Goal: Task Accomplishment & Management: Complete application form

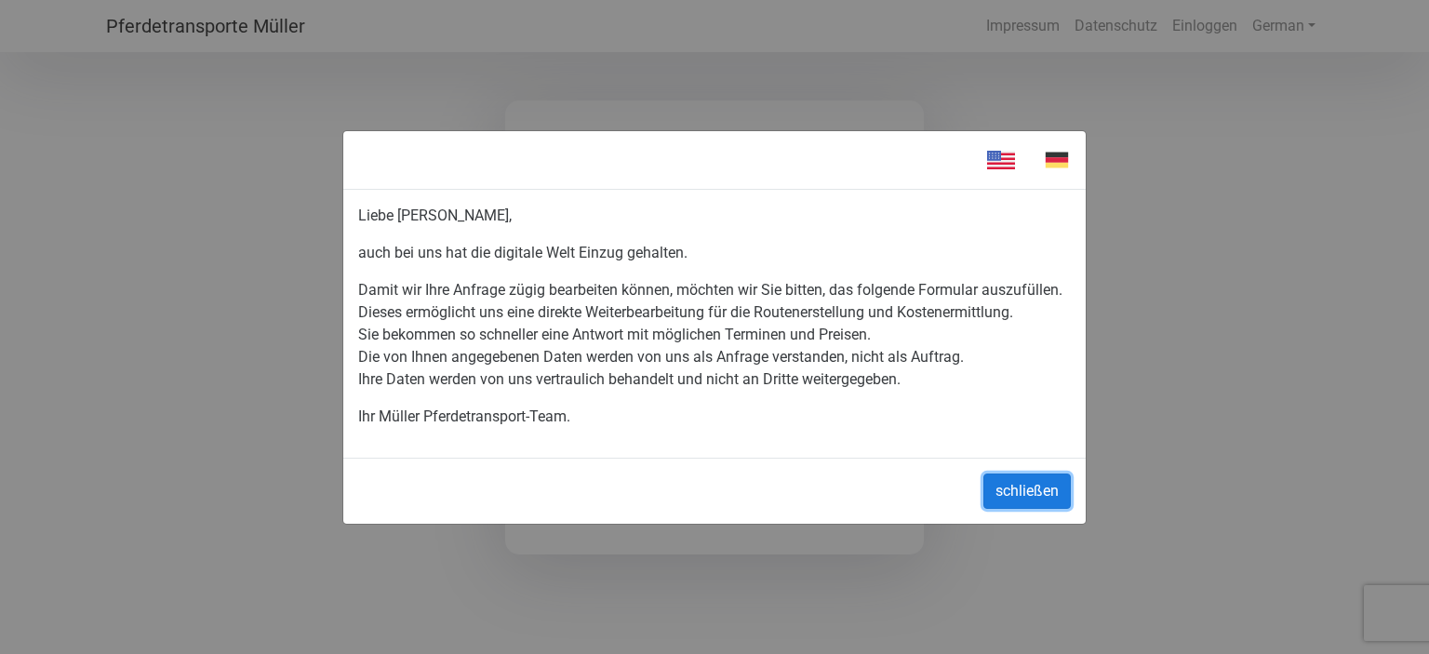
click at [1007, 486] on button "schließen" at bounding box center [1026, 491] width 87 height 35
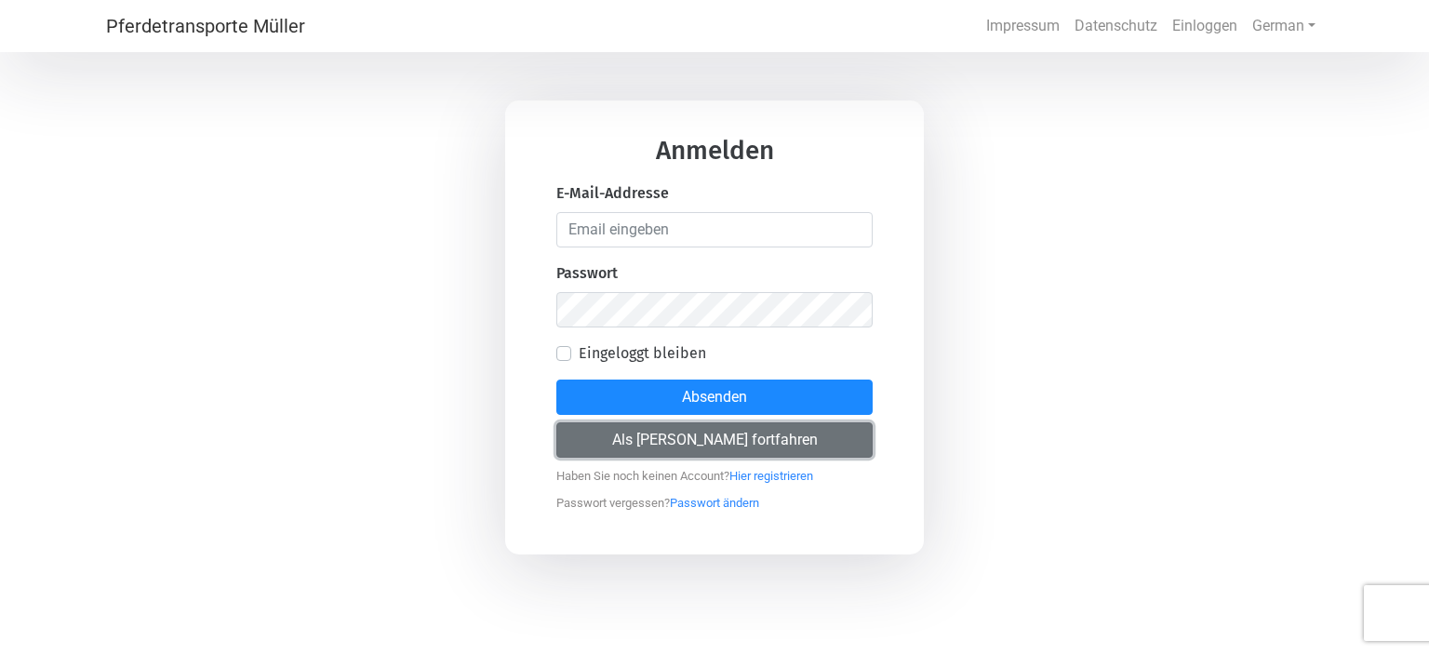
click at [713, 438] on button "Als [PERSON_NAME] fortfahren" at bounding box center [714, 439] width 316 height 35
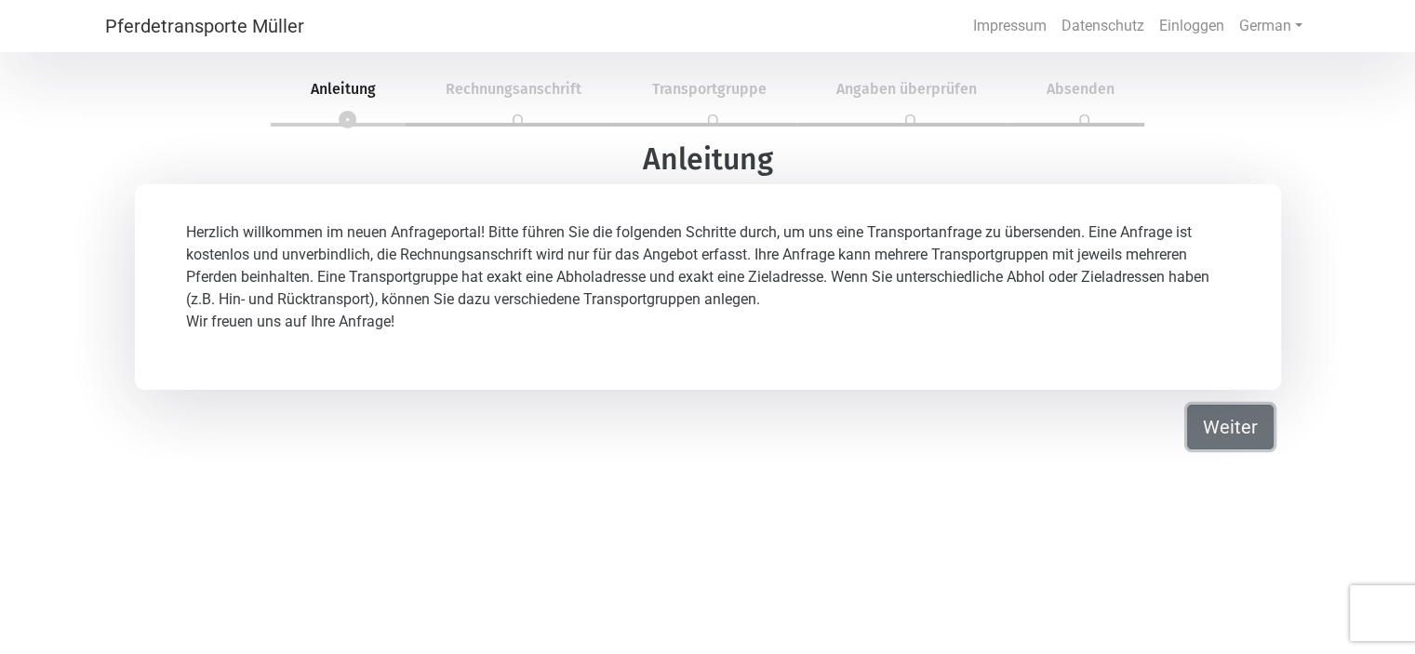
click at [1230, 444] on button "Weiter" at bounding box center [1230, 427] width 87 height 45
select select "DE"
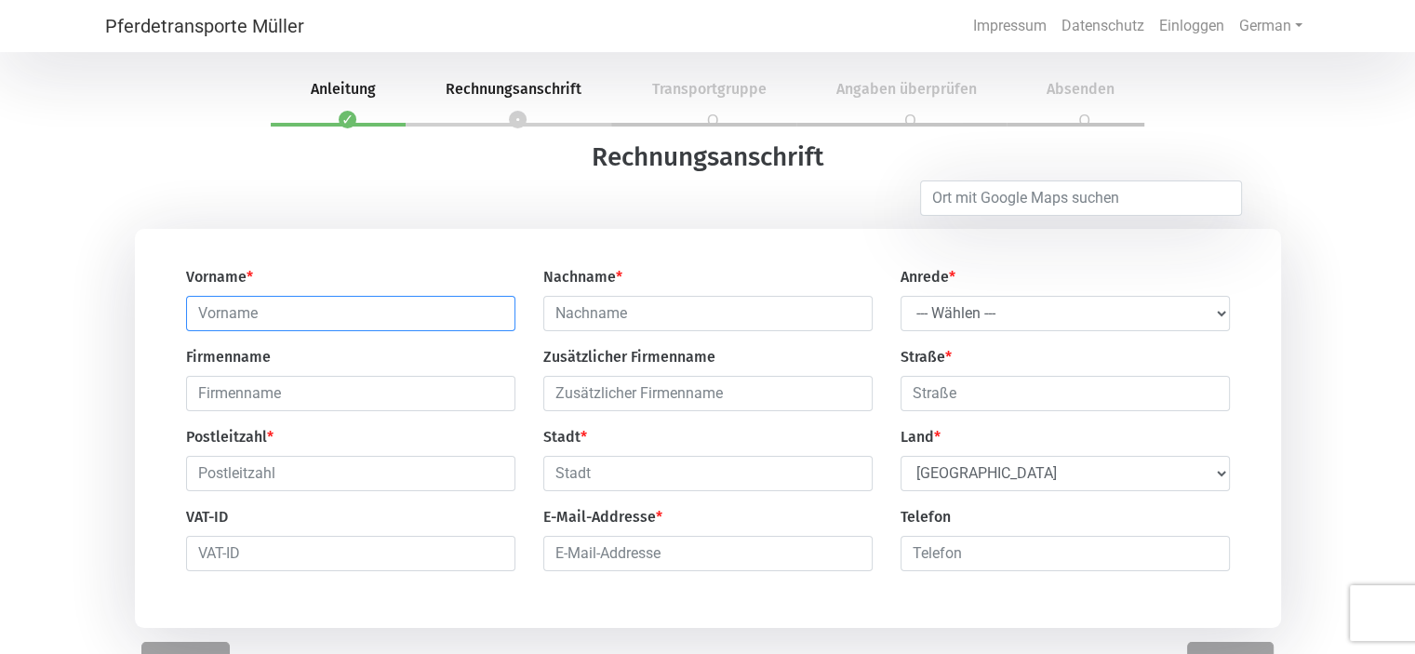
click at [368, 312] on input "text" at bounding box center [350, 313] width 329 height 35
type input "[PERSON_NAME]"
click at [1228, 317] on select "--- Wählen --- Herr Frau" at bounding box center [1065, 313] width 329 height 35
select select "Mr."
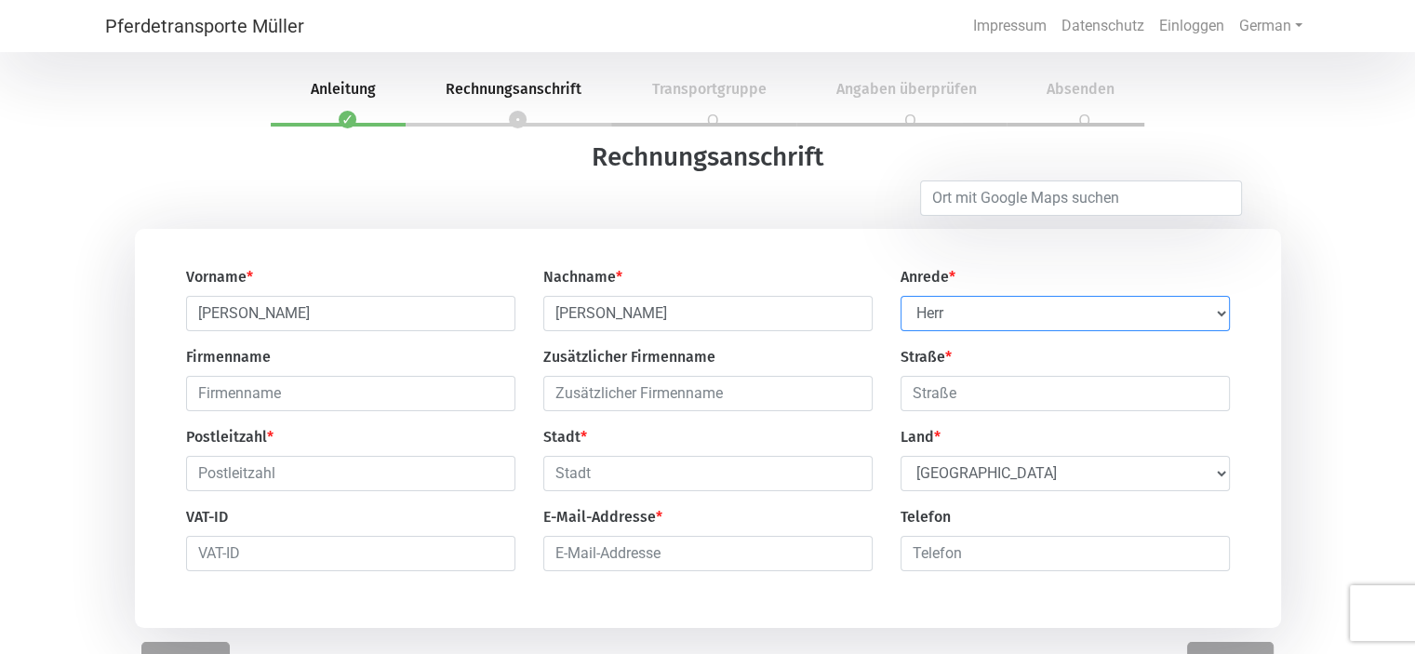
click at [901, 297] on select "--- Wählen --- Herr Frau" at bounding box center [1065, 313] width 329 height 35
click at [475, 392] on input "text" at bounding box center [350, 393] width 329 height 35
type input "mistfreund"
click at [713, 392] on input "text" at bounding box center [707, 393] width 329 height 35
click at [943, 398] on input "text" at bounding box center [1065, 393] width 329 height 35
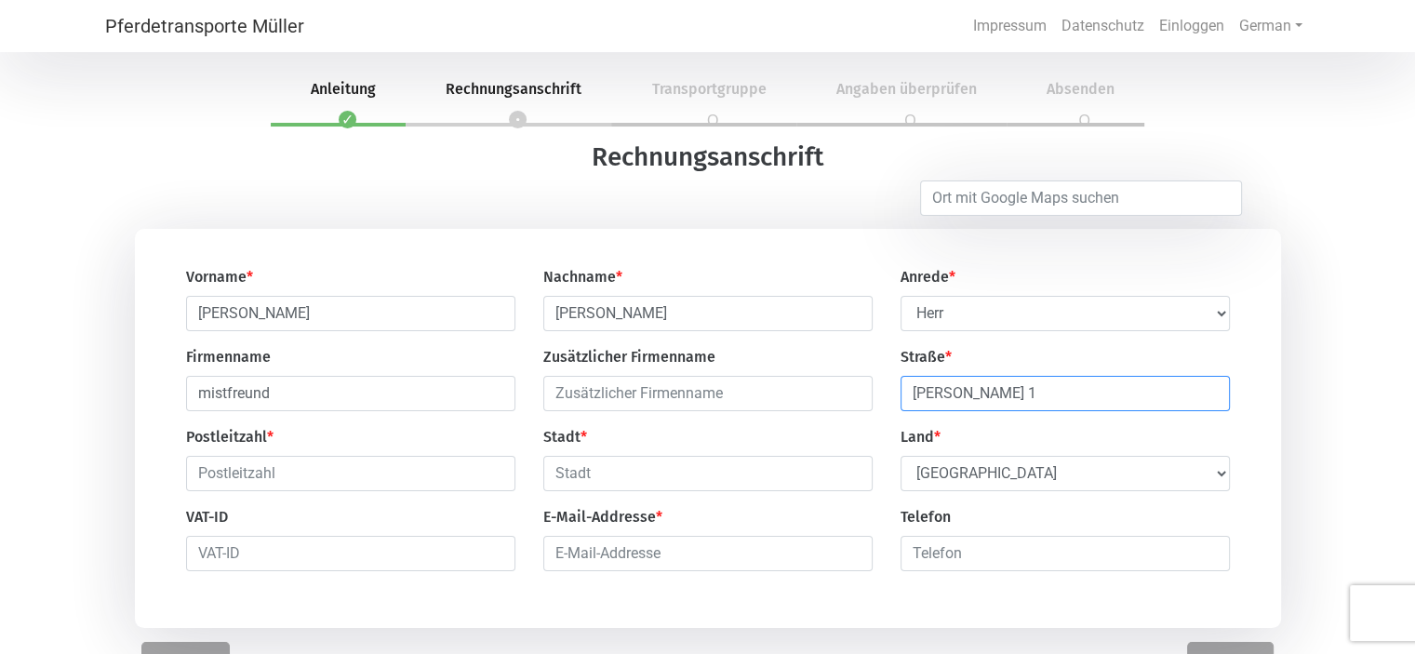
type input "[PERSON_NAME] 1"
click at [368, 485] on input "text" at bounding box center [350, 473] width 329 height 35
type input "25451"
click at [584, 477] on input "text" at bounding box center [707, 473] width 329 height 35
type input "Quickborn"
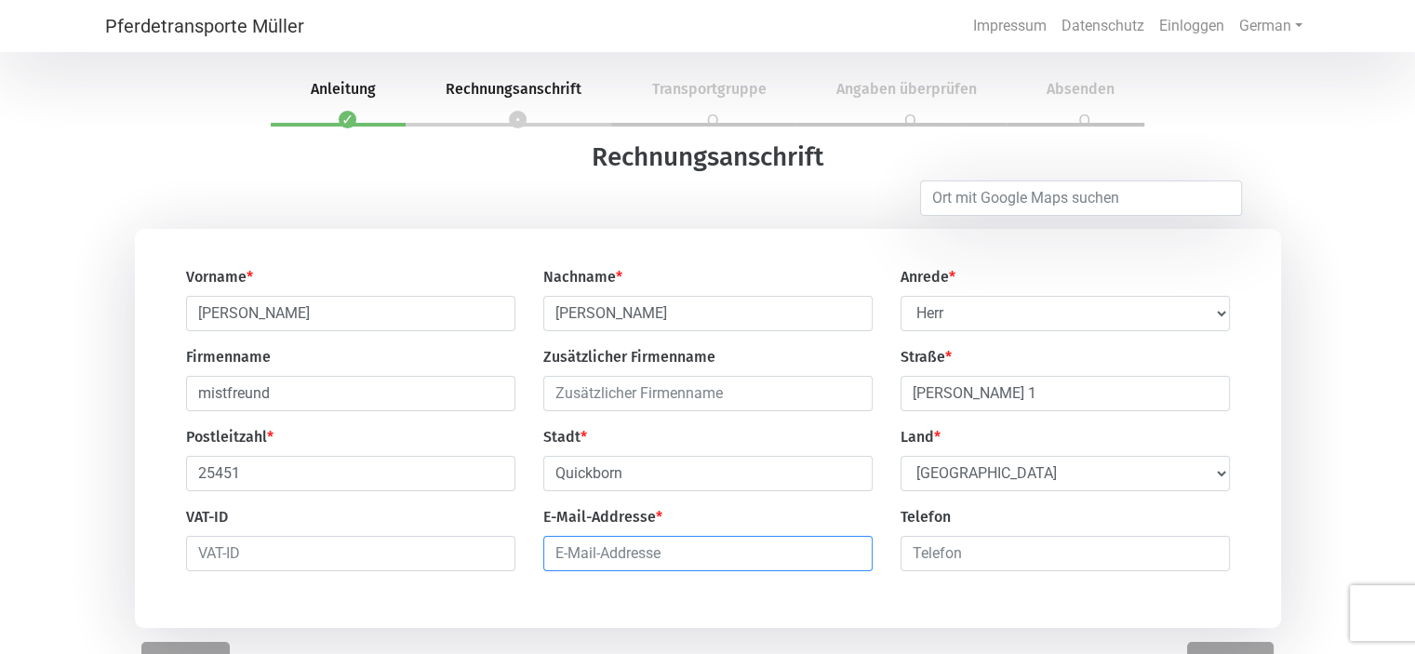
click at [558, 571] on input "email" at bounding box center [707, 553] width 329 height 35
type input "[DOMAIN_NAME][PERSON_NAME]"
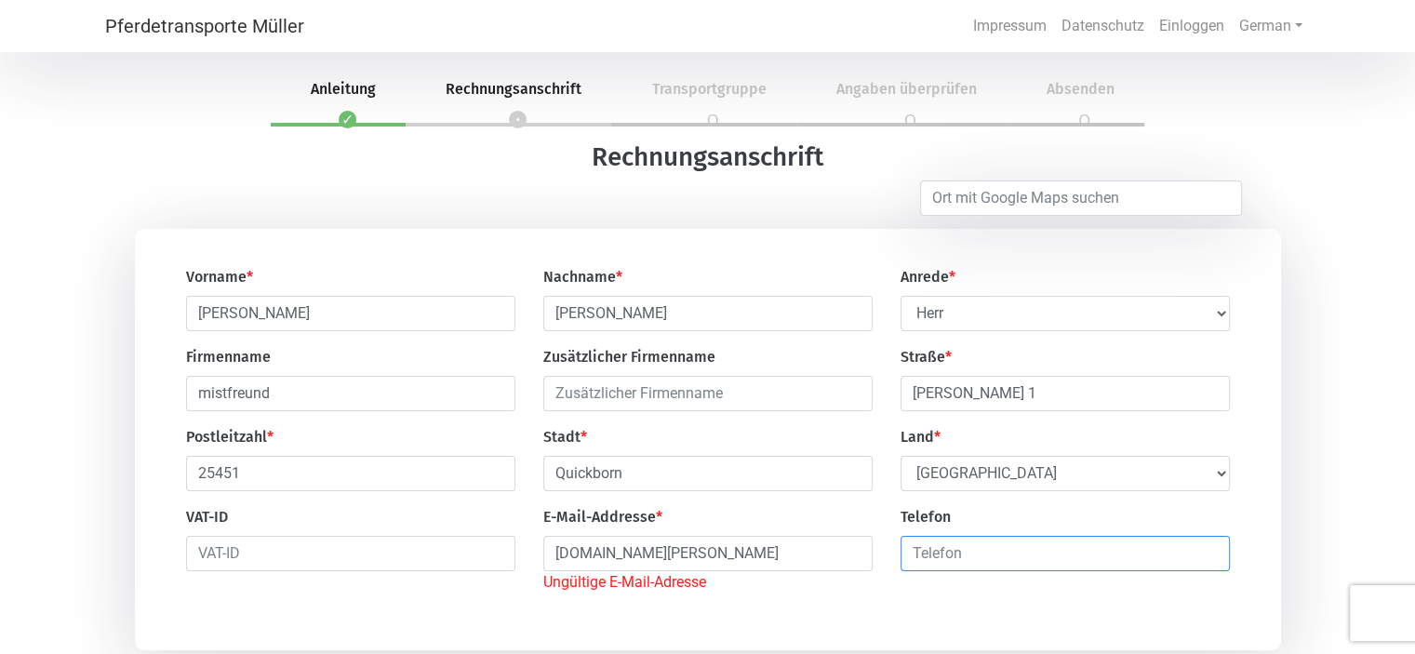
click at [945, 561] on input "number" at bounding box center [1065, 553] width 329 height 35
type input "0"
drag, startPoint x: 657, startPoint y: 559, endPoint x: 544, endPoint y: 567, distance: 112.8
click at [544, 567] on input "[DOMAIN_NAME][PERSON_NAME]" at bounding box center [707, 553] width 329 height 35
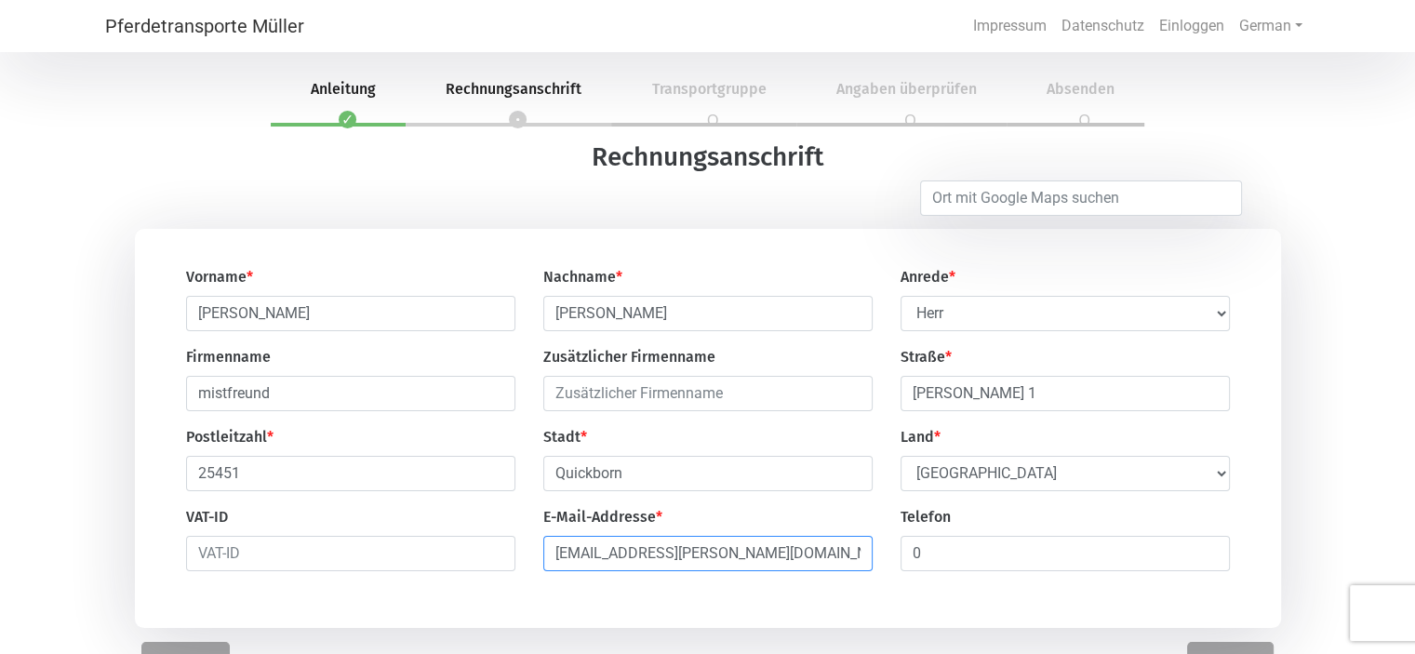
type input "[EMAIL_ADDRESS][PERSON_NAME][DOMAIN_NAME]"
click at [945, 560] on input "0" at bounding box center [1065, 553] width 329 height 35
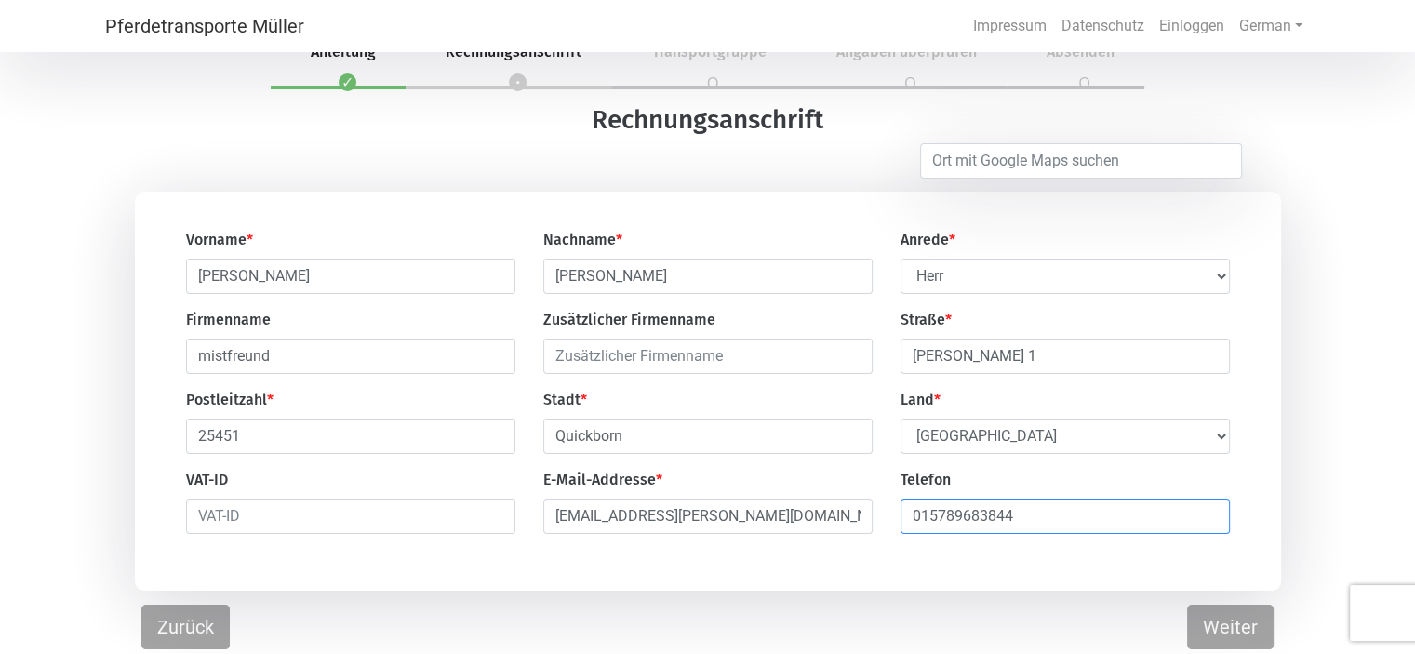
scroll to position [56, 0]
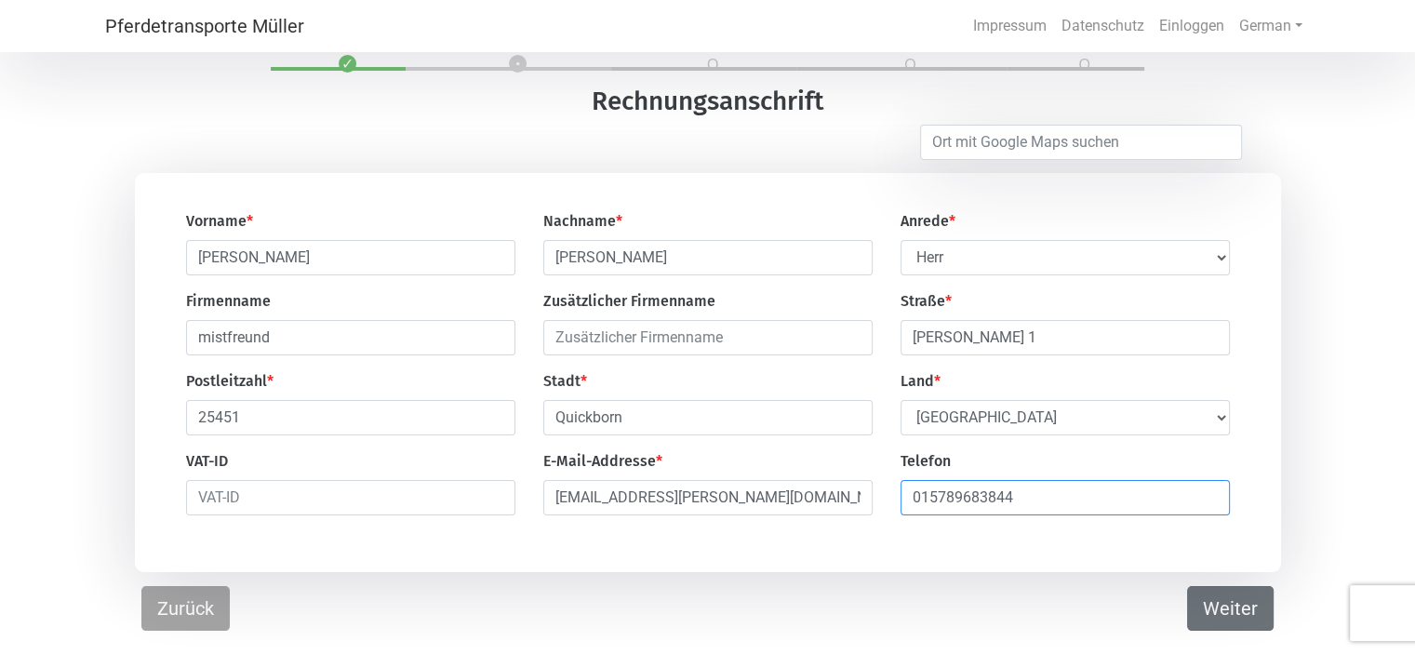
type input "015789683844"
click at [1232, 609] on button "Weiter" at bounding box center [1230, 608] width 87 height 45
select select "DE"
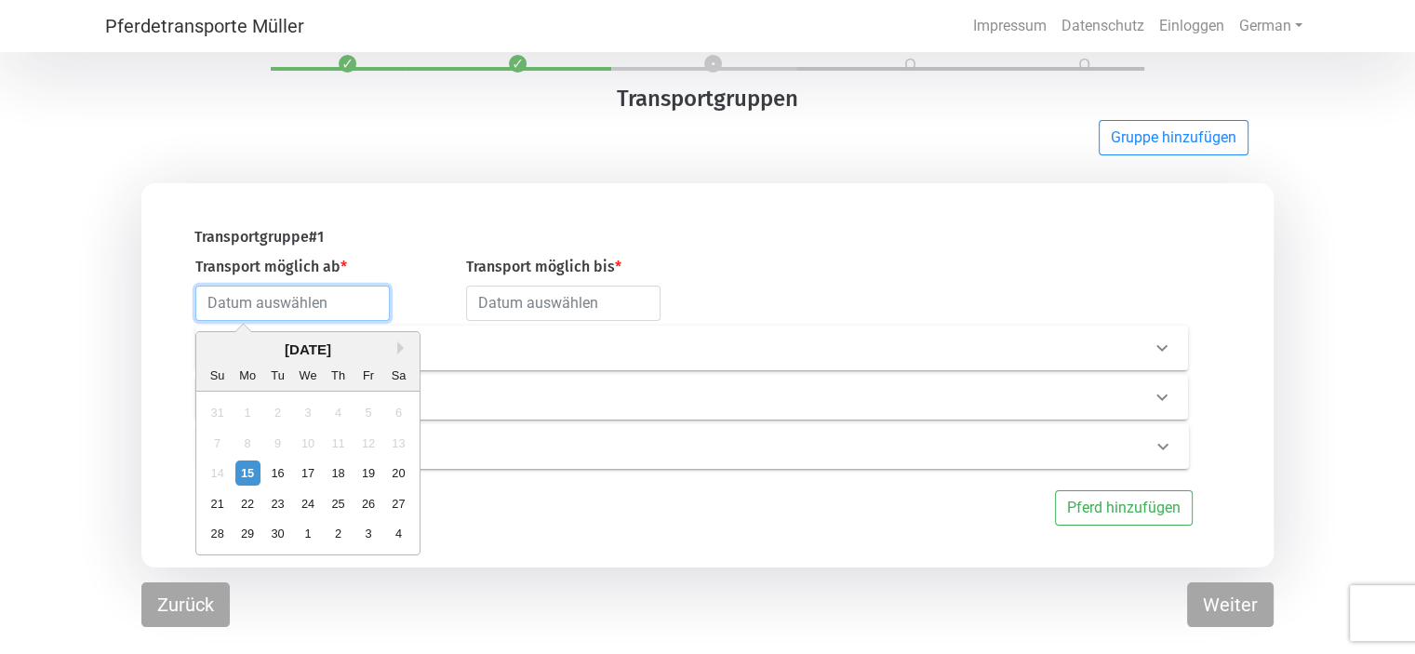
click at [323, 309] on input "text" at bounding box center [292, 303] width 194 height 35
type input "[DATE]"
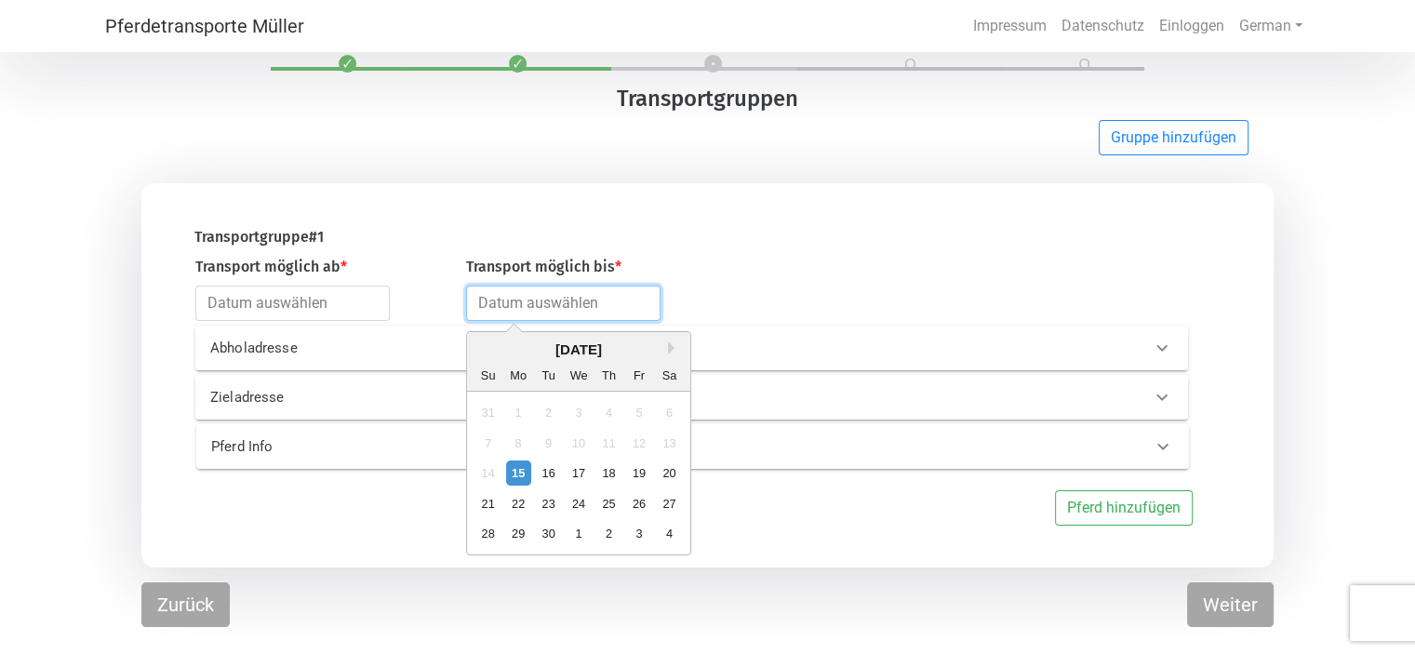
click at [497, 311] on input "text" at bounding box center [563, 303] width 194 height 35
type input "[DATE]"
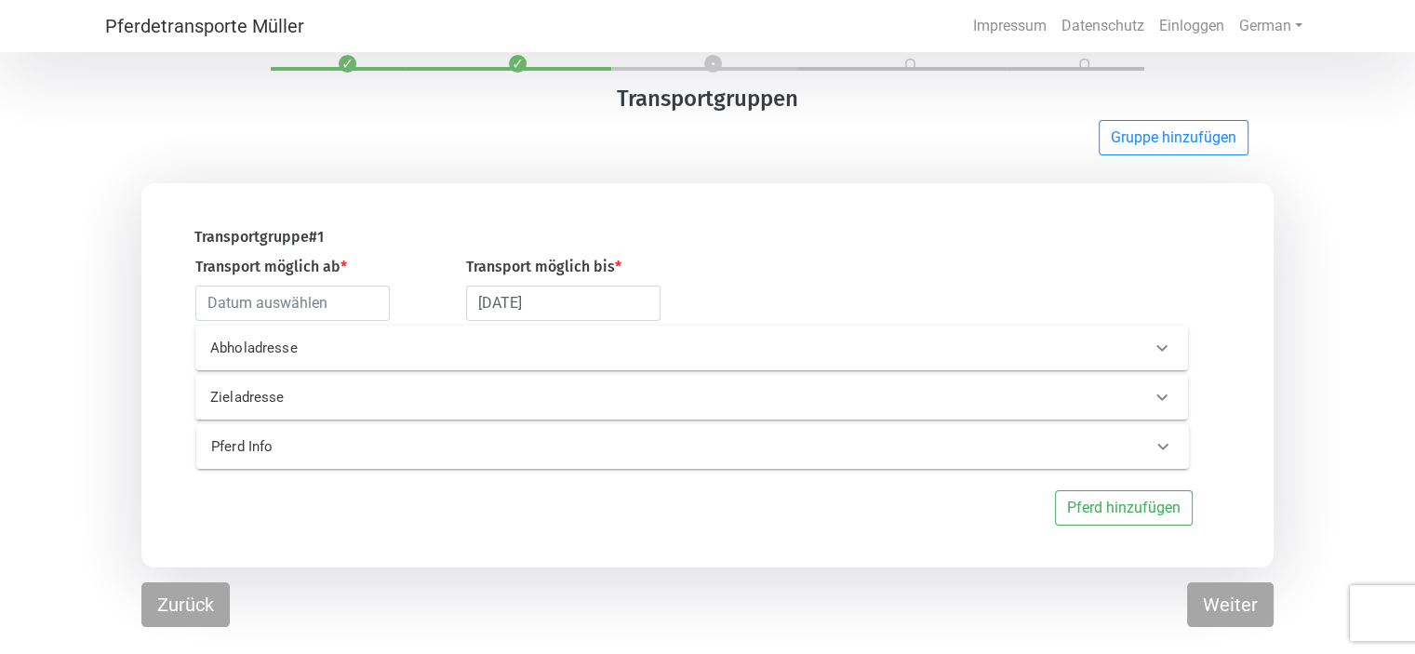
click at [298, 353] on p "Abholadresse" at bounding box center [428, 348] width 437 height 21
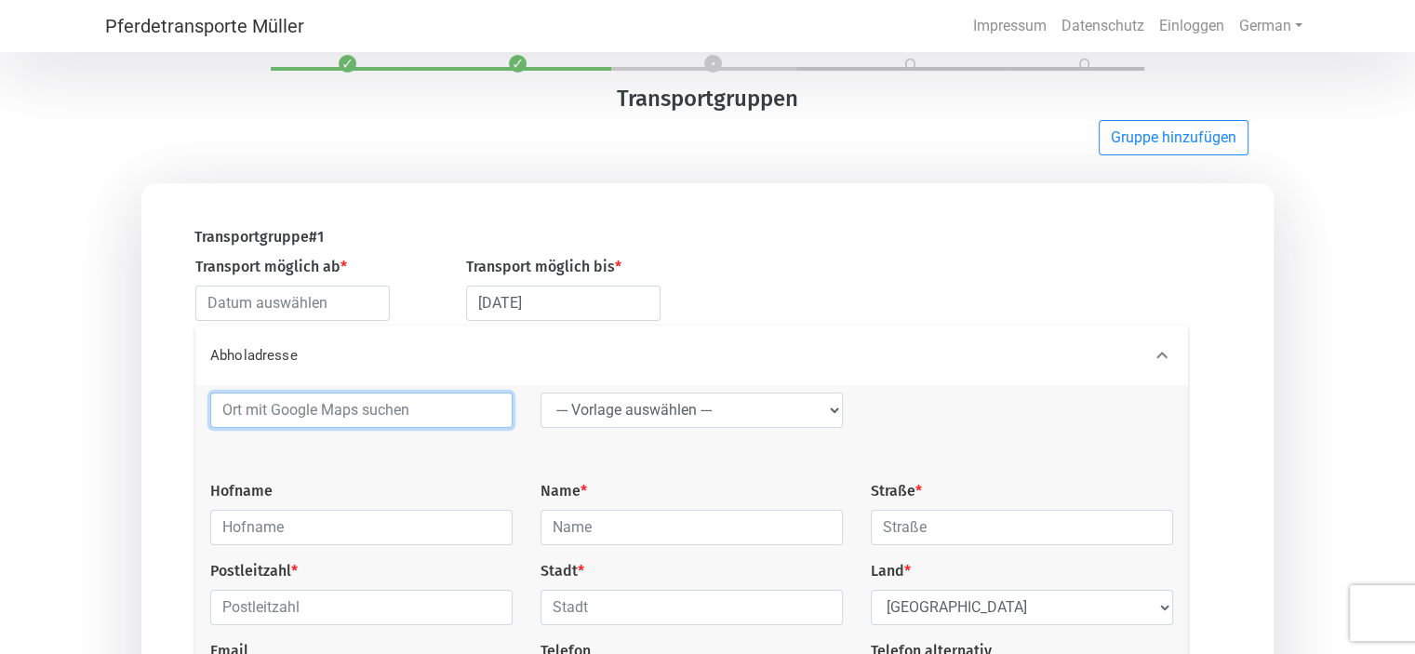
click at [313, 422] on input at bounding box center [361, 410] width 302 height 35
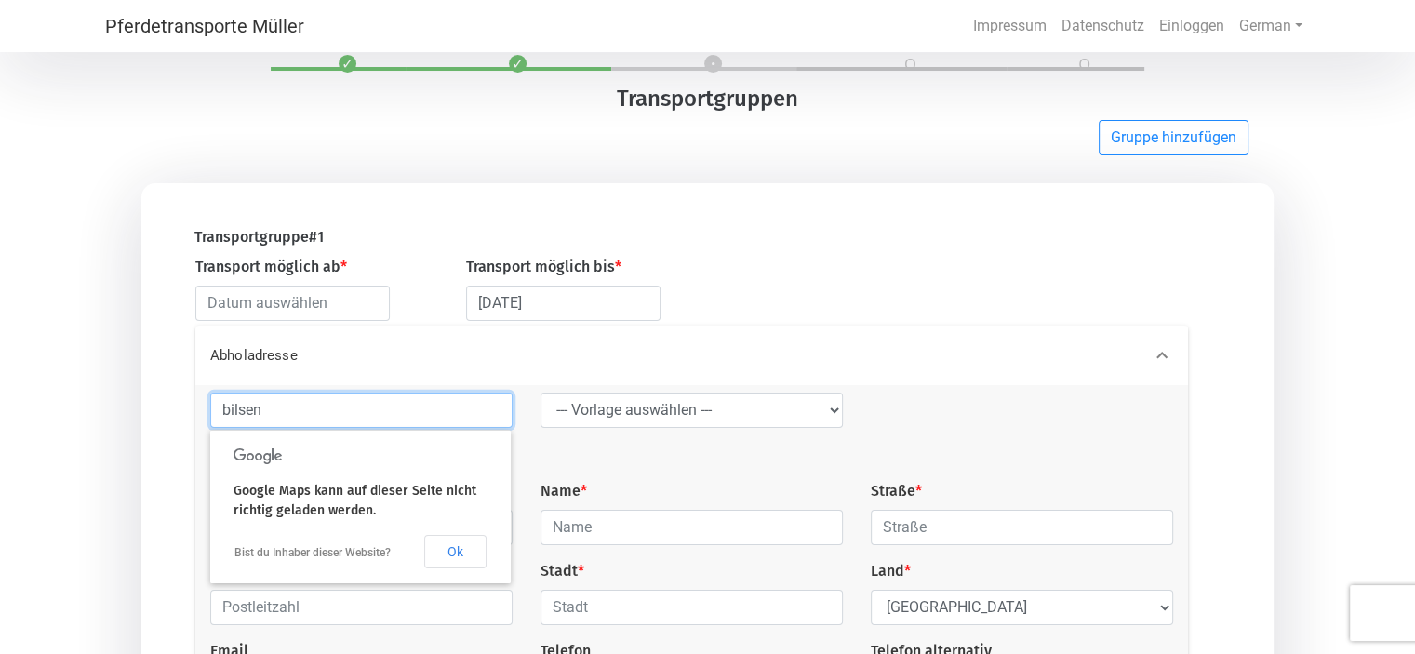
click at [298, 407] on input "bilsen" at bounding box center [361, 410] width 302 height 35
type input "b"
click at [170, 390] on div "Abholadresse --- Vorlage auswählen --- LGG Hofname Name * Straße * Postleitzahl…" at bounding box center [698, 530] width 1068 height 409
click at [257, 412] on input at bounding box center [361, 410] width 302 height 35
click at [287, 426] on input at bounding box center [361, 410] width 302 height 35
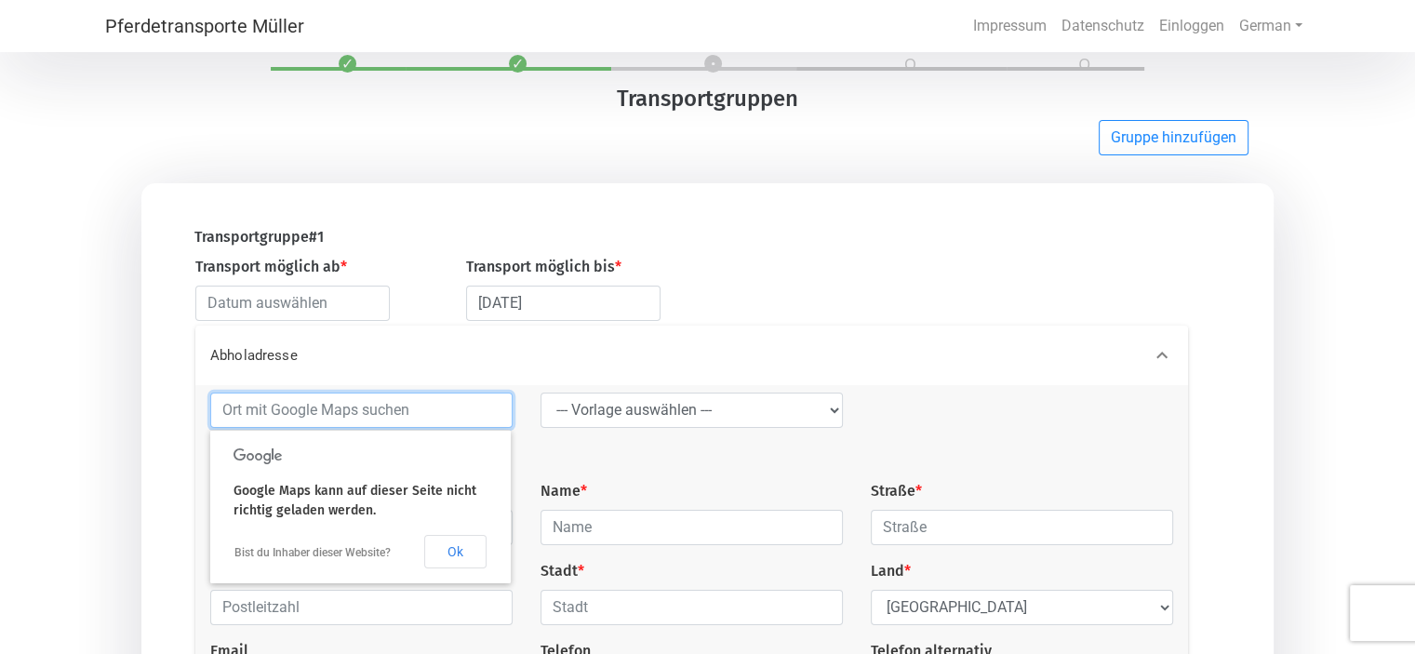
drag, startPoint x: 289, startPoint y: 416, endPoint x: 175, endPoint y: 185, distance: 257.5
click at [175, 185] on div "Transportgruppe # 1 Transport möglich ab * Transport möglich bis * [DATE] Abhol…" at bounding box center [707, 557] width 1132 height 749
click at [463, 554] on button "Ok" at bounding box center [455, 551] width 62 height 33
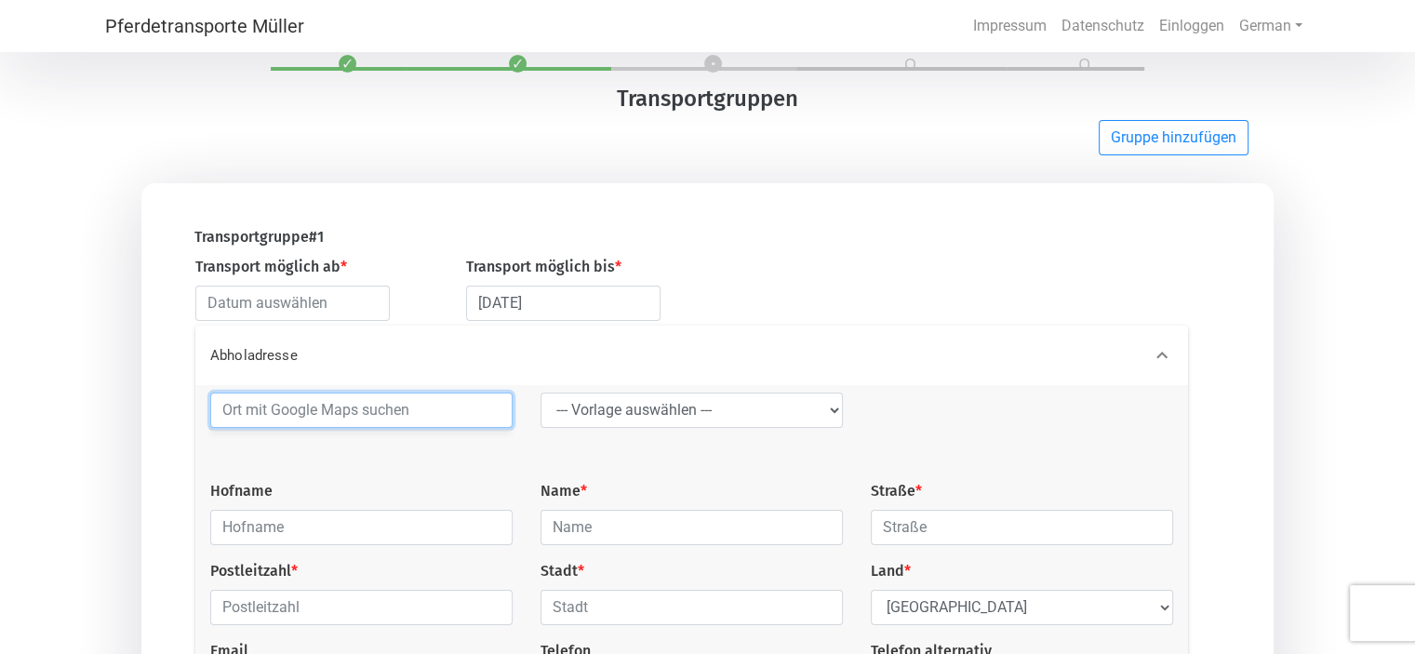
click at [313, 410] on input at bounding box center [361, 410] width 302 height 35
type input "Bilsen"
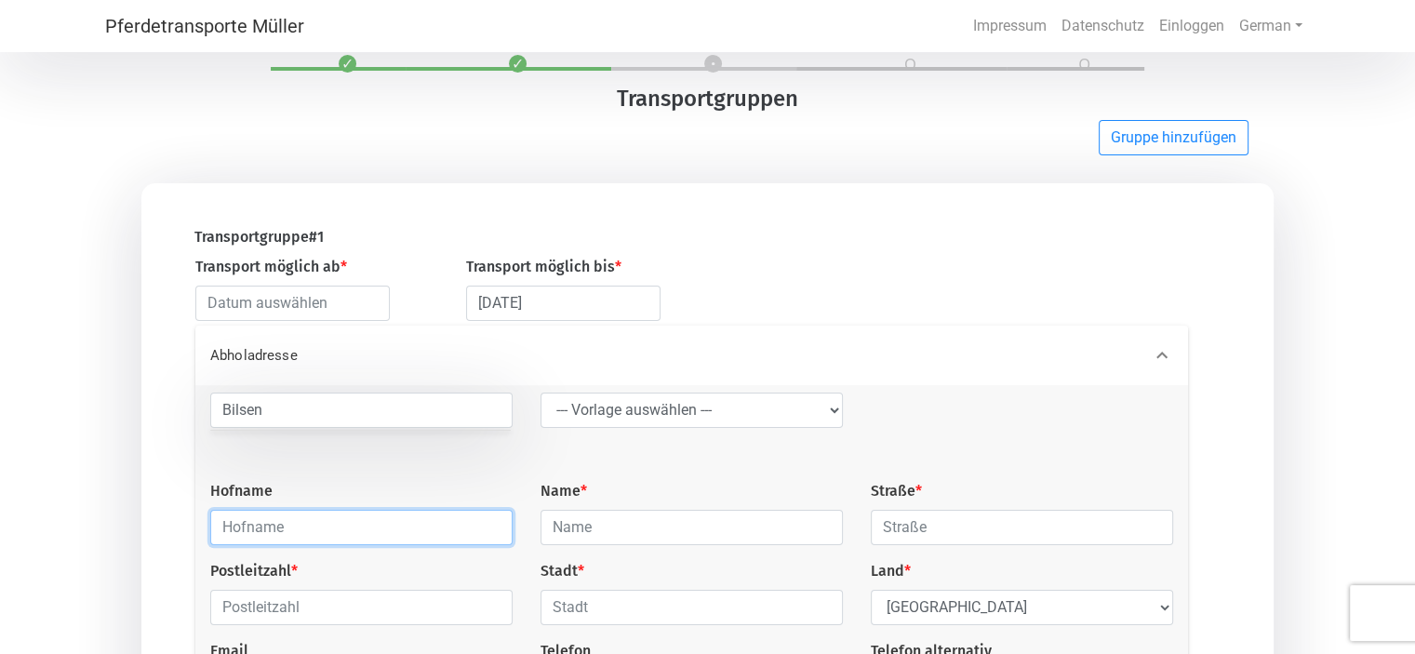
click at [301, 527] on input "text" at bounding box center [361, 527] width 302 height 35
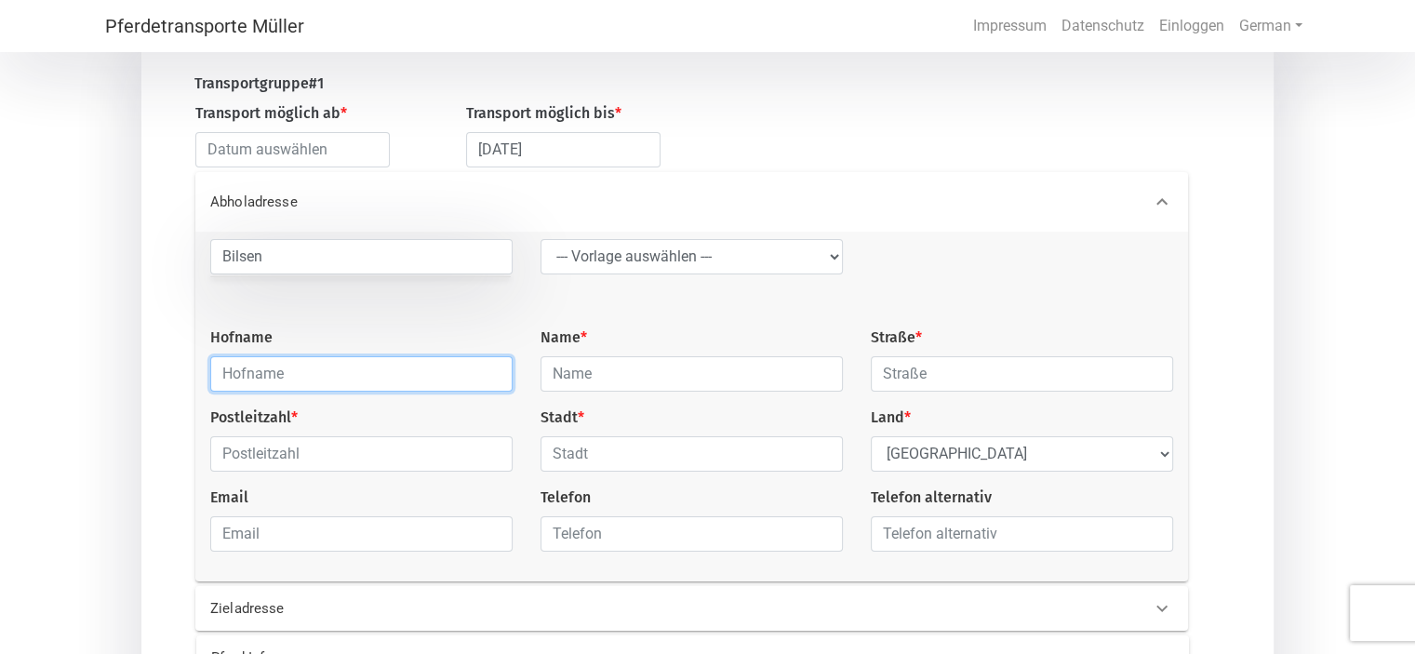
scroll to position [211, 0]
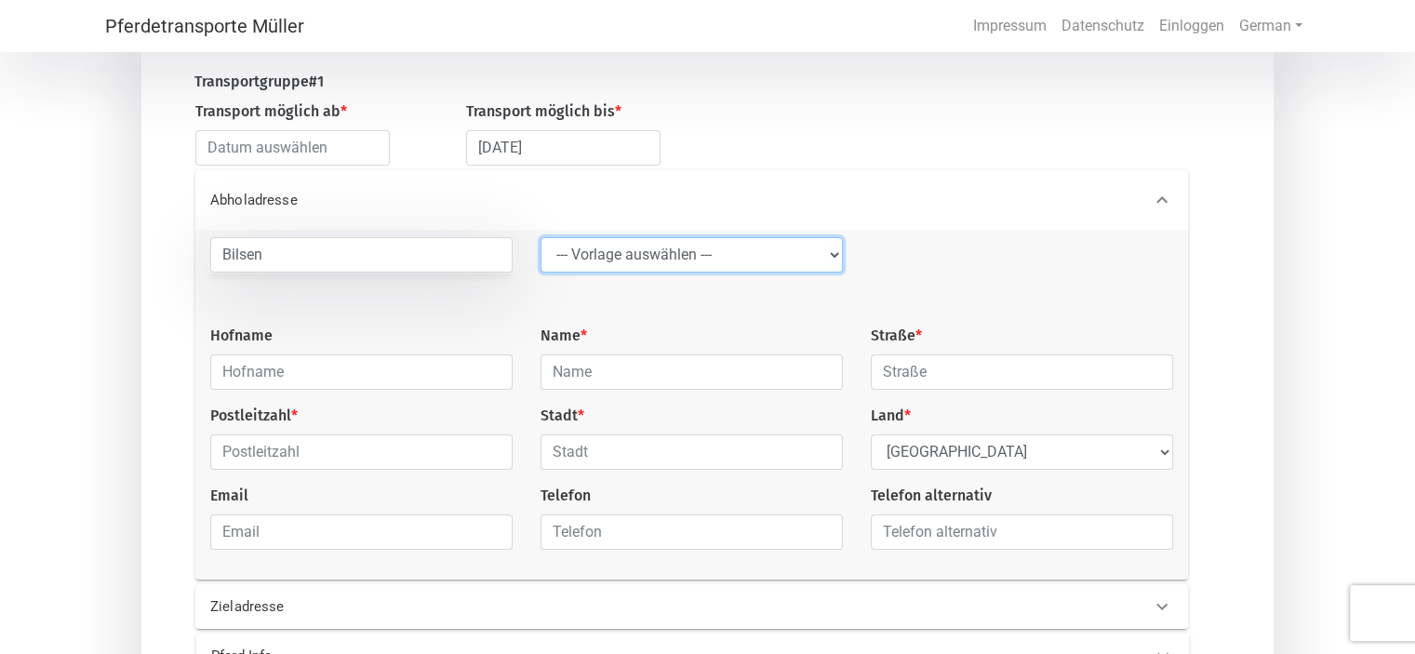
click at [830, 251] on select "--- Vorlage auswählen --- LGG" at bounding box center [692, 254] width 302 height 35
click at [541, 238] on select "--- Vorlage auswählen --- LGG" at bounding box center [692, 254] width 302 height 35
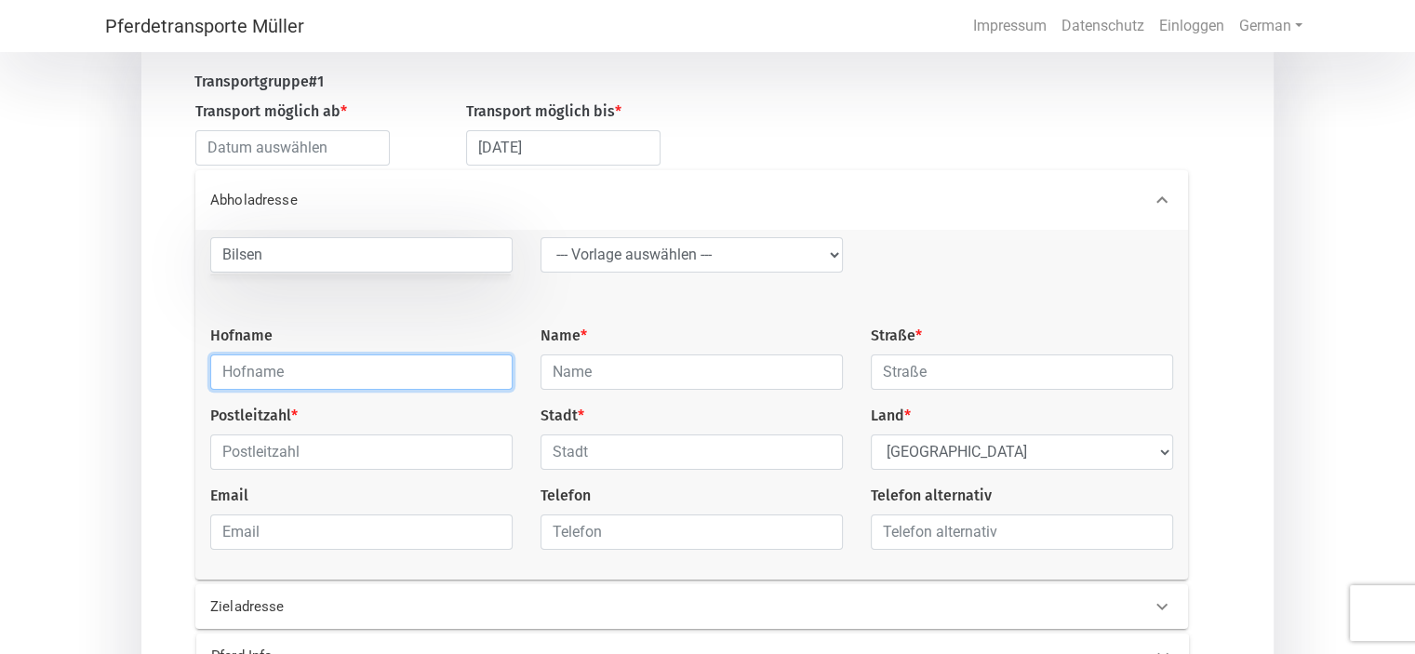
click at [388, 374] on input "text" at bounding box center [361, 371] width 302 height 35
type input "Gülck"
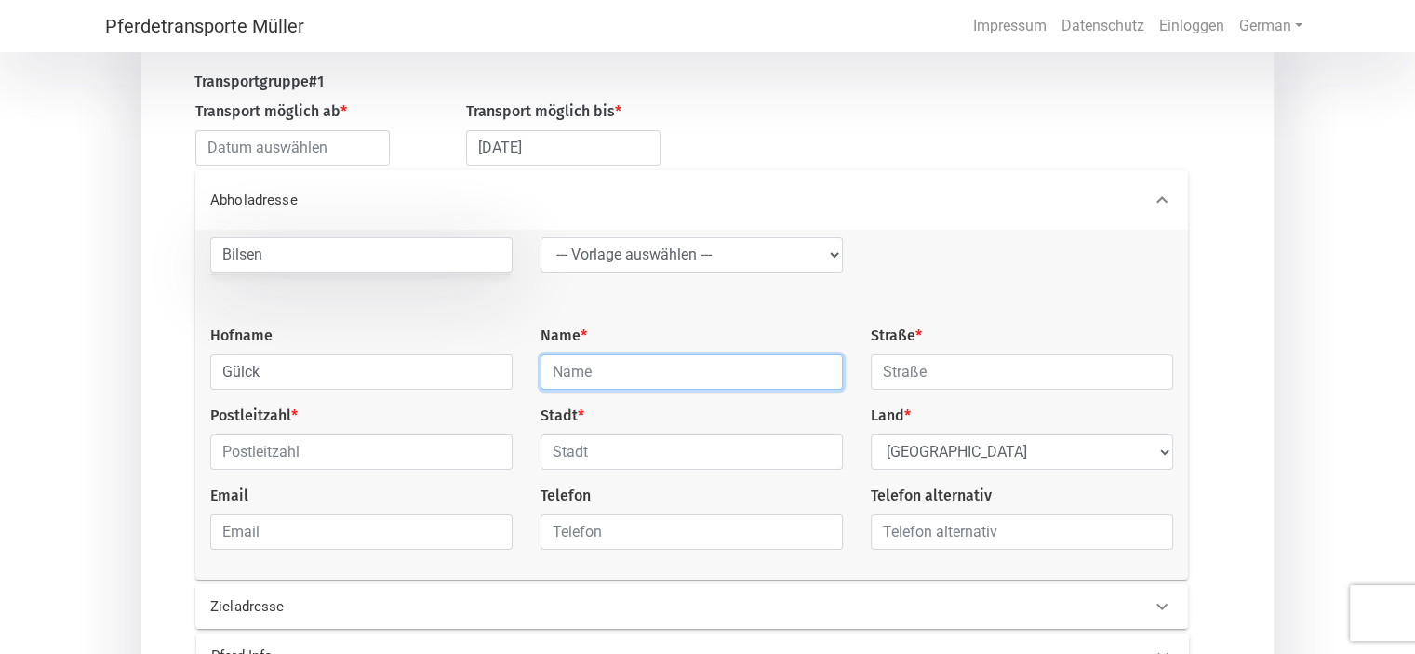
click at [734, 375] on input "text" at bounding box center [692, 371] width 302 height 35
type input "Gülck"
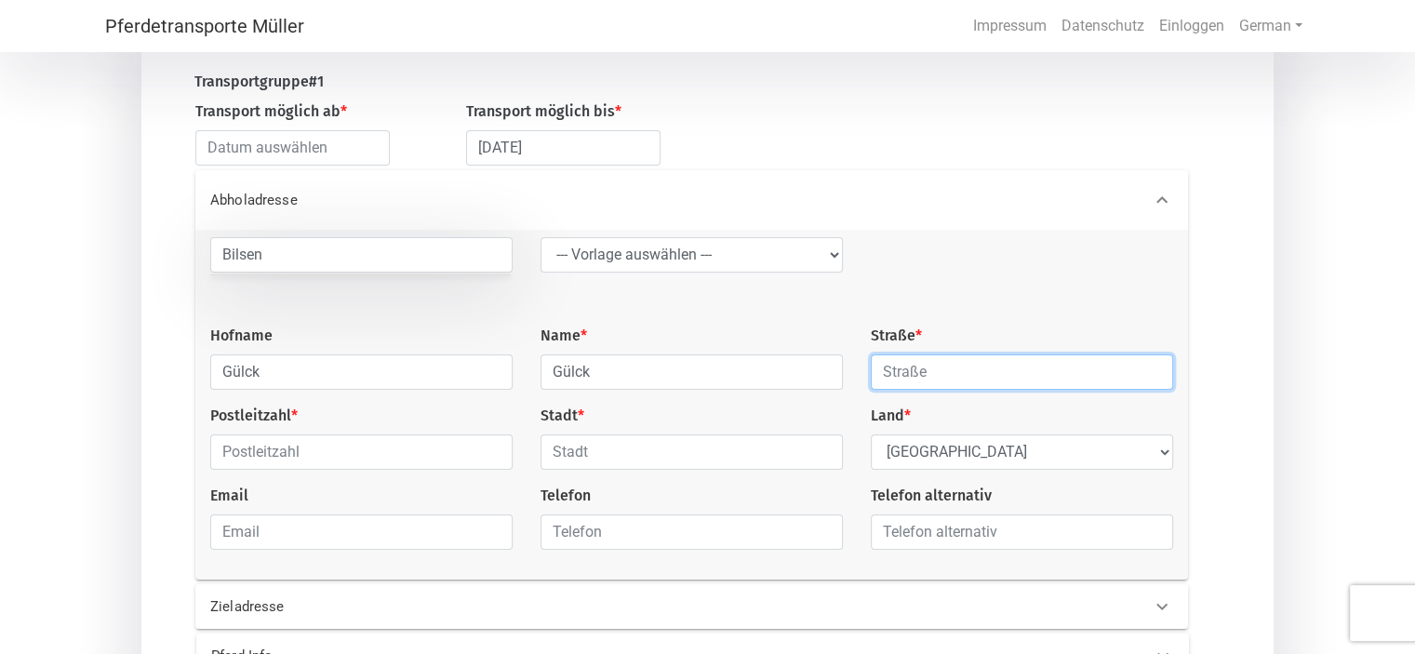
click at [970, 377] on input "text" at bounding box center [1022, 371] width 302 height 35
type input "Schanzenstr"
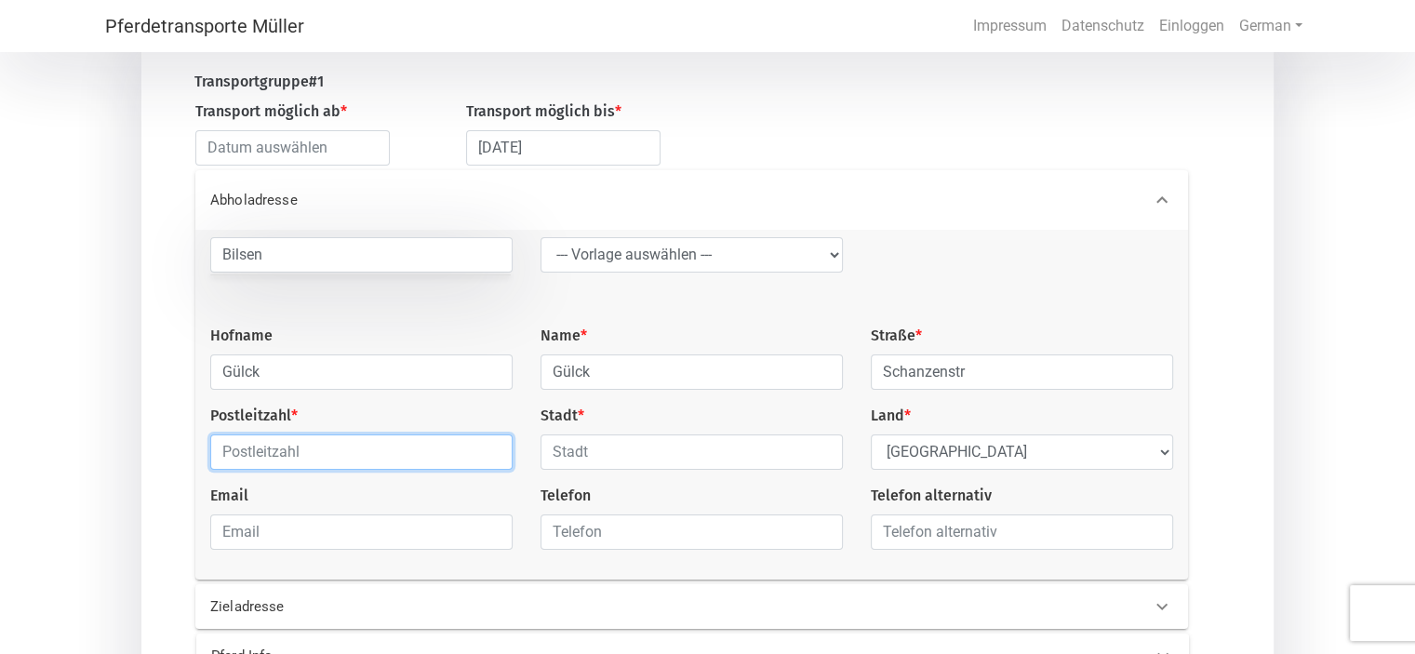
click at [336, 455] on input "text" at bounding box center [361, 451] width 302 height 35
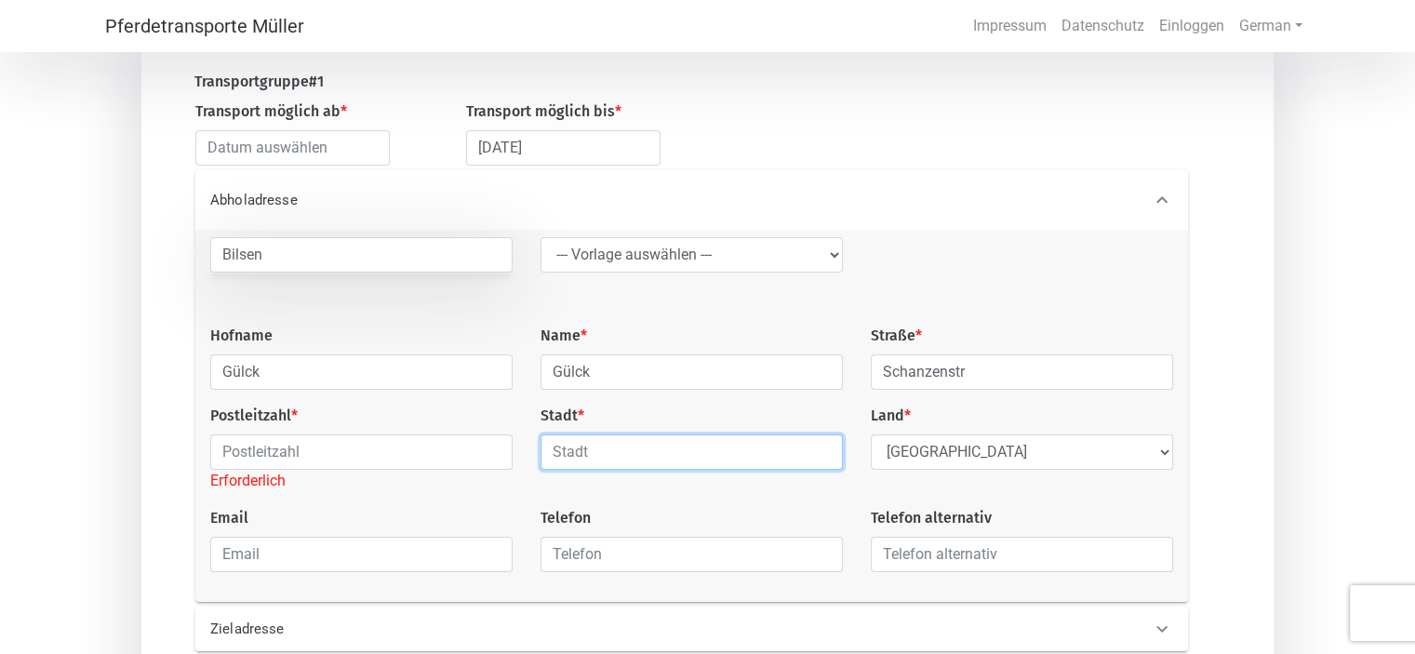
click at [615, 460] on input "text" at bounding box center [692, 451] width 302 height 35
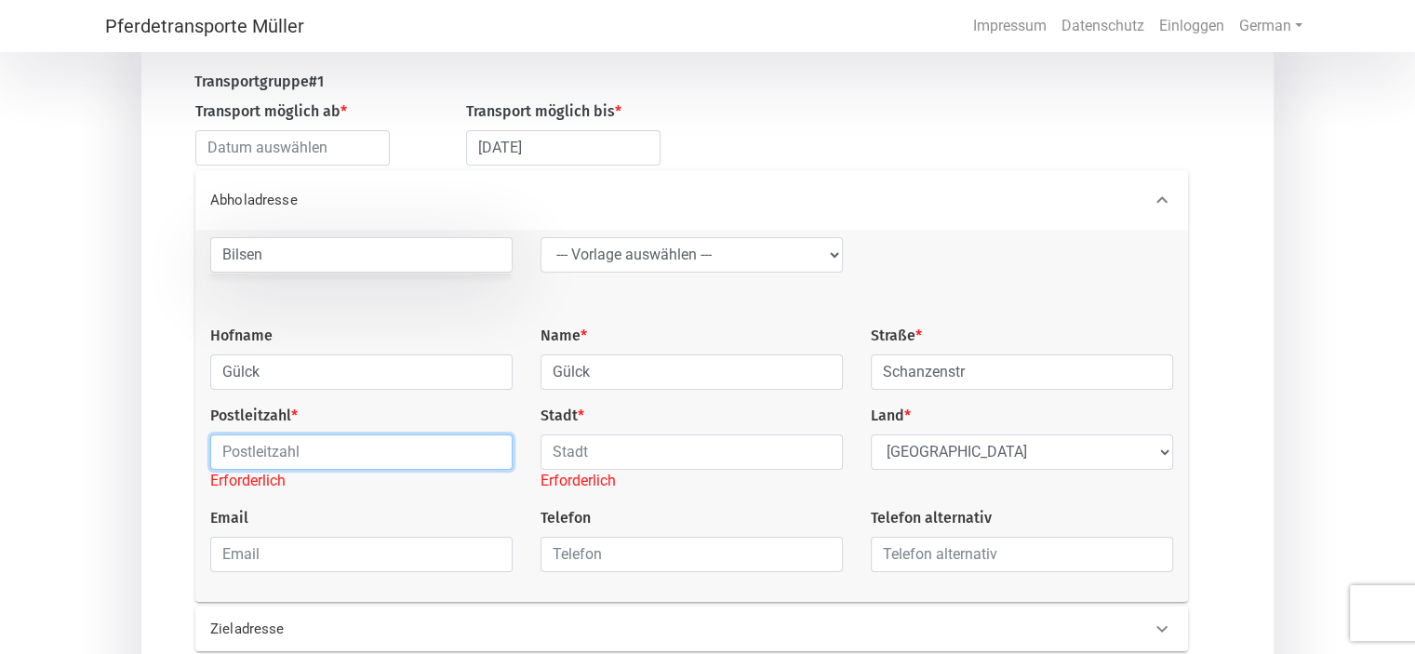
click at [463, 449] on input "text" at bounding box center [361, 451] width 302 height 35
type input "25485"
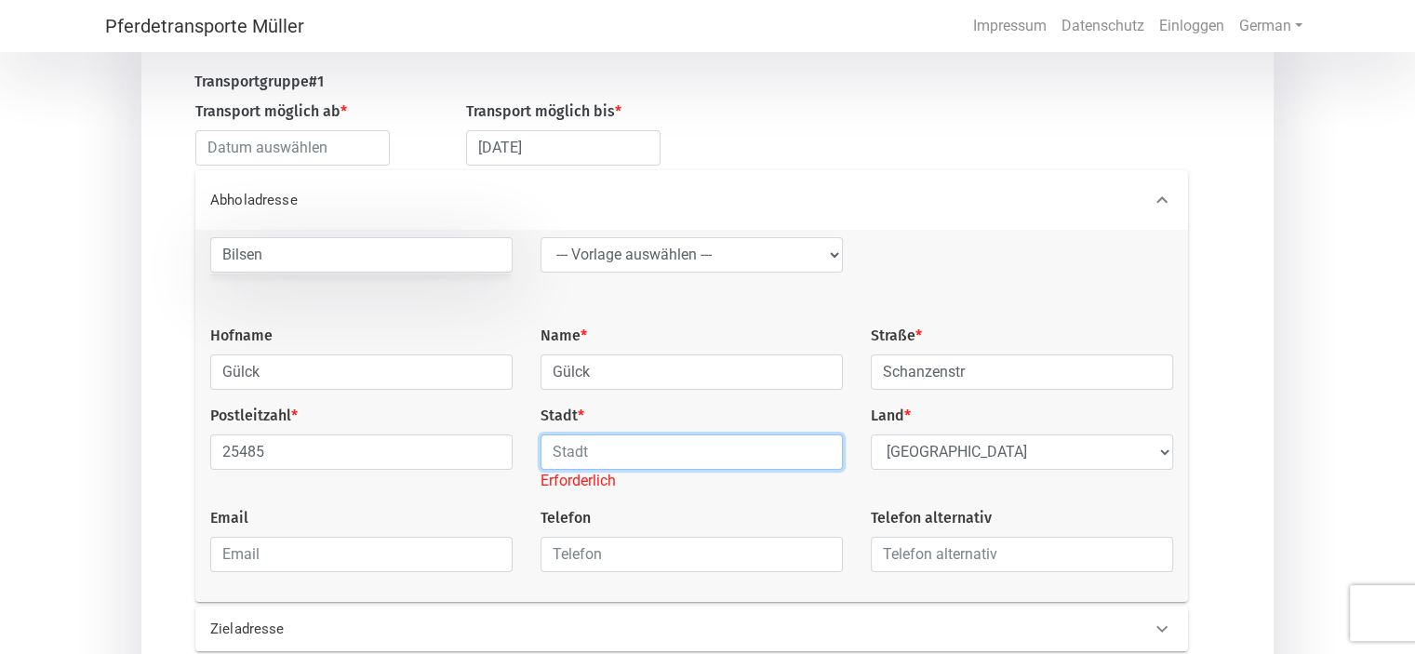
click at [684, 449] on input "text" at bounding box center [692, 451] width 302 height 35
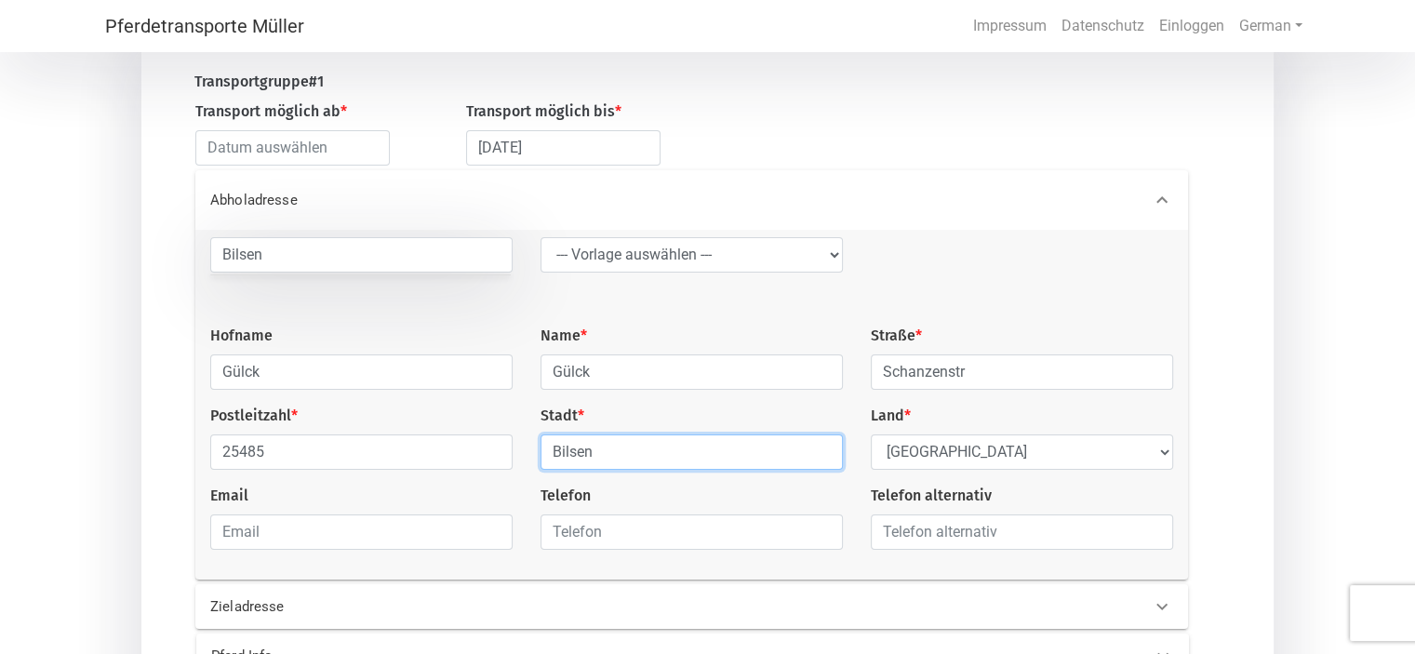
type input "Bilsen"
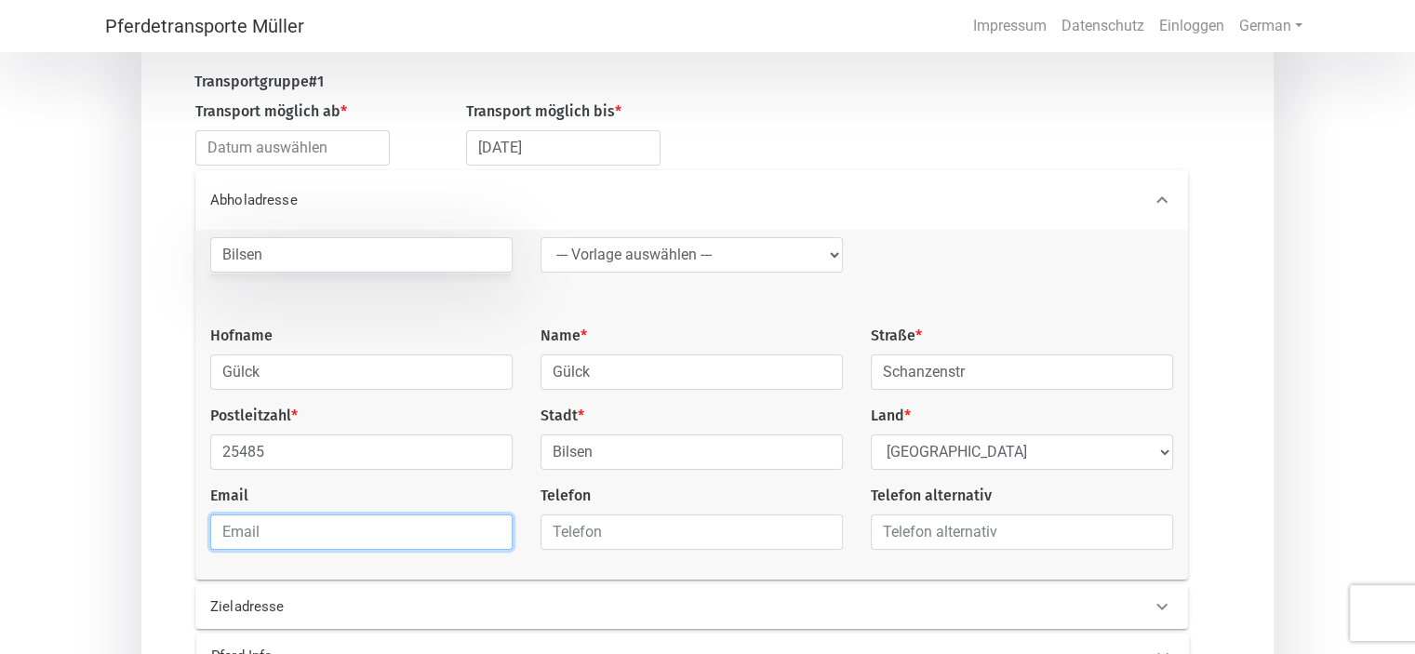
click at [384, 546] on input "email" at bounding box center [361, 531] width 302 height 35
type input "[EMAIL_ADDRESS][PERSON_NAME][DOMAIN_NAME]"
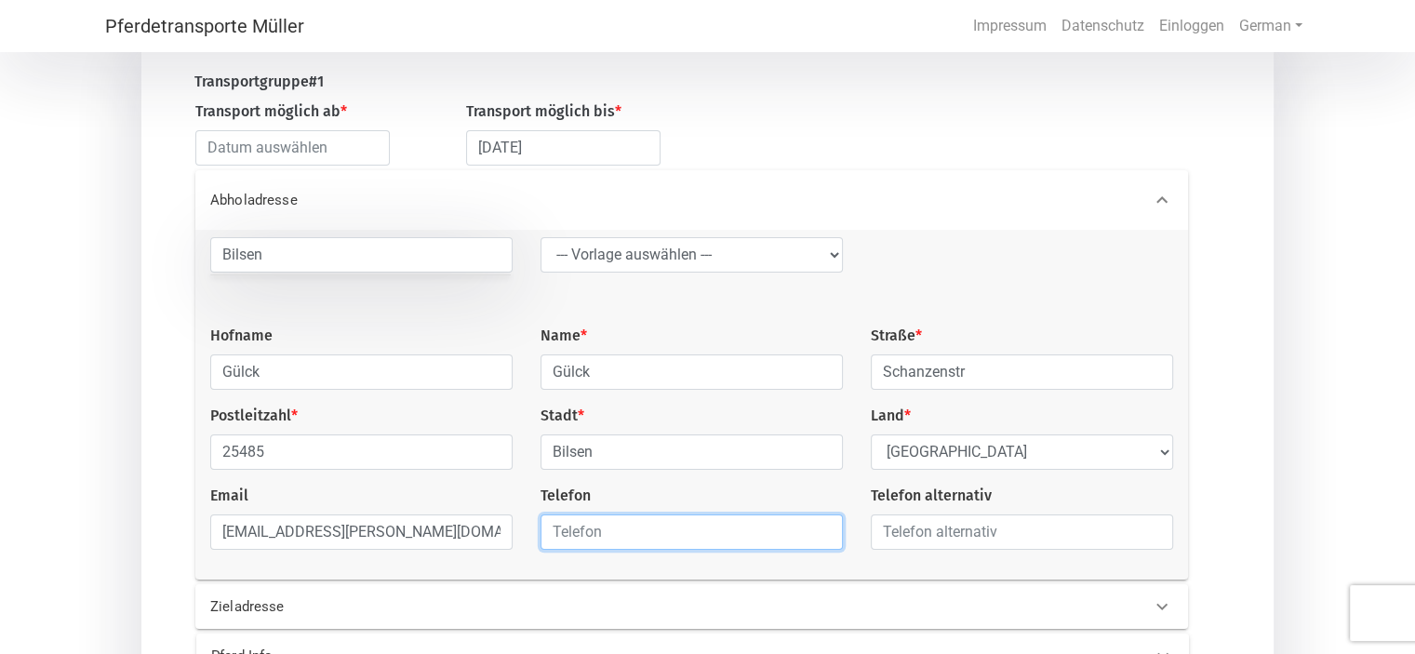
click at [568, 550] on input "text" at bounding box center [692, 531] width 302 height 35
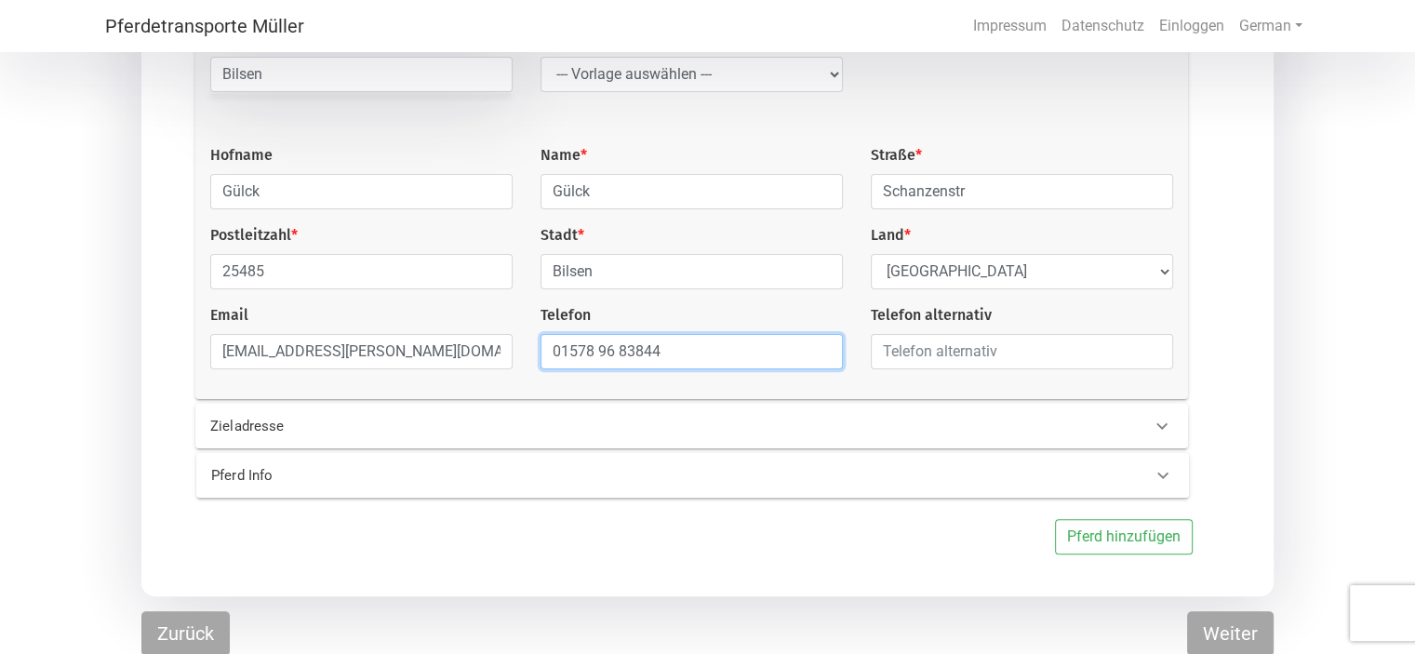
scroll to position [395, 0]
type input "01578 96 83844"
click at [1159, 429] on icon at bounding box center [1162, 424] width 22 height 22
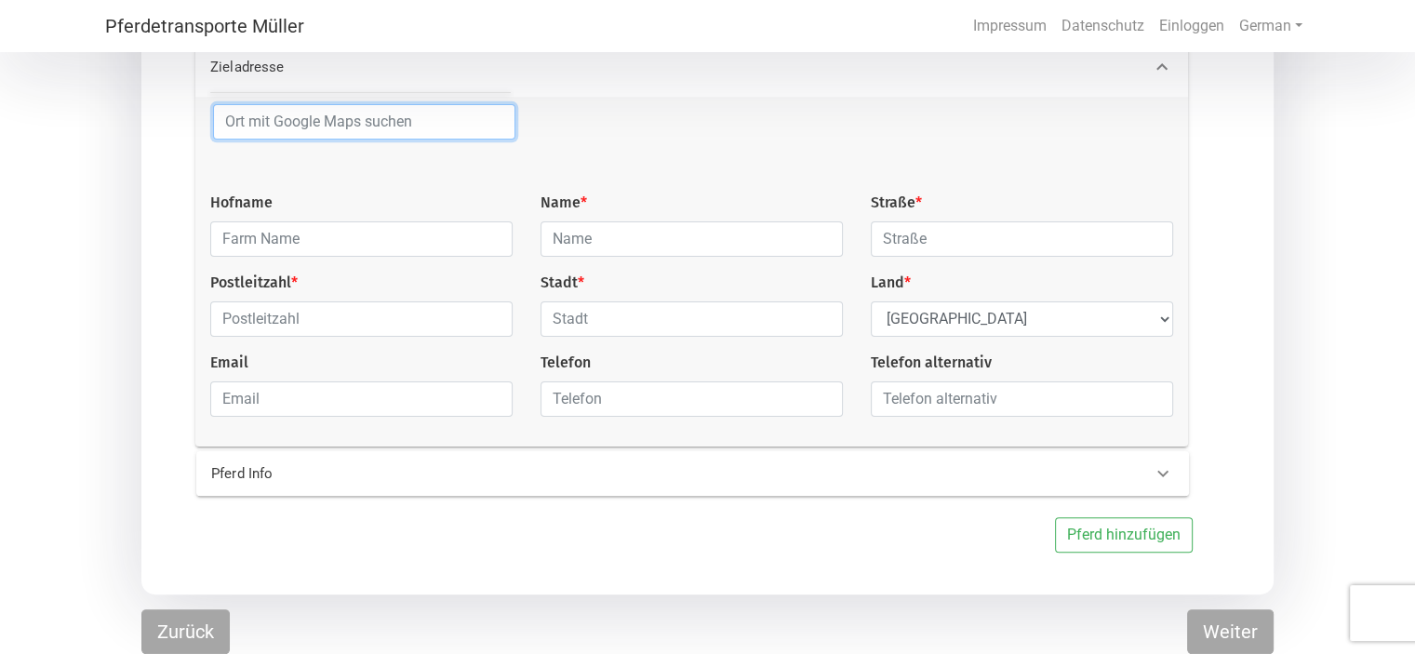
click at [301, 119] on input at bounding box center [364, 121] width 302 height 35
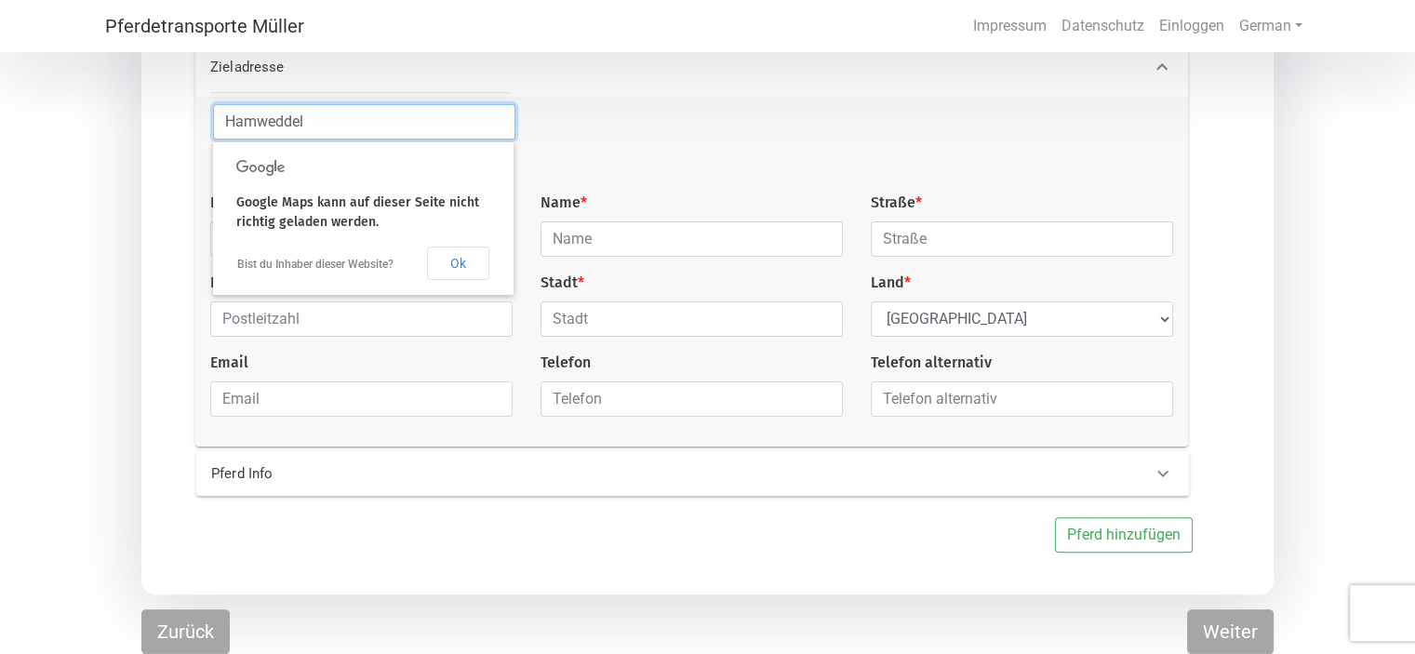
type input "Hamweddel"
click at [619, 144] on div at bounding box center [652, 147] width 247 height 87
click at [152, 231] on div "Transportgruppe # 1 Transport möglich ab * Transport möglich bis * [DATE] Abhol…" at bounding box center [707, 220] width 1132 height 749
click at [447, 250] on button "Ok" at bounding box center [458, 263] width 62 height 33
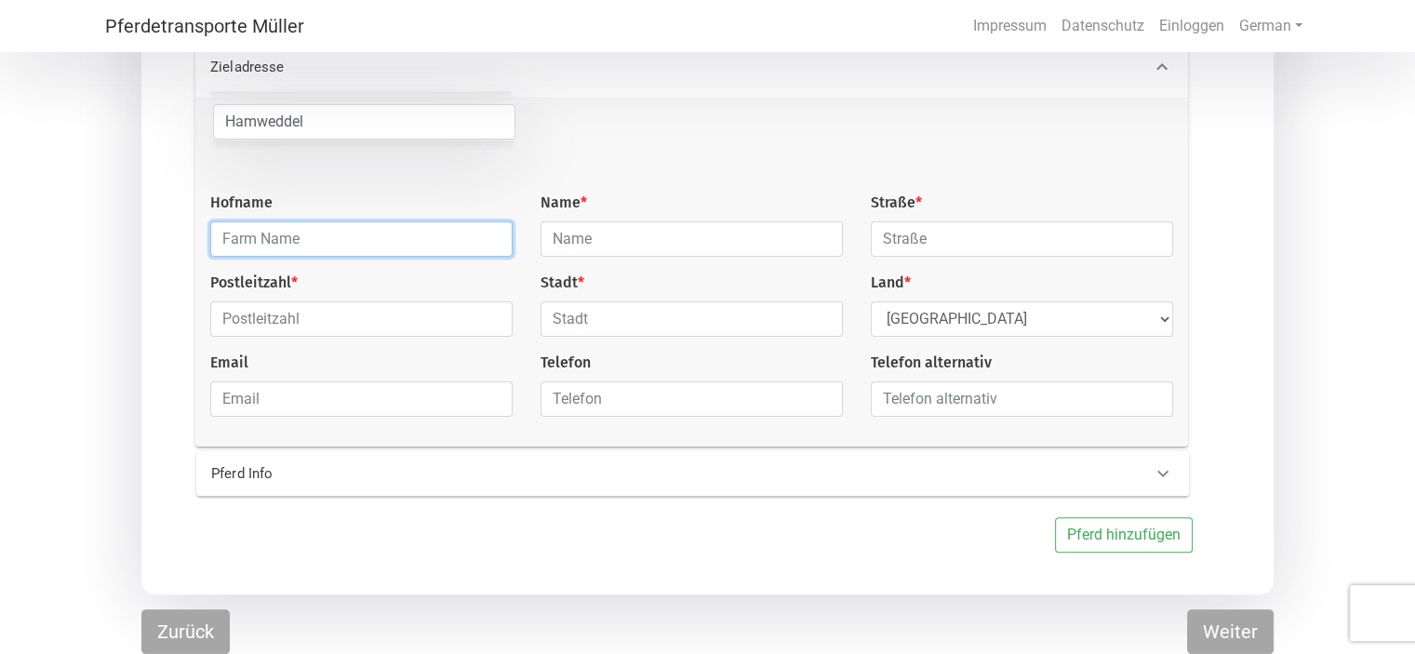
click at [377, 239] on input "text" at bounding box center [361, 238] width 302 height 35
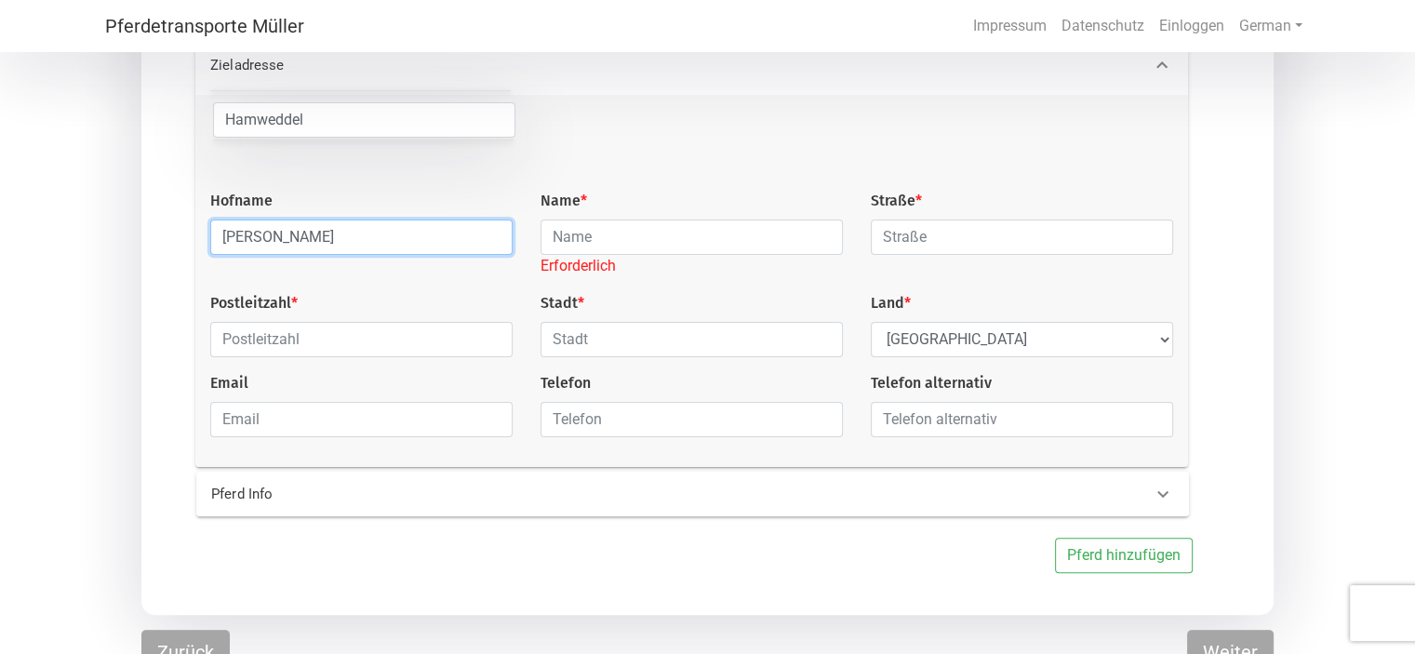
drag, startPoint x: 309, startPoint y: 240, endPoint x: 190, endPoint y: 237, distance: 119.1
click at [190, 237] on div "Zieladresse Hamweddel Hofname [PERSON_NAME] Name * [GEOGRAPHIC_DATA] * Postleit…" at bounding box center [698, 251] width 1068 height 432
type input "mistfreund"
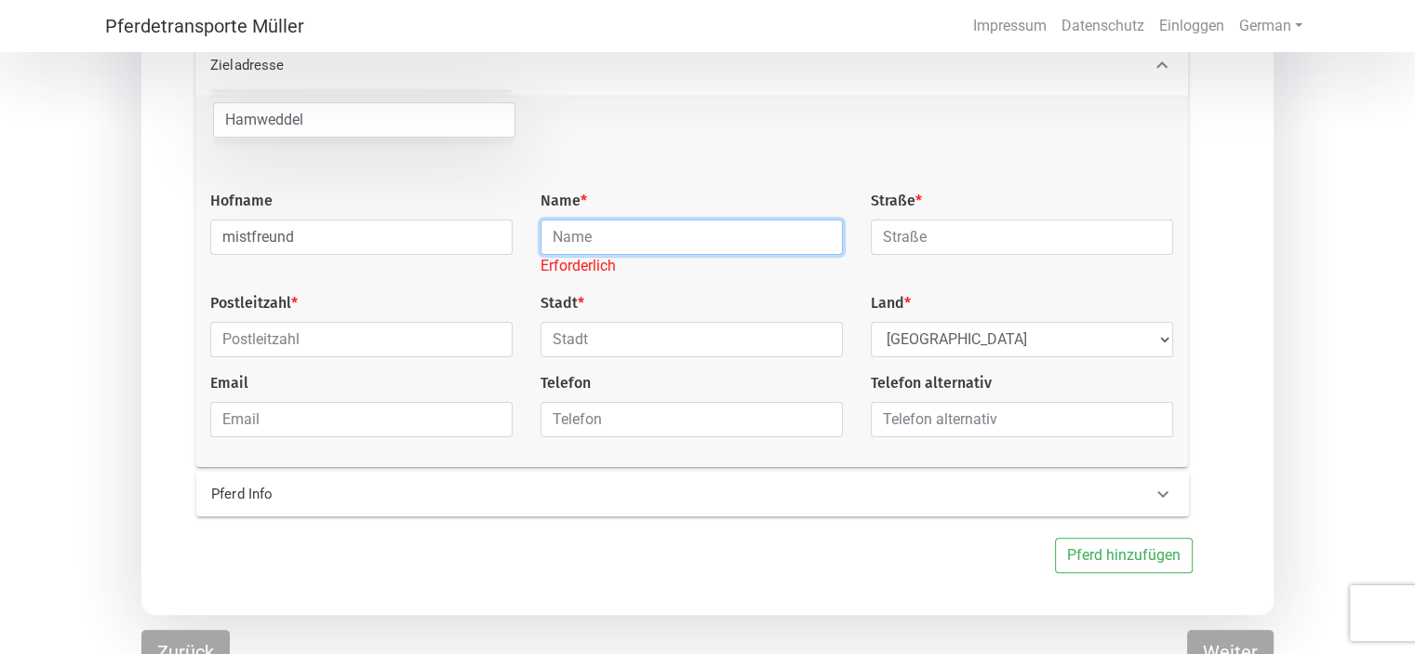
click at [554, 241] on input "text" at bounding box center [692, 237] width 302 height 35
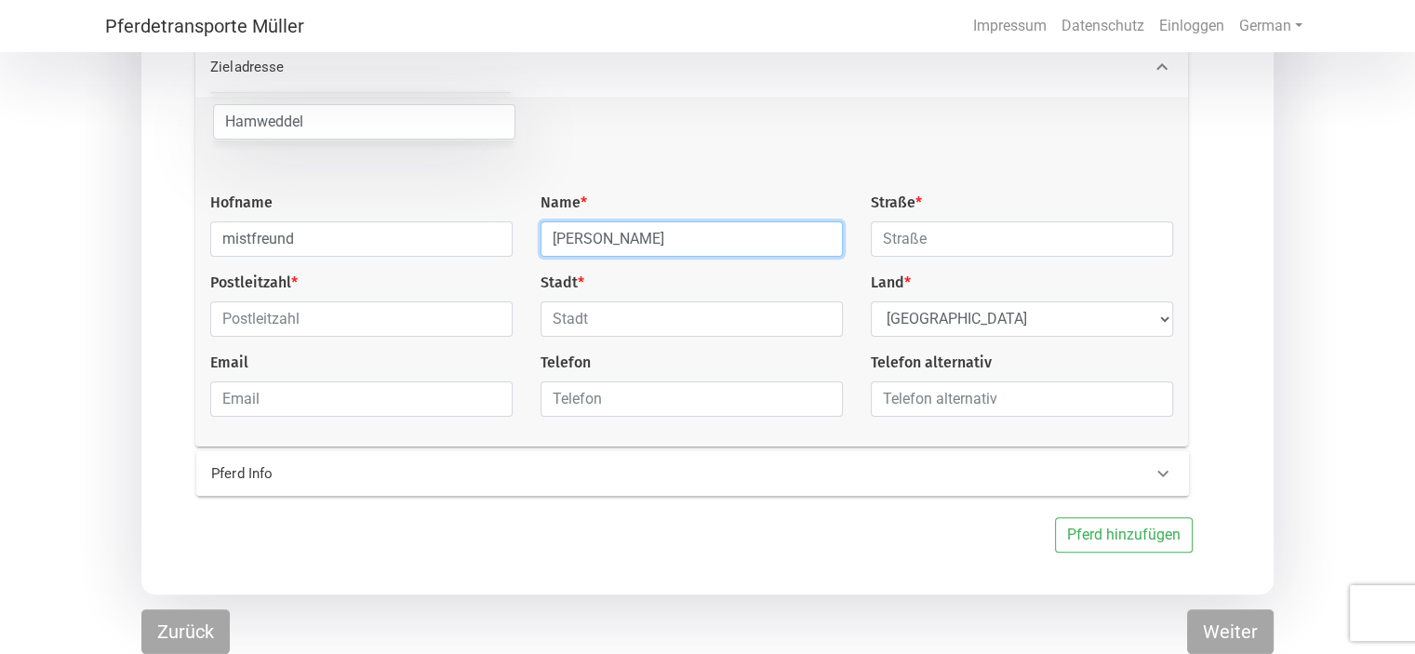
type input "[PERSON_NAME]"
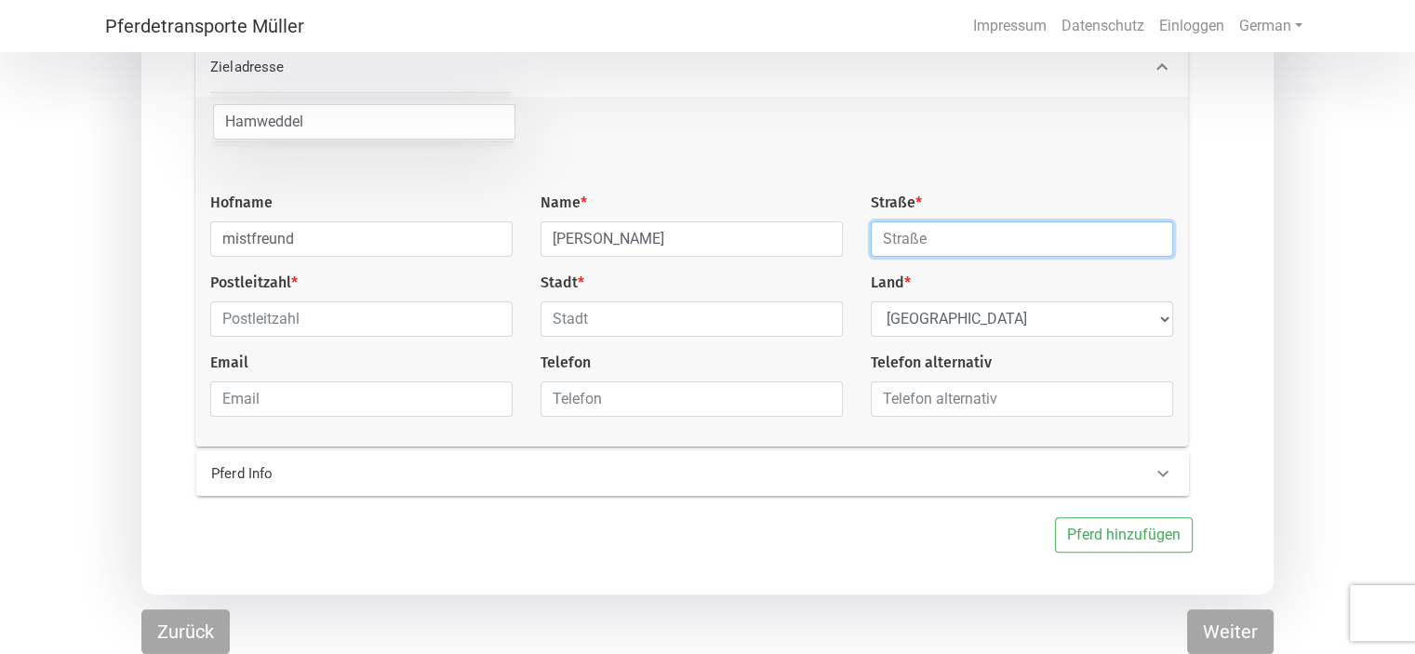
click at [905, 244] on input "text" at bounding box center [1022, 238] width 302 height 35
type input "Knebelshorst 2"
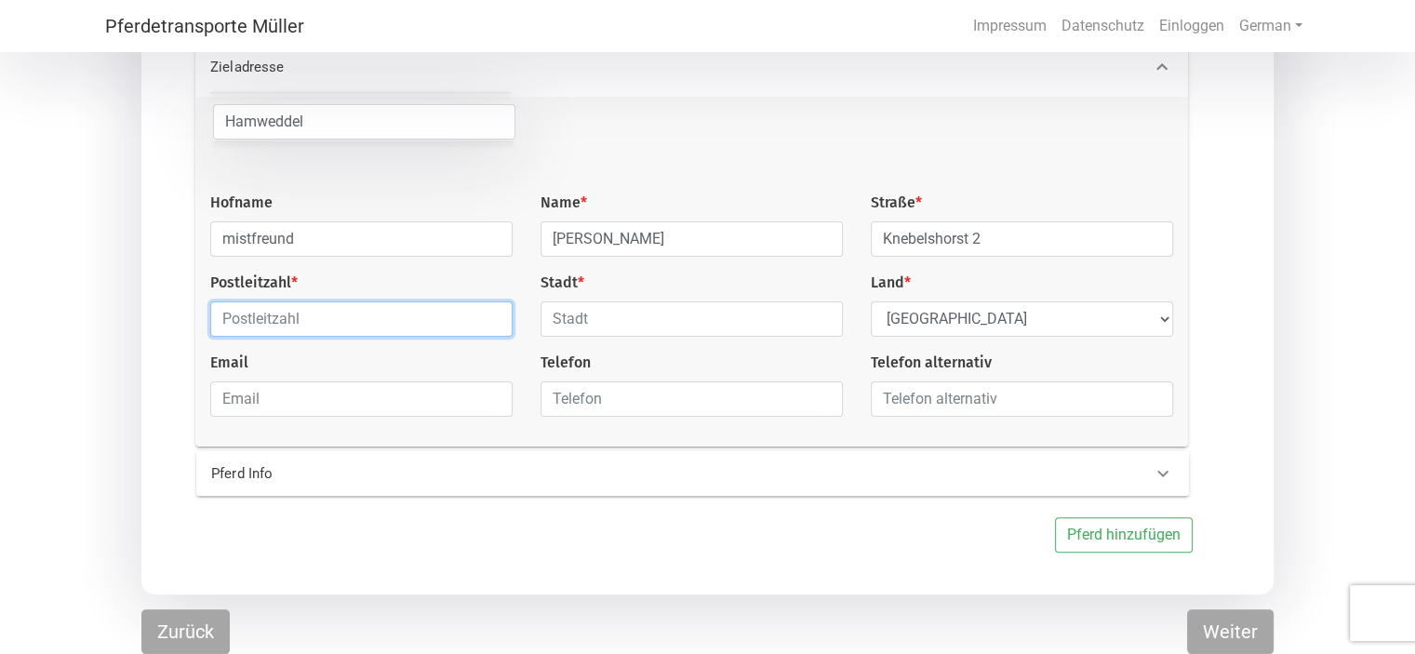
click at [369, 308] on input "text" at bounding box center [361, 318] width 302 height 35
type input "24816"
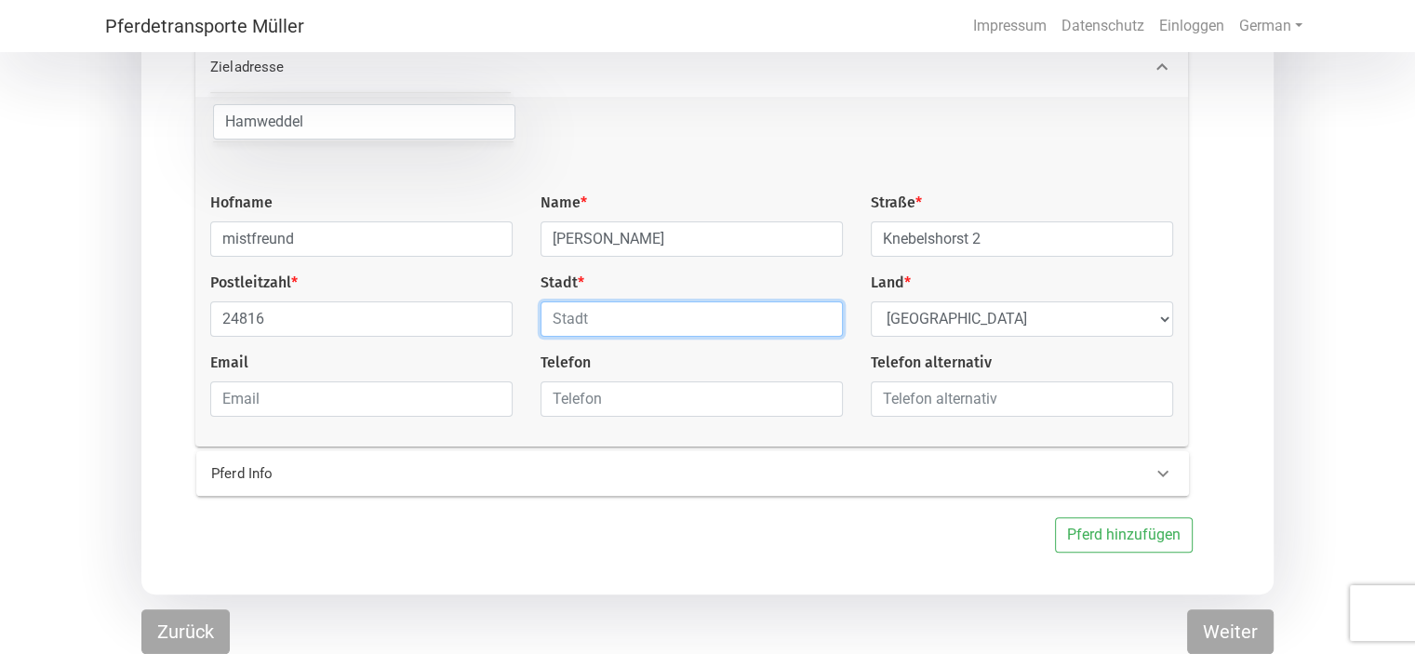
click at [618, 323] on input "text" at bounding box center [692, 318] width 302 height 35
type input "Hamweddel"
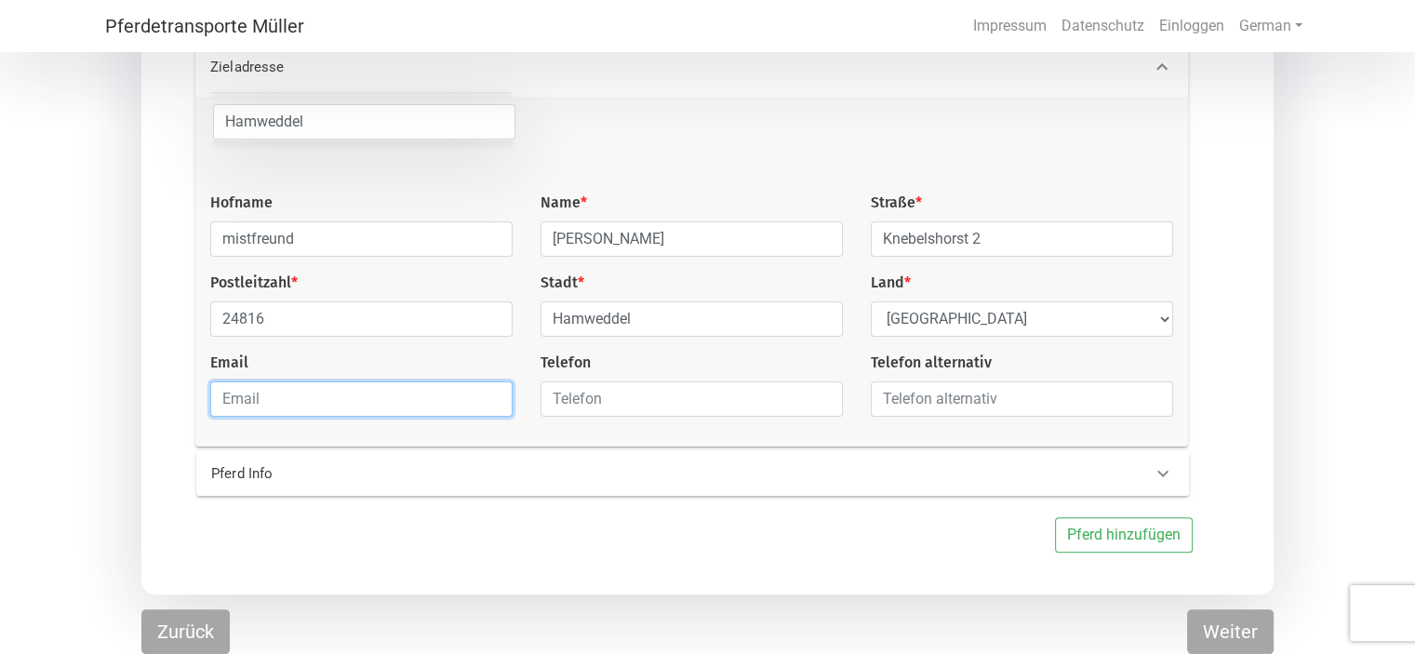
click at [371, 408] on input "email" at bounding box center [361, 398] width 302 height 35
type input "[EMAIL_ADDRESS][PERSON_NAME][DOMAIN_NAME]"
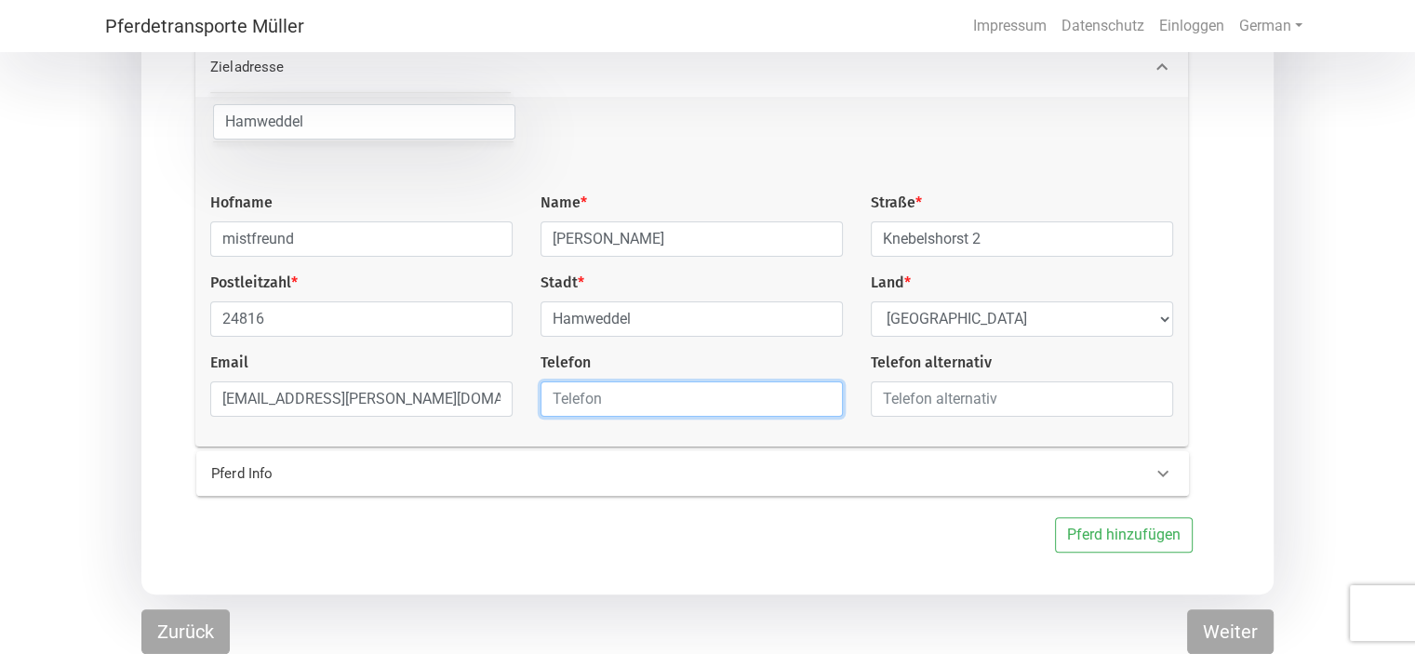
click at [596, 396] on input "text" at bounding box center [692, 398] width 302 height 35
type input "01578 9683844"
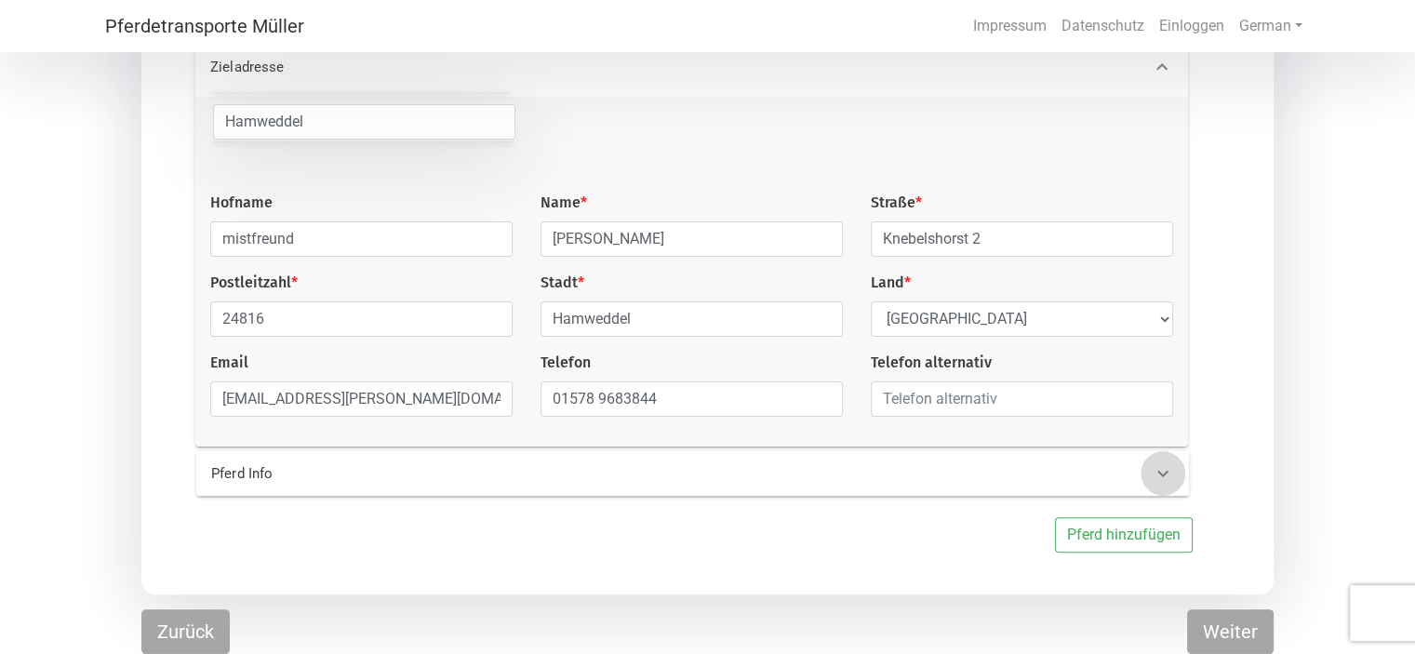
click at [1161, 460] on div at bounding box center [1163, 473] width 45 height 45
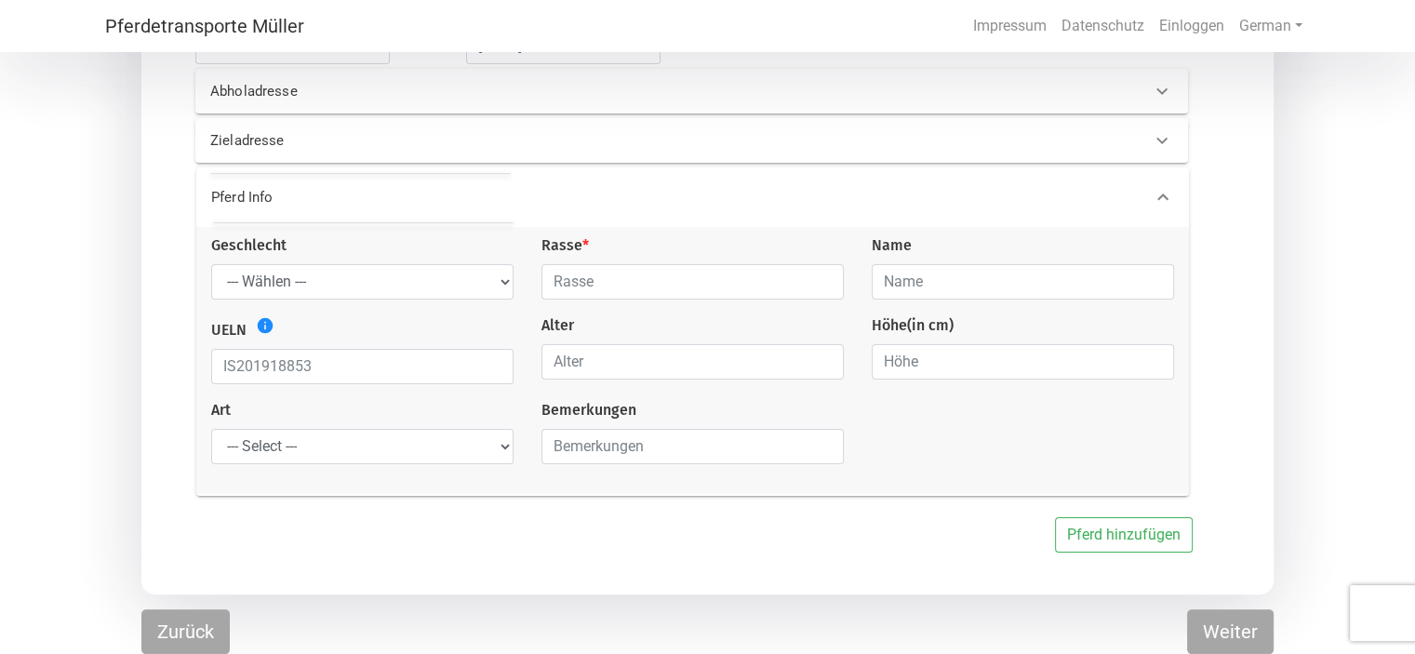
scroll to position [313, 0]
click at [507, 286] on select "--- Wählen --- Hengst Wallach Stute" at bounding box center [362, 283] width 302 height 35
select select "gelding"
click at [211, 266] on select "--- Wählen --- Hengst Wallach Stute" at bounding box center [362, 283] width 302 height 35
click at [582, 282] on input "text" at bounding box center [692, 283] width 302 height 35
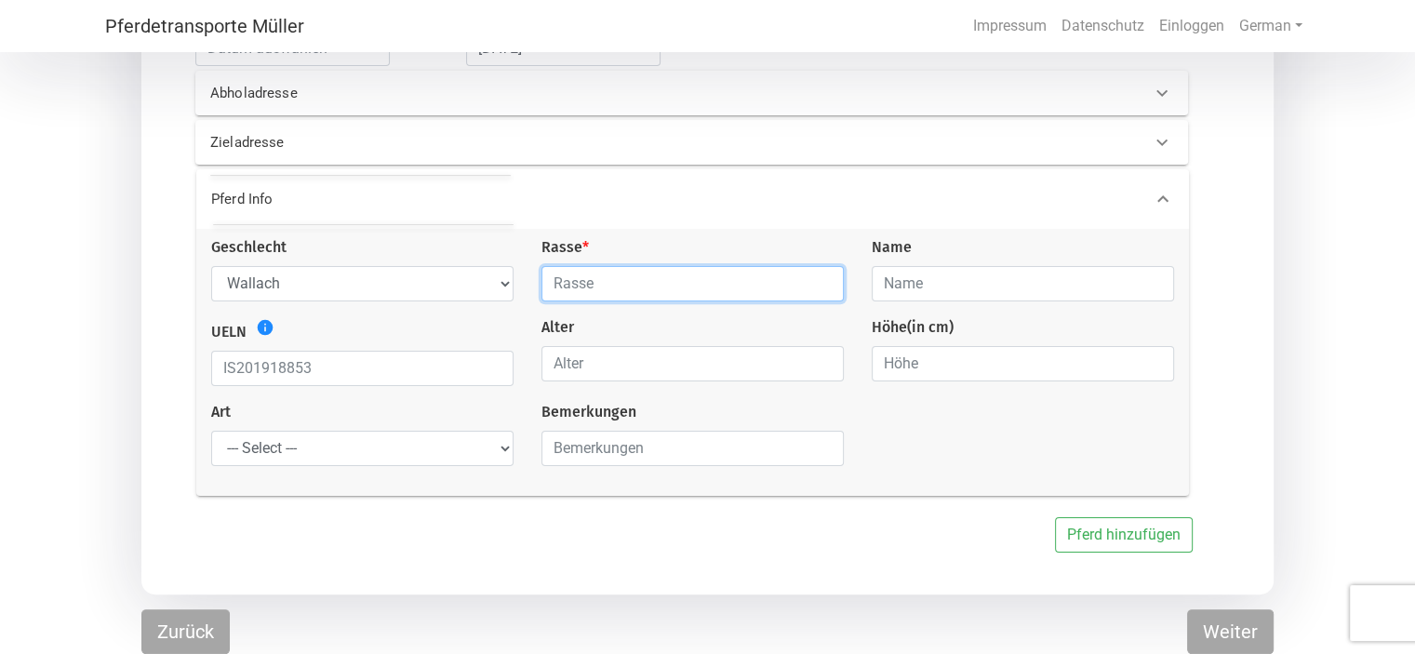
type input "[PERSON_NAME]"
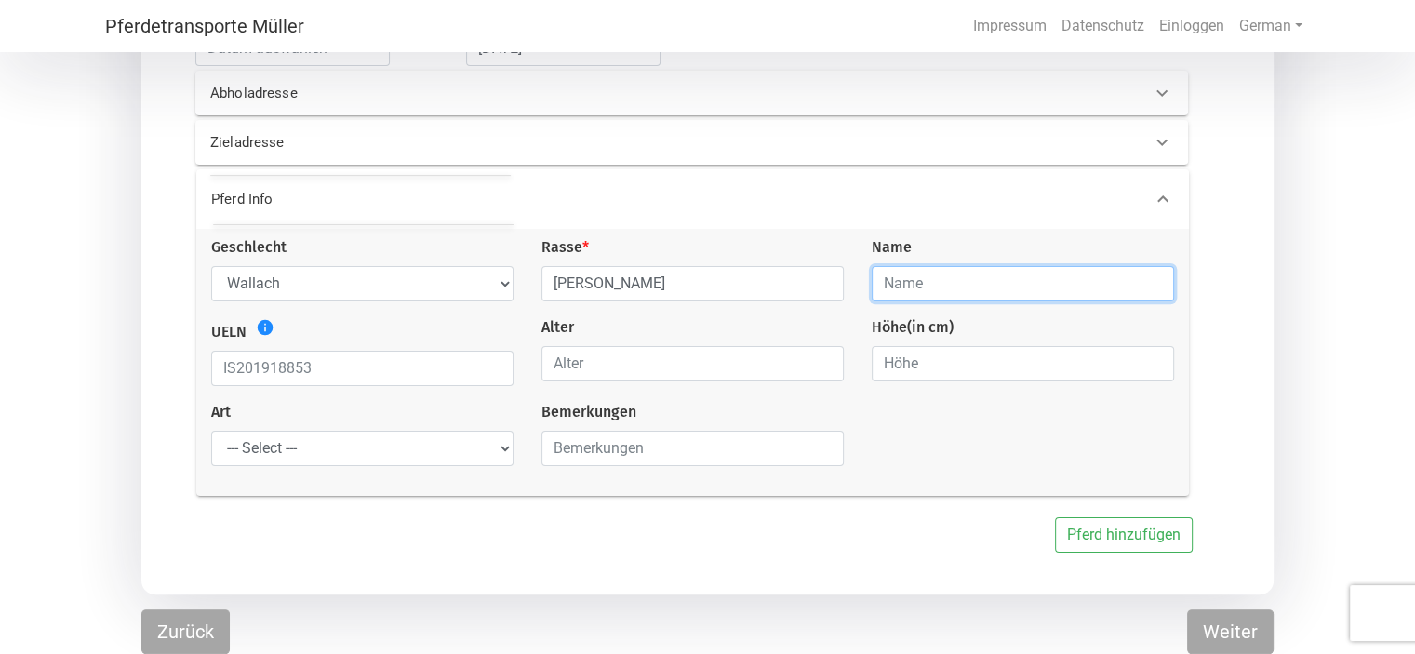
click at [930, 276] on input "text" at bounding box center [1023, 283] width 302 height 35
type input "Filou"
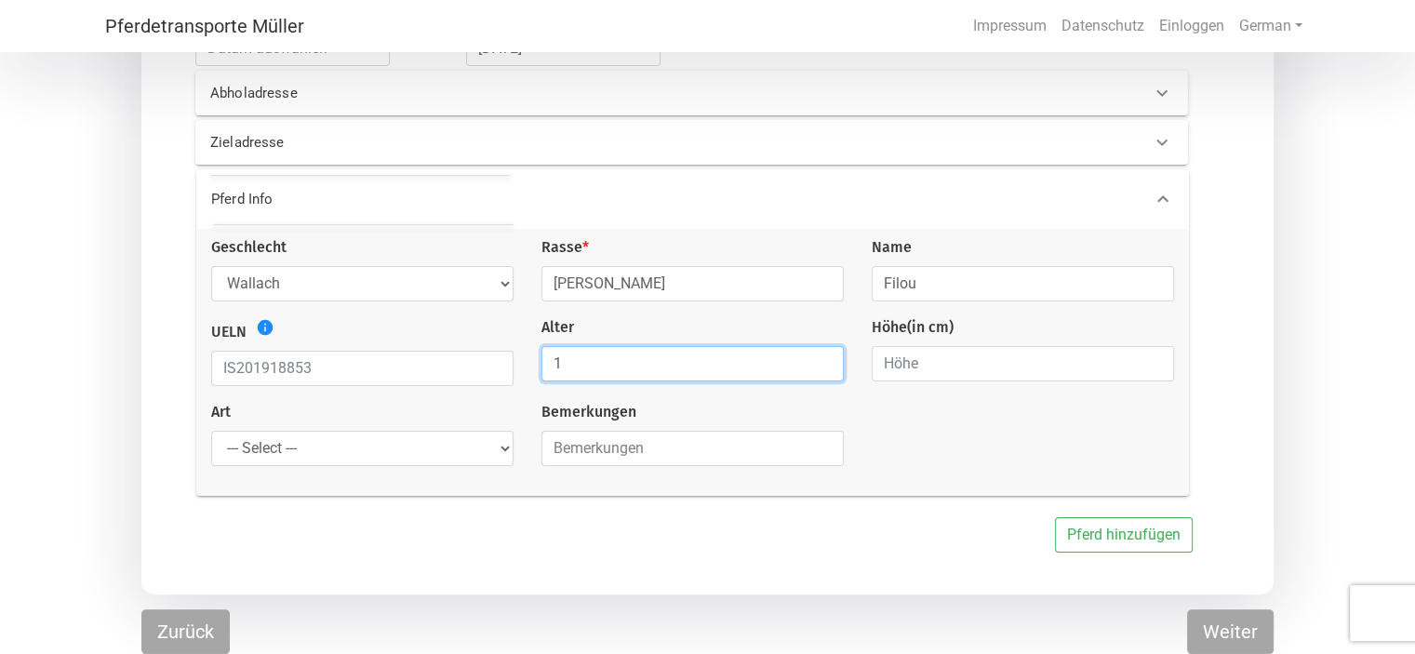
click at [828, 363] on input "1" at bounding box center [692, 363] width 302 height 35
type input "16"
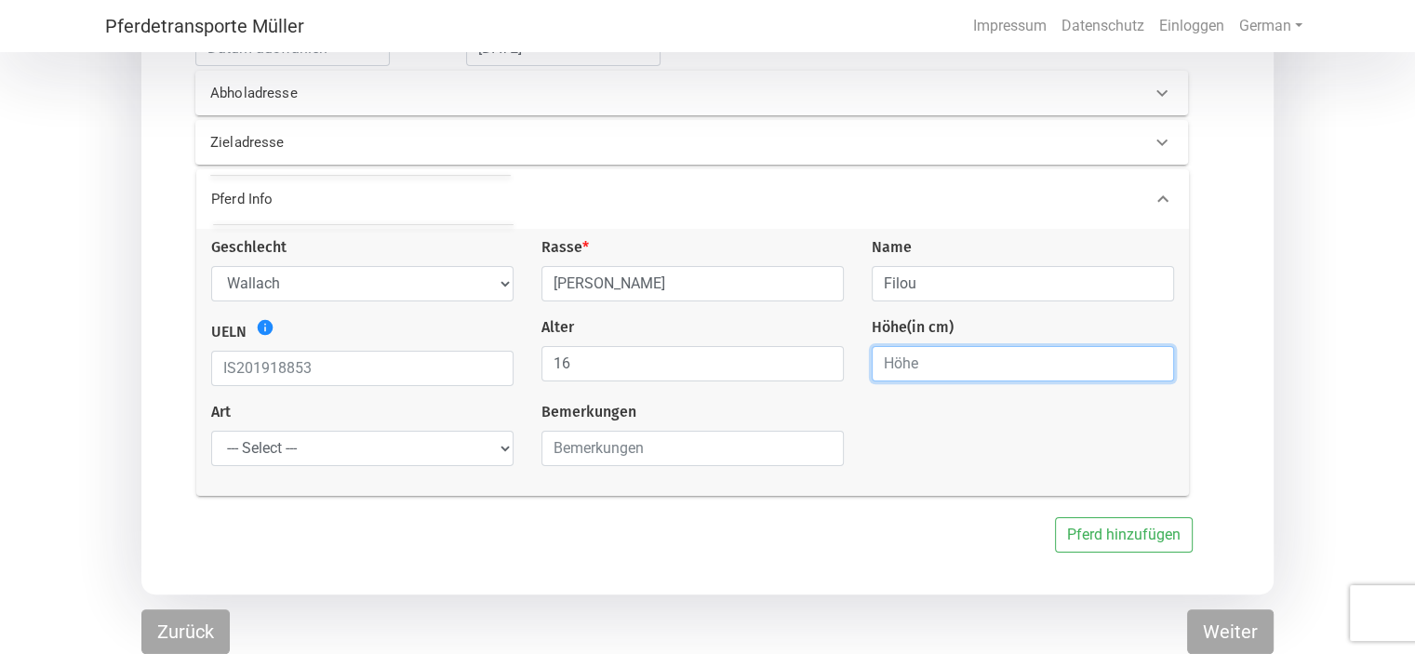
click at [1057, 363] on input "number" at bounding box center [1023, 363] width 302 height 35
type input "178"
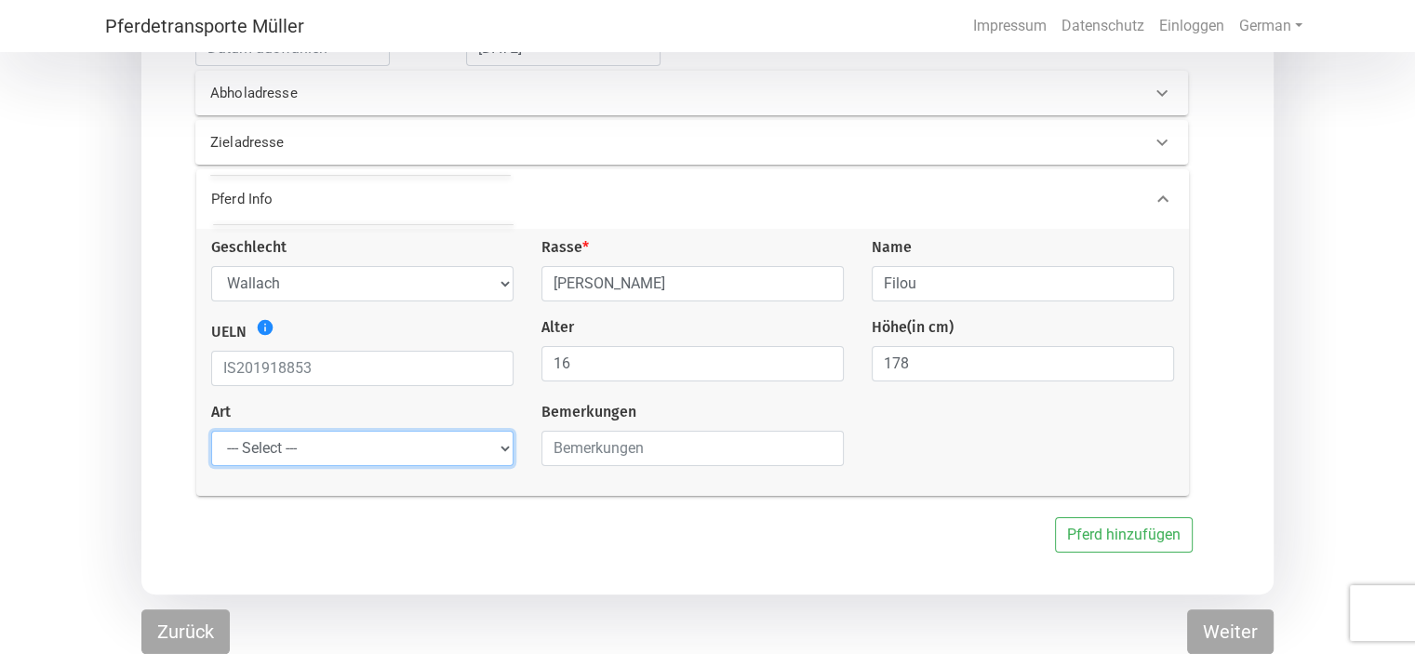
click at [439, 446] on select "--- Select --- Problempferd Reitpferd Rohes Pferd Fohlen" at bounding box center [362, 448] width 302 height 35
select select "saddle_horse"
click at [211, 432] on select "--- Select --- Problempferd Reitpferd Rohes Pferd Fohlen" at bounding box center [362, 448] width 302 height 35
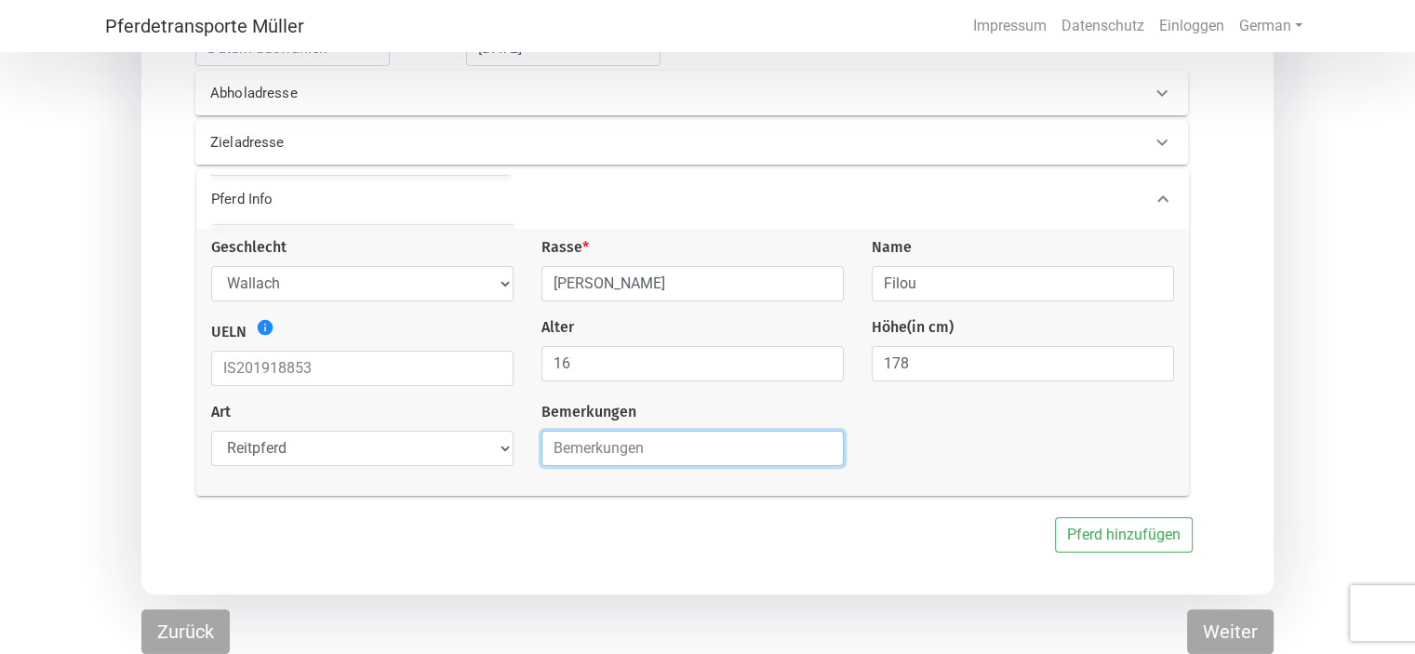
click at [793, 449] on input "text" at bounding box center [692, 448] width 302 height 35
type input "ehemaliges Reitpferd"
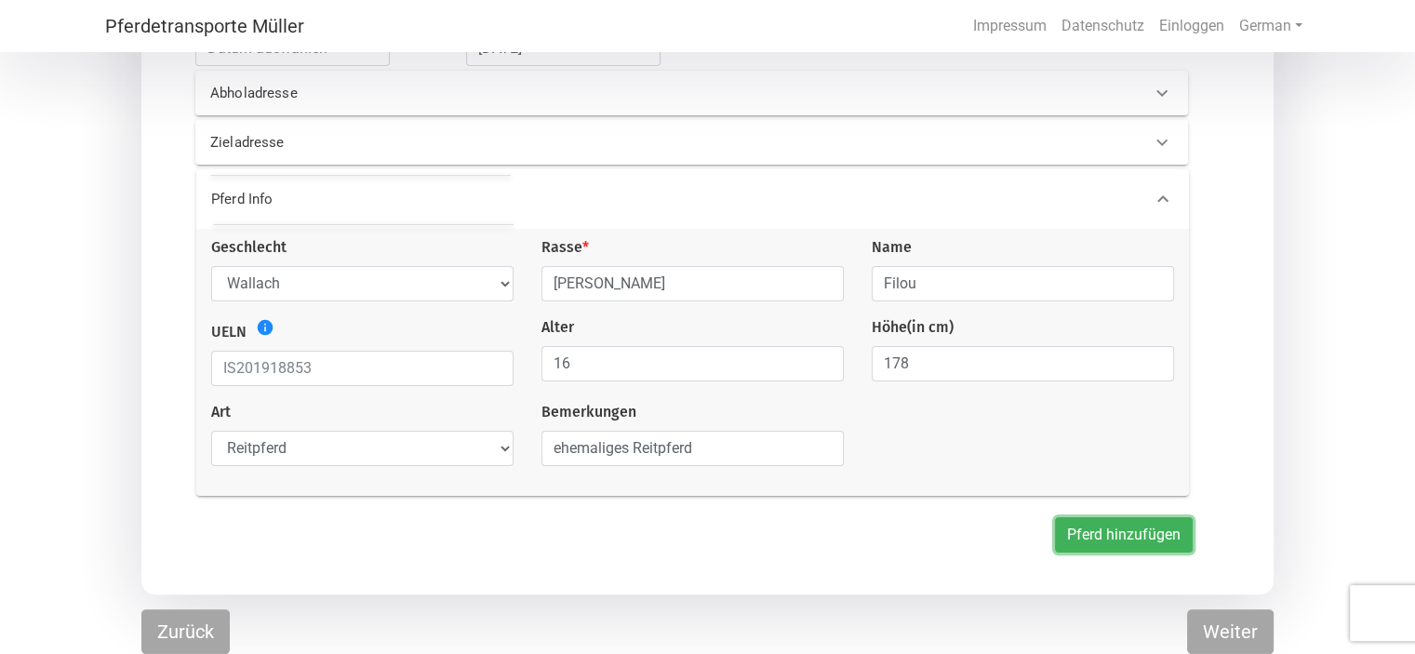
click at [1101, 527] on button "Pferd hinzufügen" at bounding box center [1124, 534] width 138 height 35
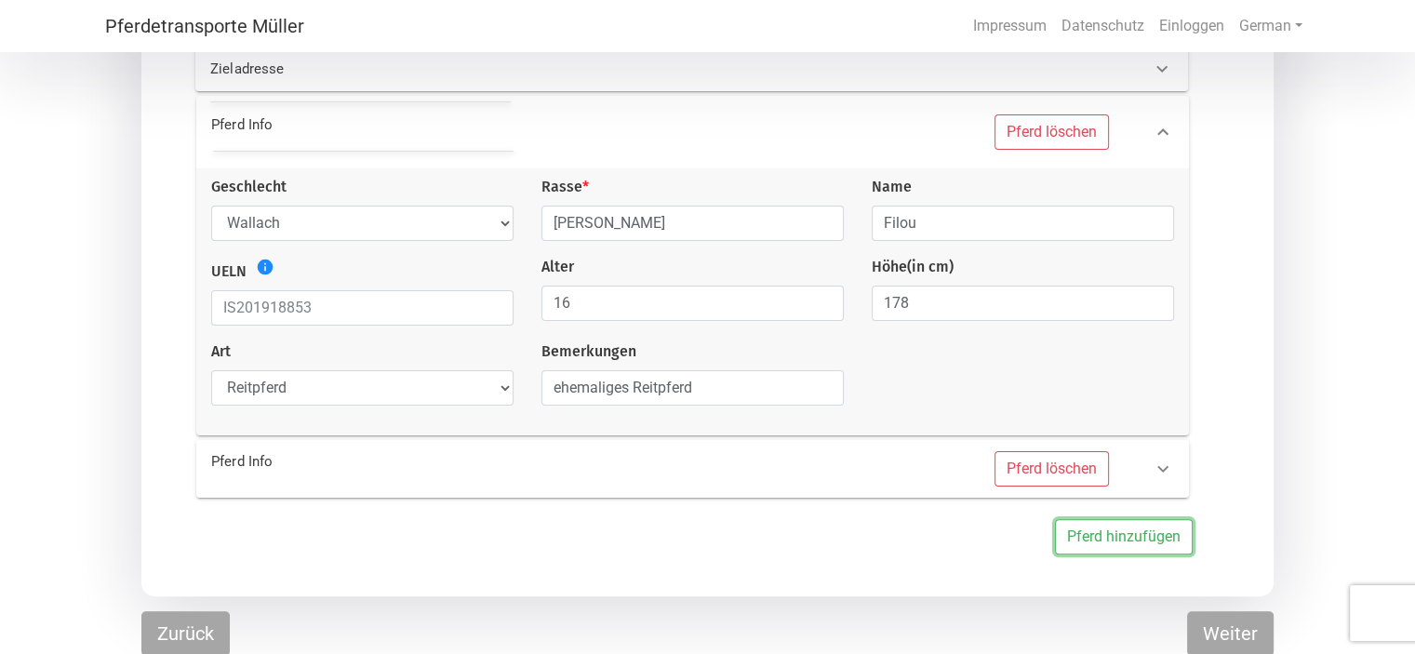
scroll to position [387, 0]
click at [1163, 470] on icon at bounding box center [1162, 466] width 11 height 7
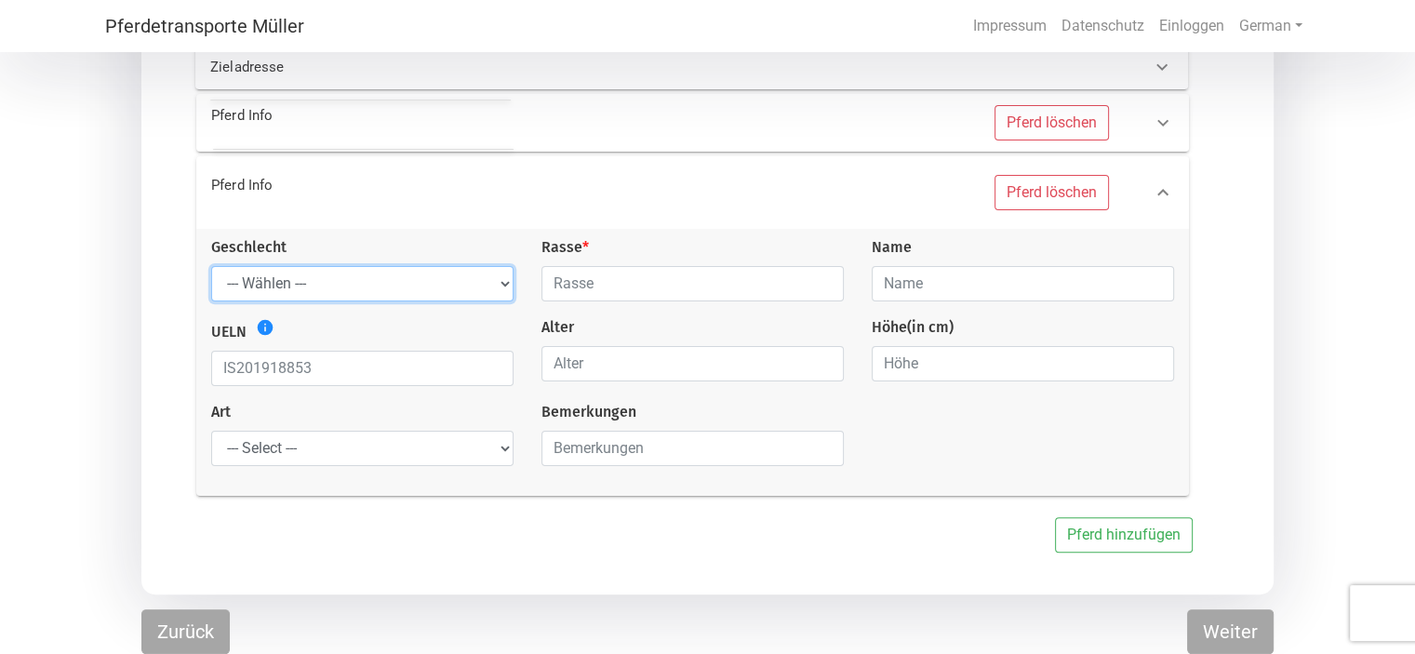
click at [502, 284] on select "--- Wählen --- Hengst Wallach Stute" at bounding box center [362, 283] width 302 height 35
select select "gelding"
click at [211, 266] on select "--- Wählen --- Hengst Wallach Stute" at bounding box center [362, 283] width 302 height 35
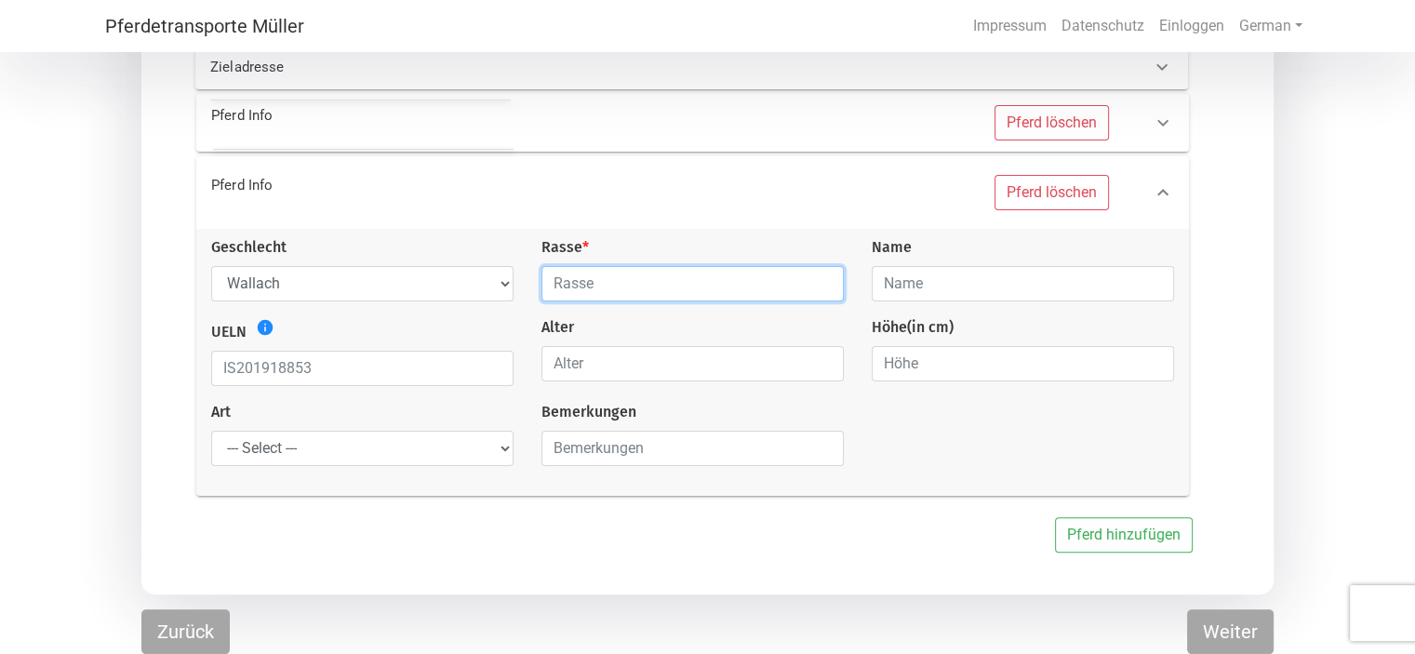
click at [587, 282] on input "text" at bounding box center [692, 283] width 302 height 35
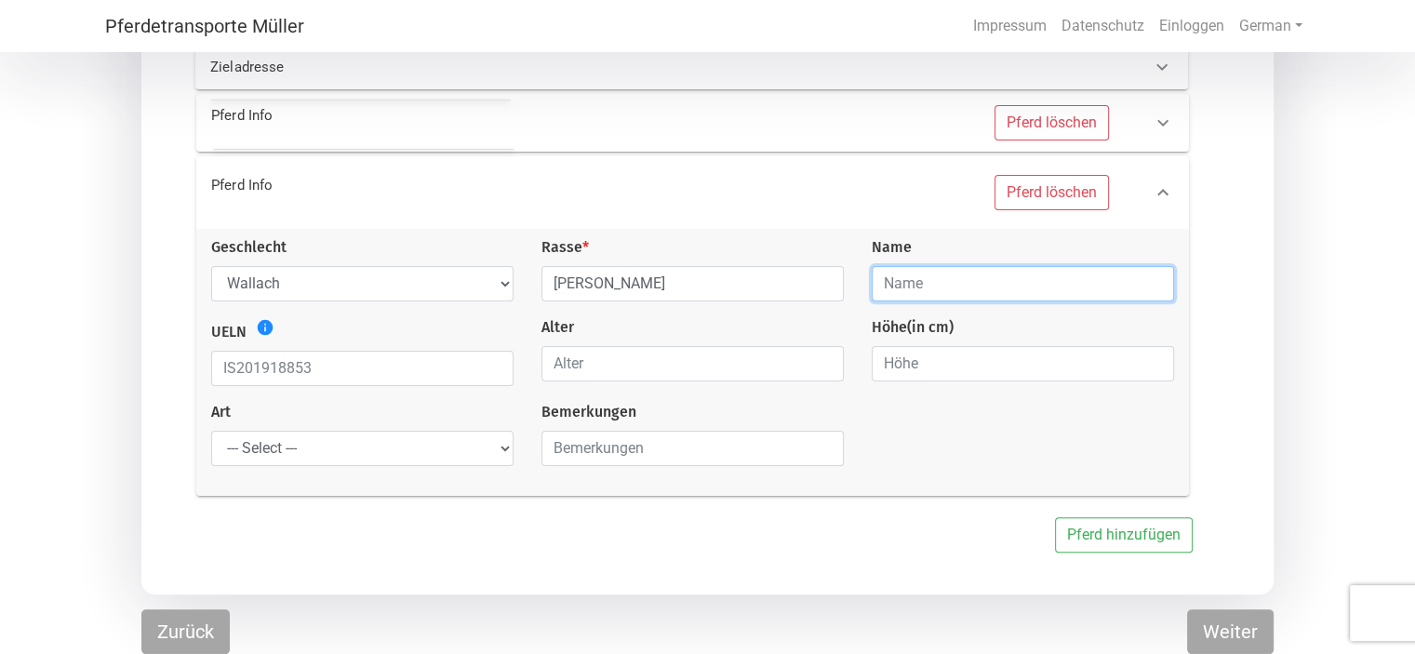
click at [935, 283] on input "text" at bounding box center [1023, 283] width 302 height 35
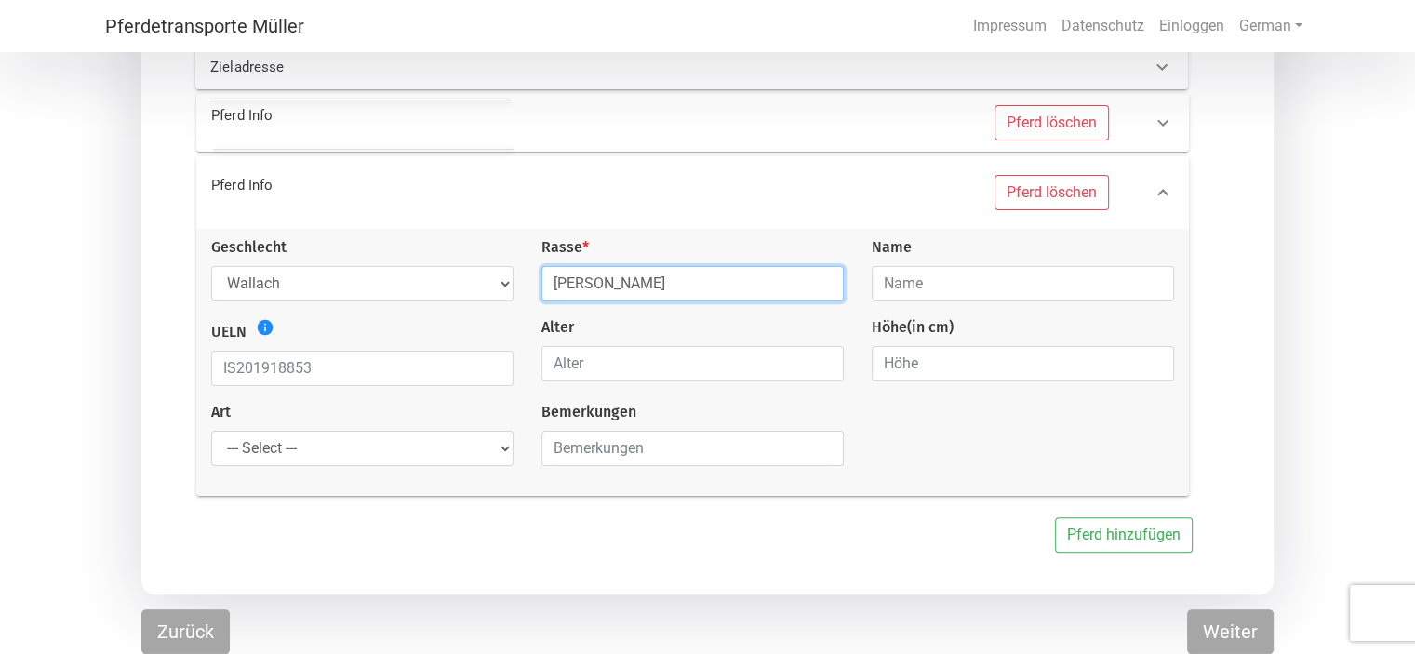
click at [730, 281] on input "[PERSON_NAME]" at bounding box center [692, 283] width 302 height 35
click at [820, 279] on input "[PERSON_NAME]" at bounding box center [692, 283] width 302 height 35
type input "S"
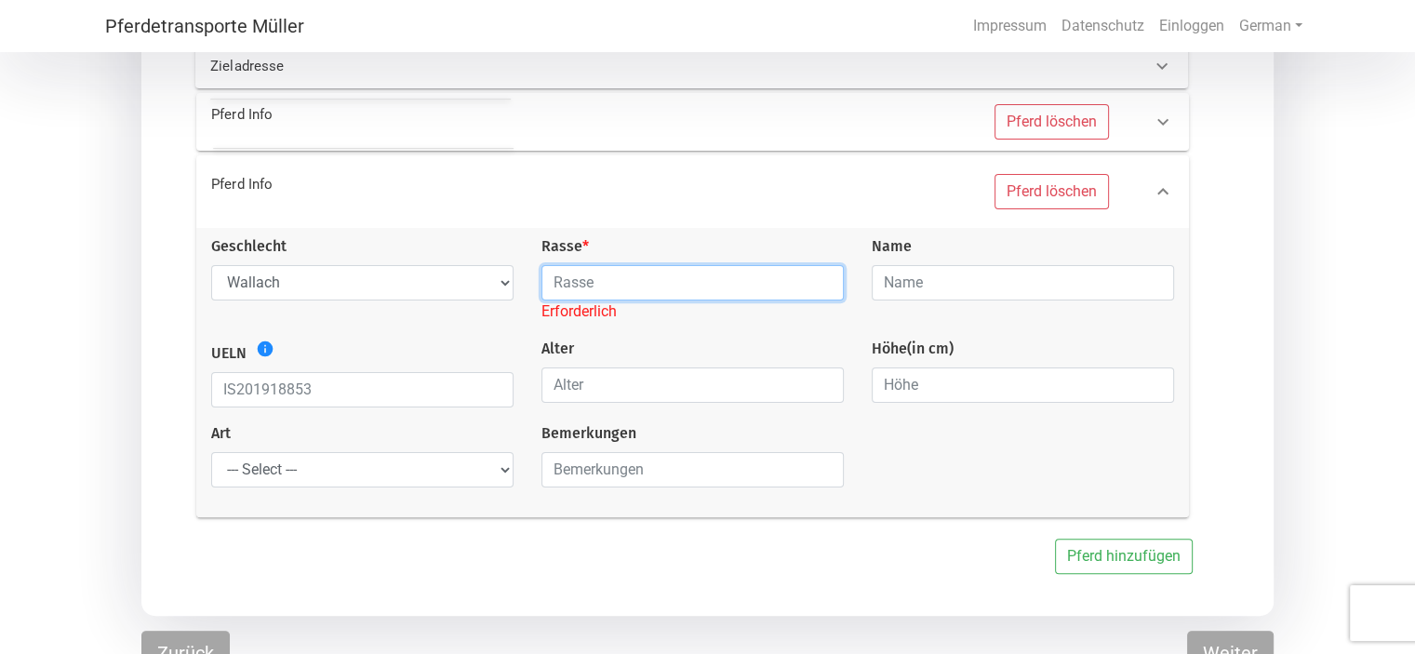
click at [821, 280] on input "text" at bounding box center [692, 282] width 302 height 35
type input "PRE"
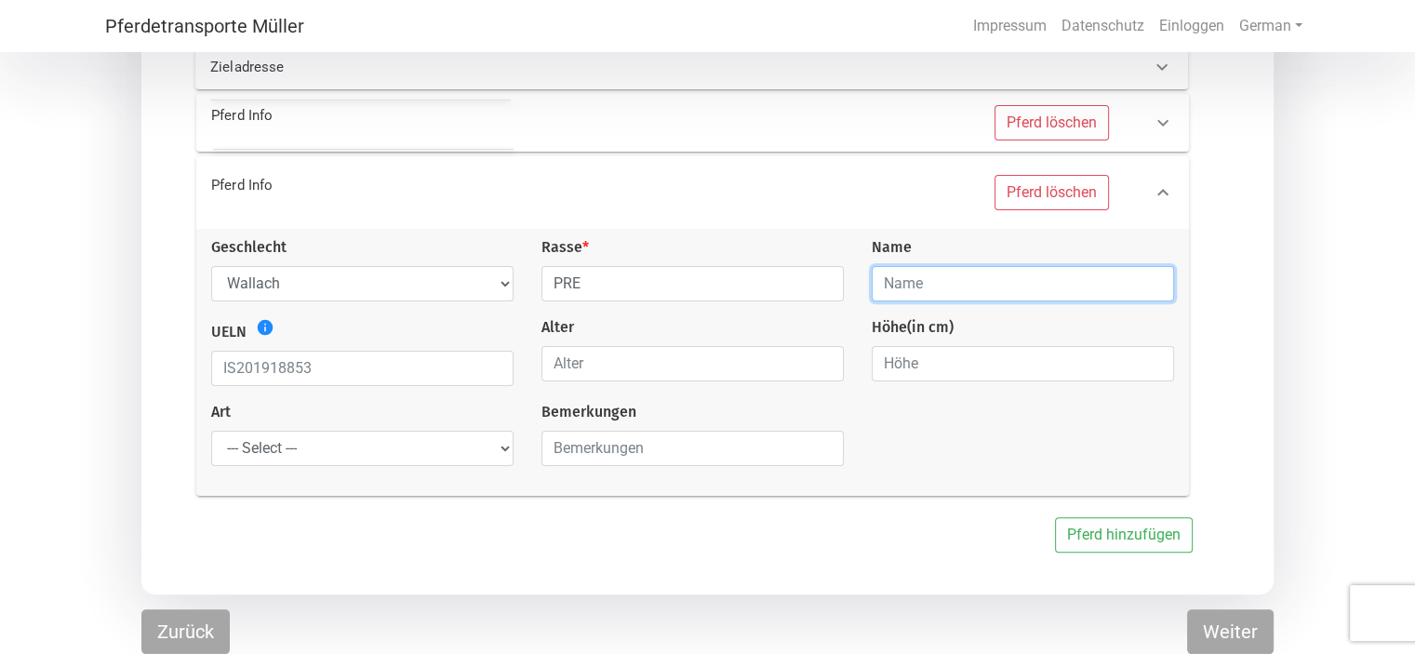
click at [921, 278] on input "text" at bounding box center [1023, 283] width 302 height 35
type input "Nalo"
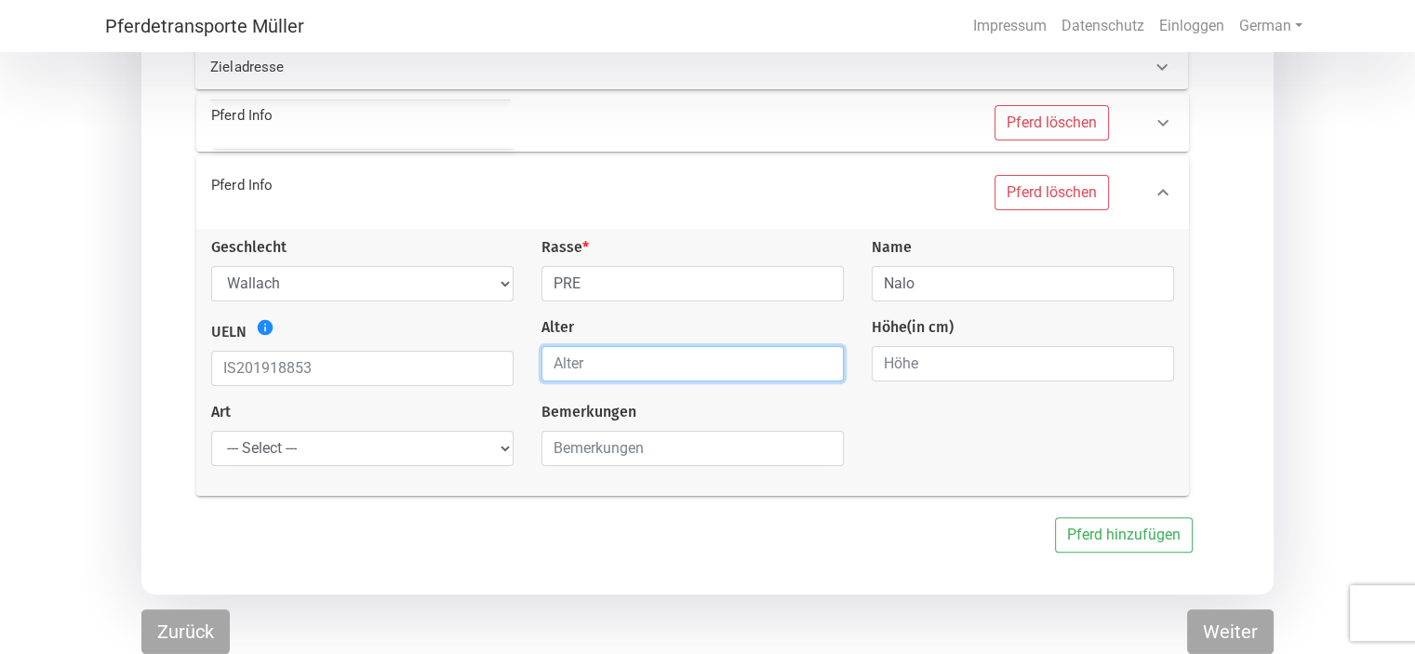
click at [602, 370] on input "number" at bounding box center [692, 363] width 302 height 35
type input "5"
type input "7"
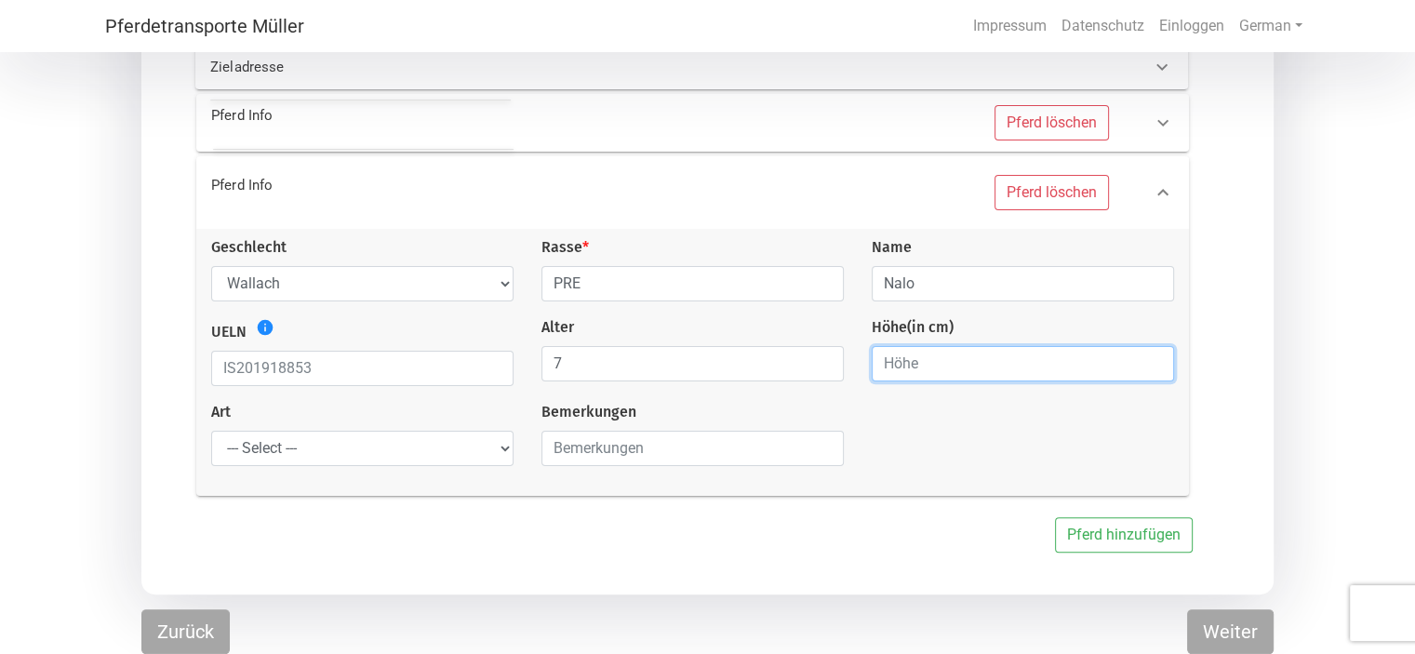
click at [920, 362] on input "number" at bounding box center [1023, 363] width 302 height 35
type input "170"
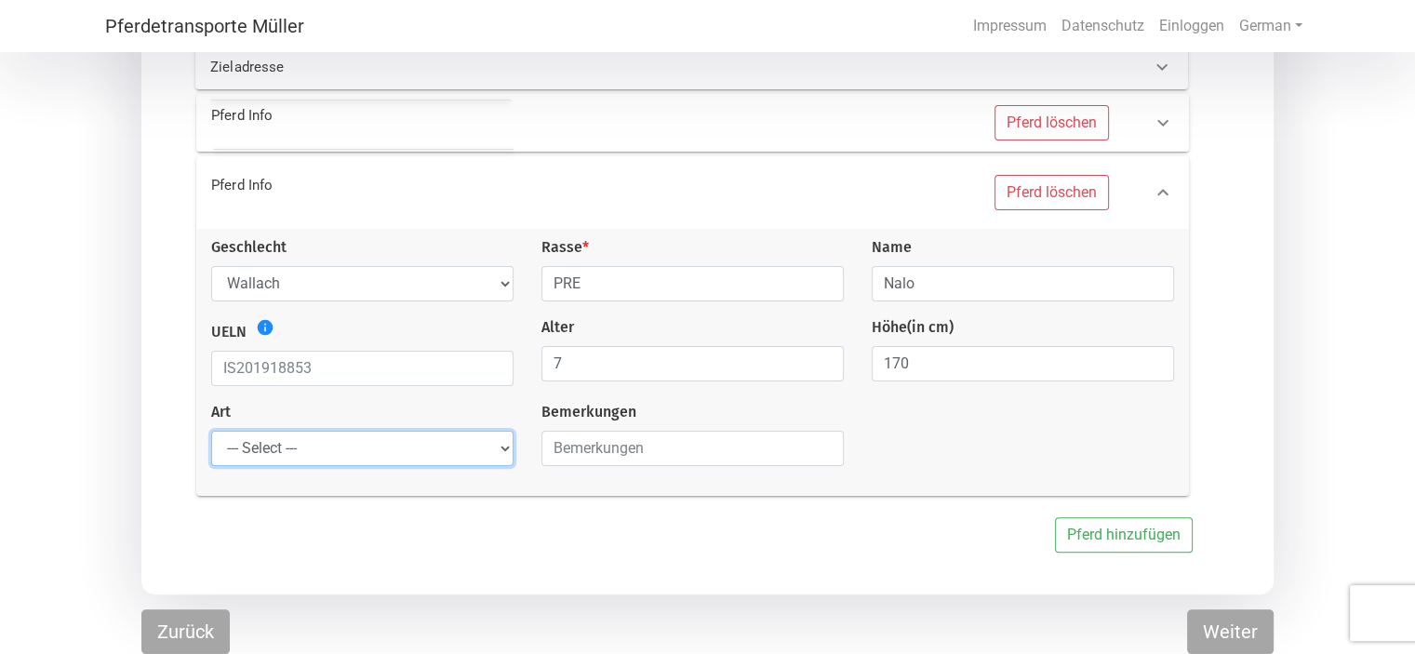
click at [505, 447] on select "--- Select --- Problempferd Reitpferd Rohes Pferd Fohlen" at bounding box center [362, 448] width 302 height 35
select select "saddle_horse"
click at [211, 432] on select "--- Select --- Problempferd Reitpferd Rohes Pferd Fohlen" at bounding box center [362, 448] width 302 height 35
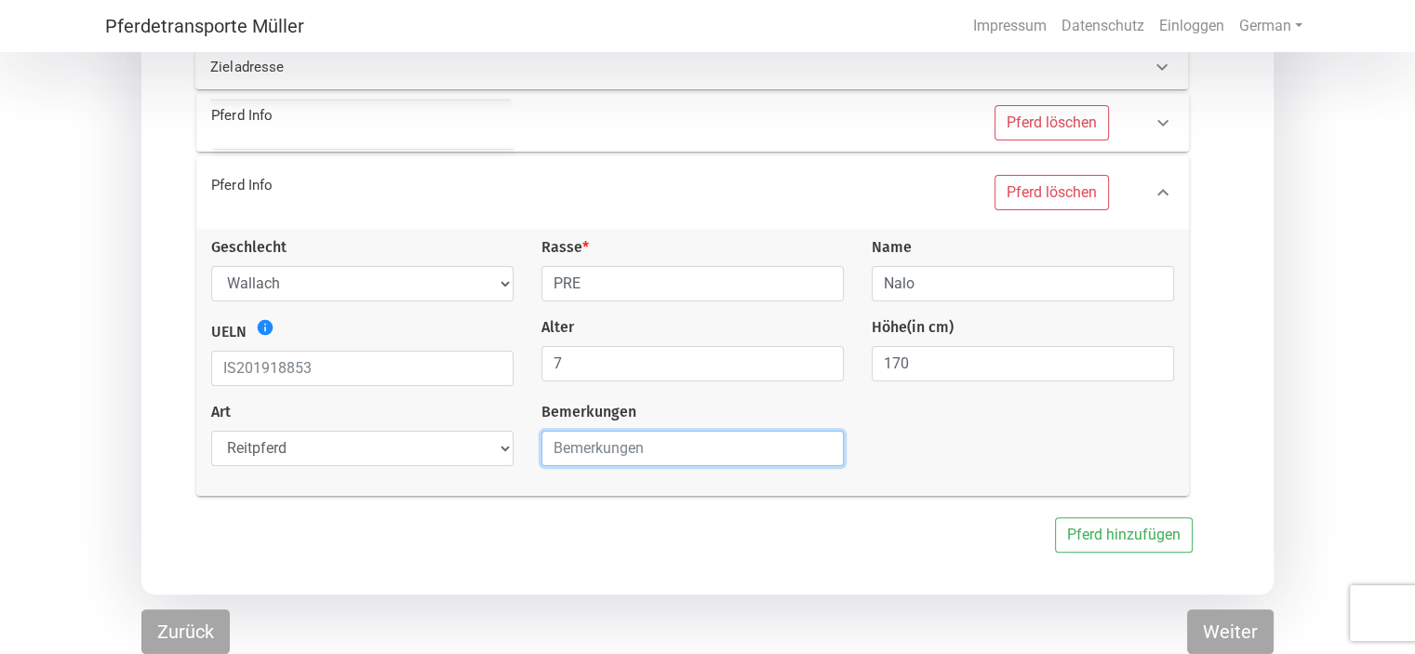
click at [588, 455] on input "text" at bounding box center [692, 448] width 302 height 35
type input "ehemaliges Reitpferd"
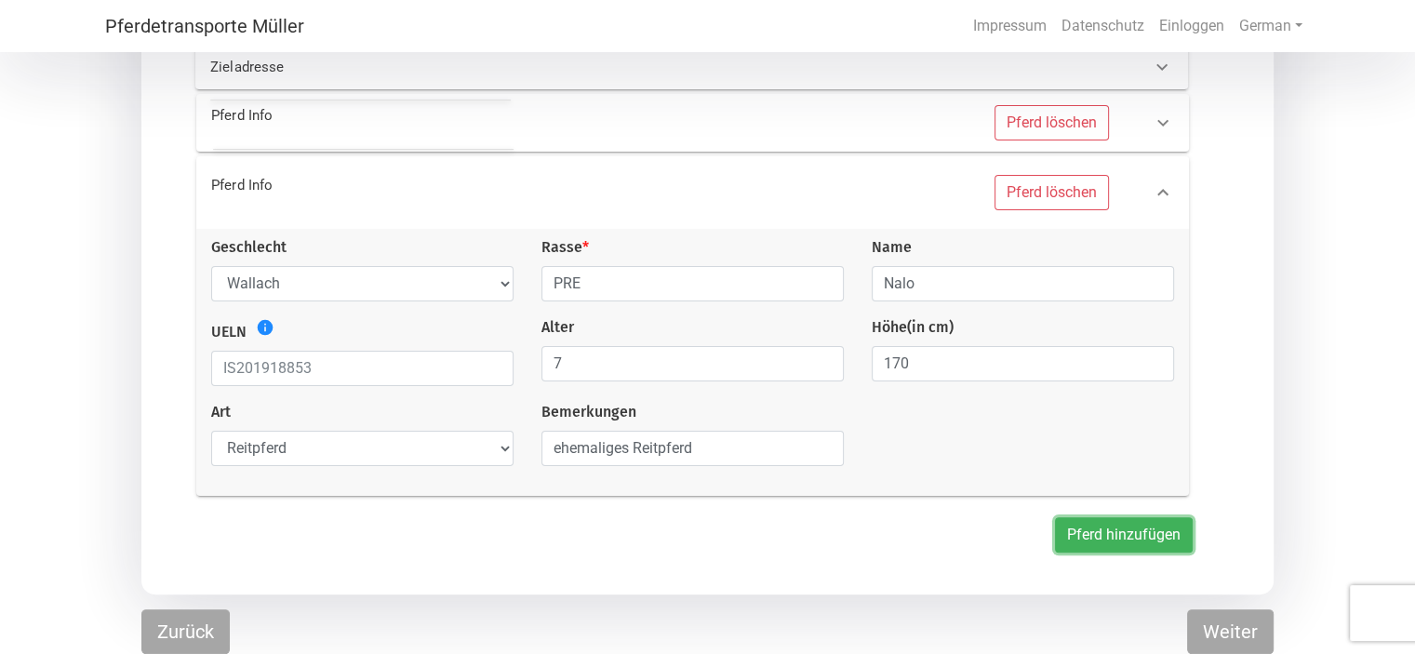
click at [1095, 527] on button "Pferd hinzufügen" at bounding box center [1124, 534] width 138 height 35
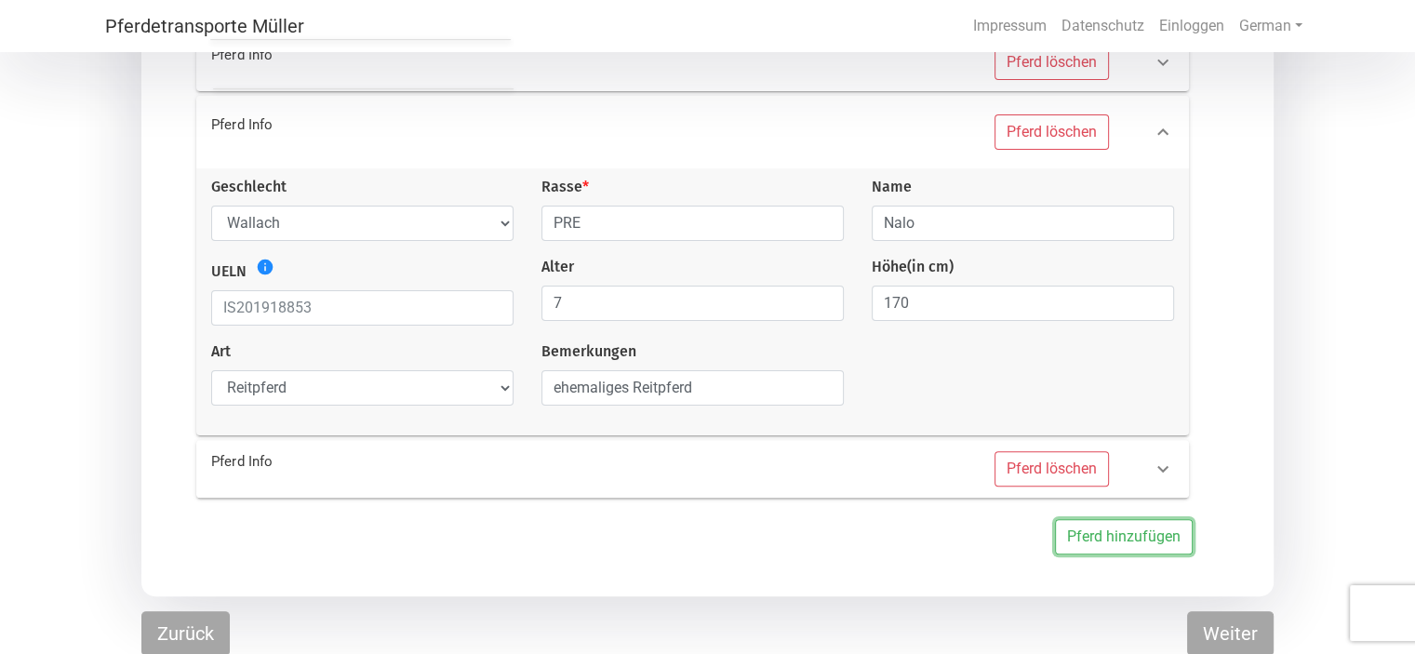
scroll to position [449, 0]
click at [1160, 466] on icon at bounding box center [1163, 467] width 22 height 22
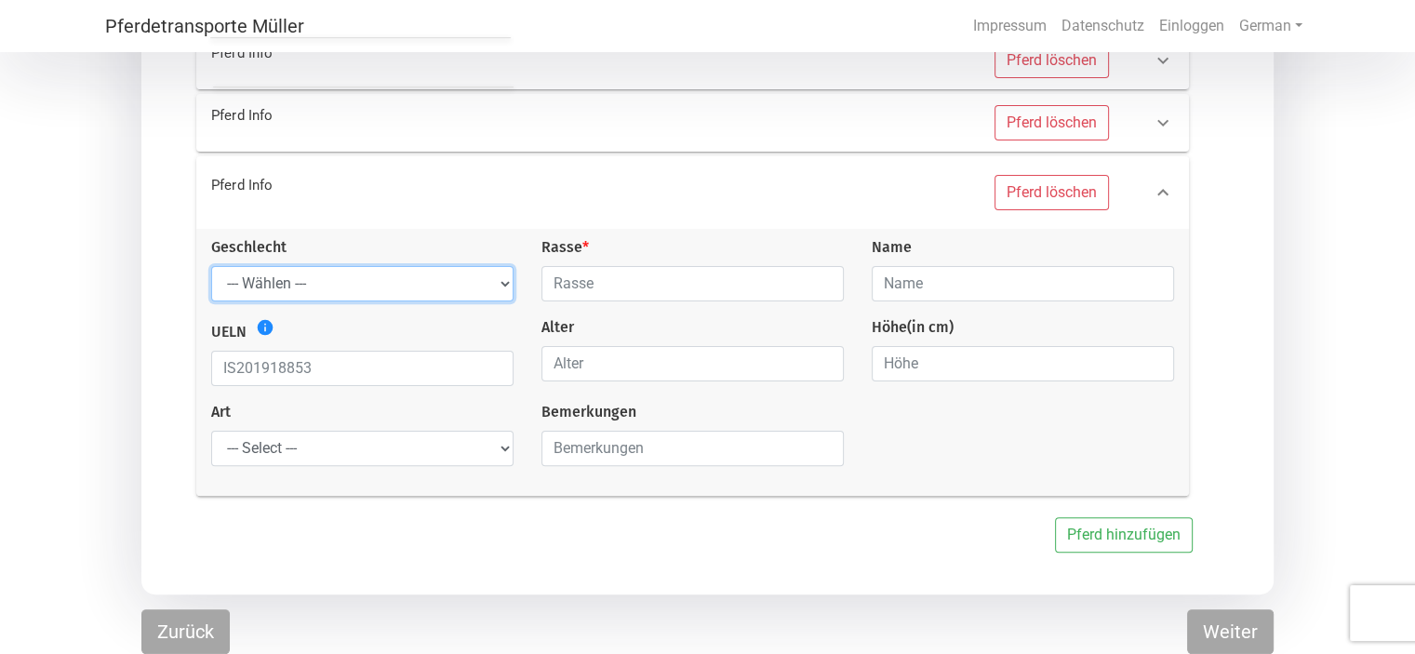
click at [506, 279] on select "--- Wählen --- Hengst Wallach Stute" at bounding box center [362, 283] width 302 height 35
select select "gelding"
click at [211, 266] on select "--- Wählen --- Hengst Wallach Stute" at bounding box center [362, 283] width 302 height 35
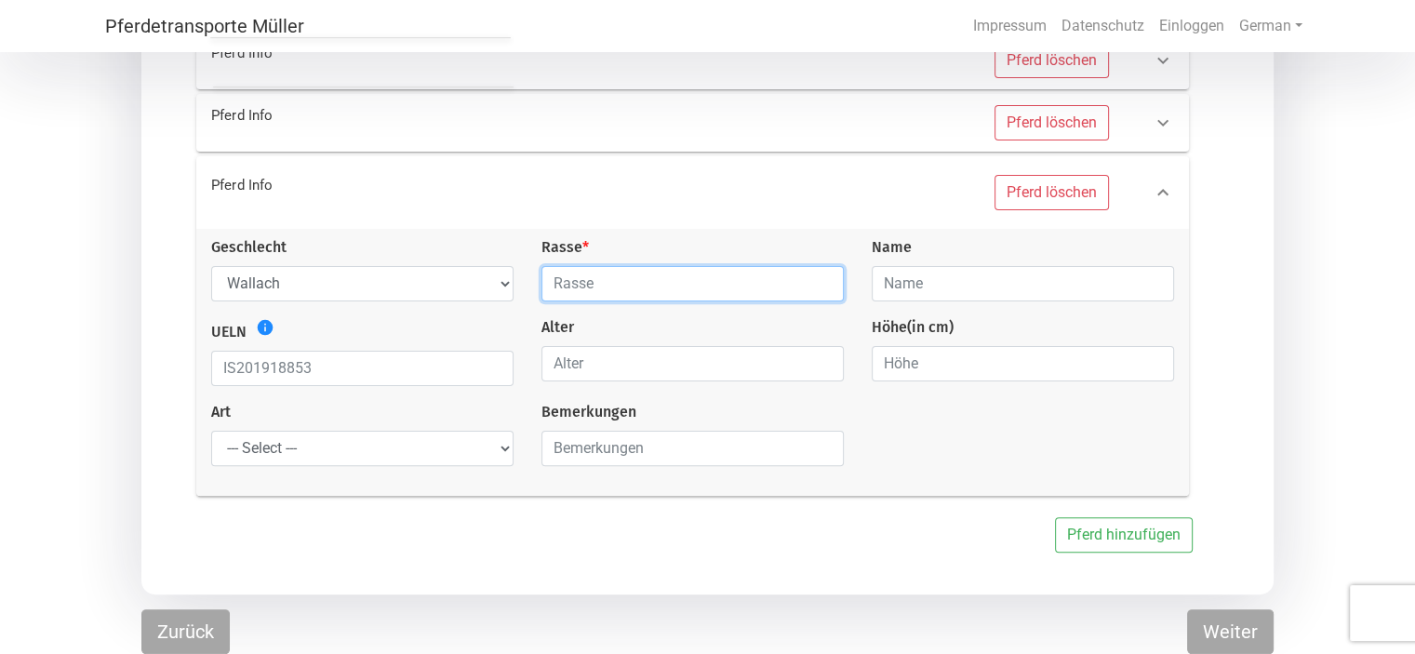
click at [581, 281] on input "text" at bounding box center [692, 283] width 302 height 35
type input "Dt Reitpony/ Welsh Mix"
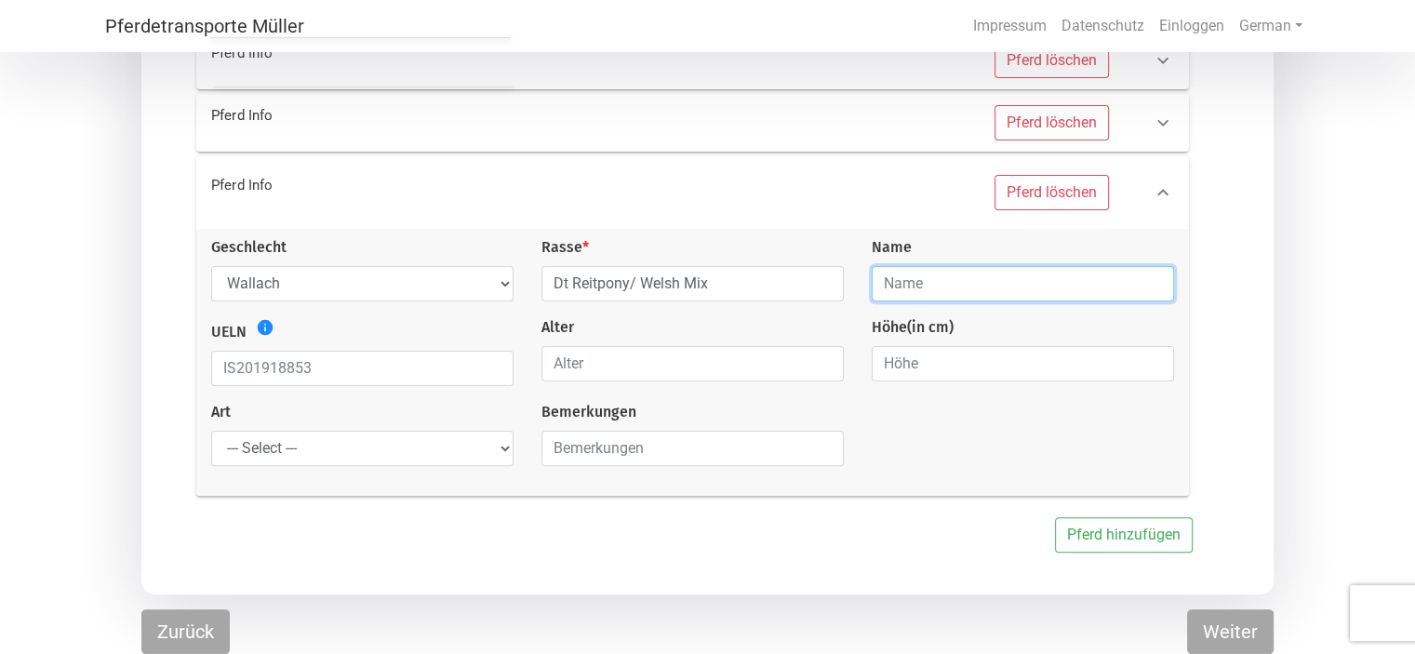
click at [909, 279] on input "text" at bounding box center [1023, 283] width 302 height 35
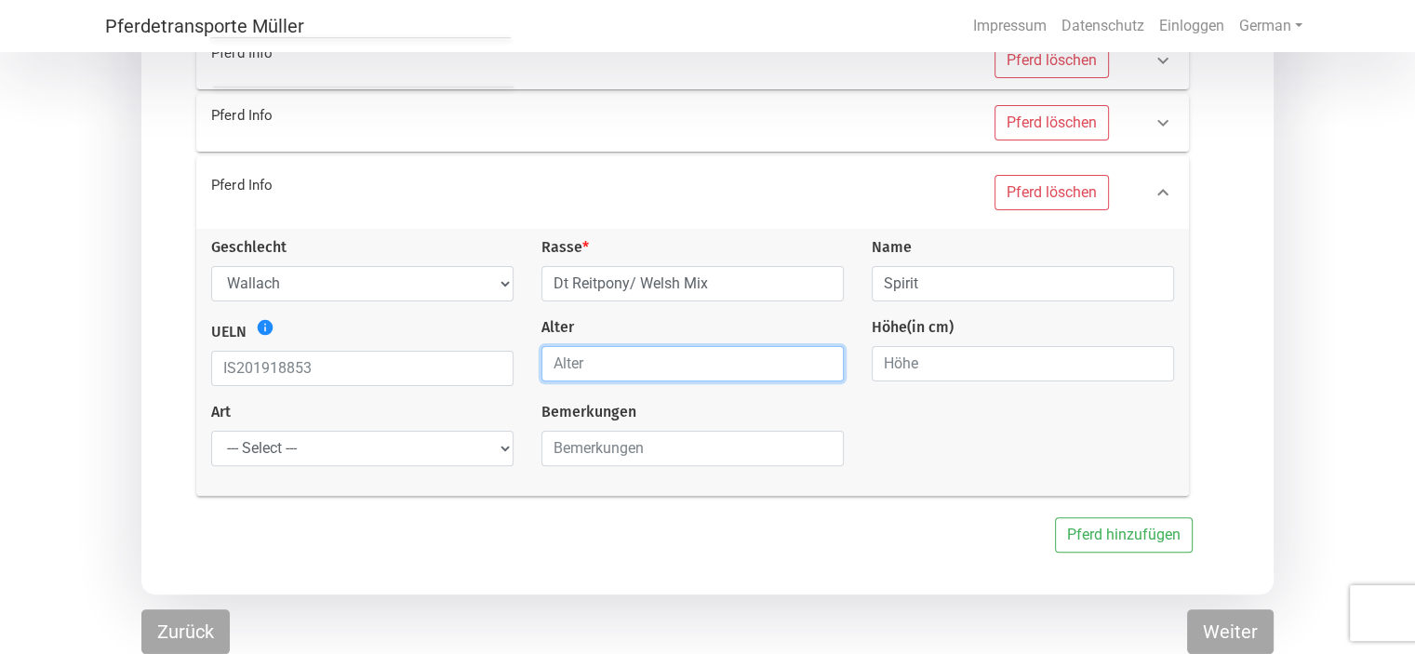
click at [685, 358] on input "number" at bounding box center [692, 363] width 302 height 35
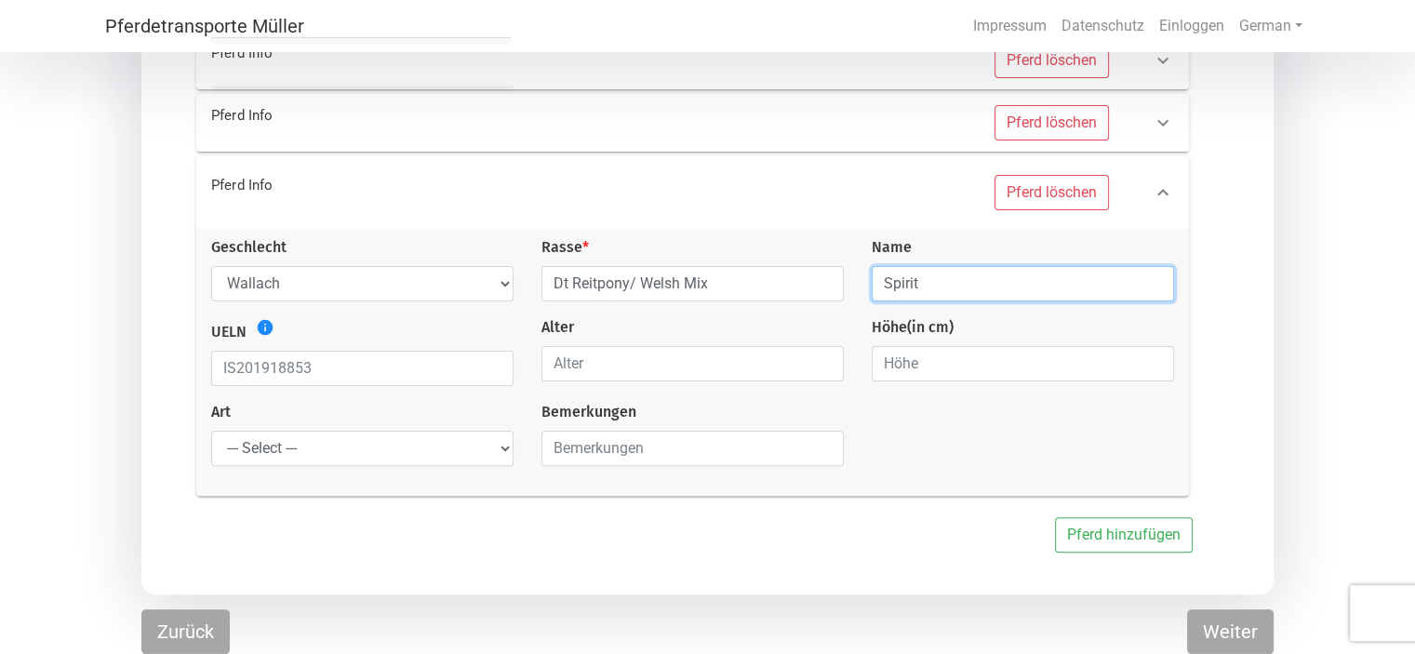
drag, startPoint x: 968, startPoint y: 287, endPoint x: 854, endPoint y: 287, distance: 113.5
click at [854, 287] on div "Geschlecht --- Wählen --- [PERSON_NAME] [PERSON_NAME] [PERSON_NAME] Rasse * Dt …" at bounding box center [692, 358] width 991 height 245
type input "Ponymann"
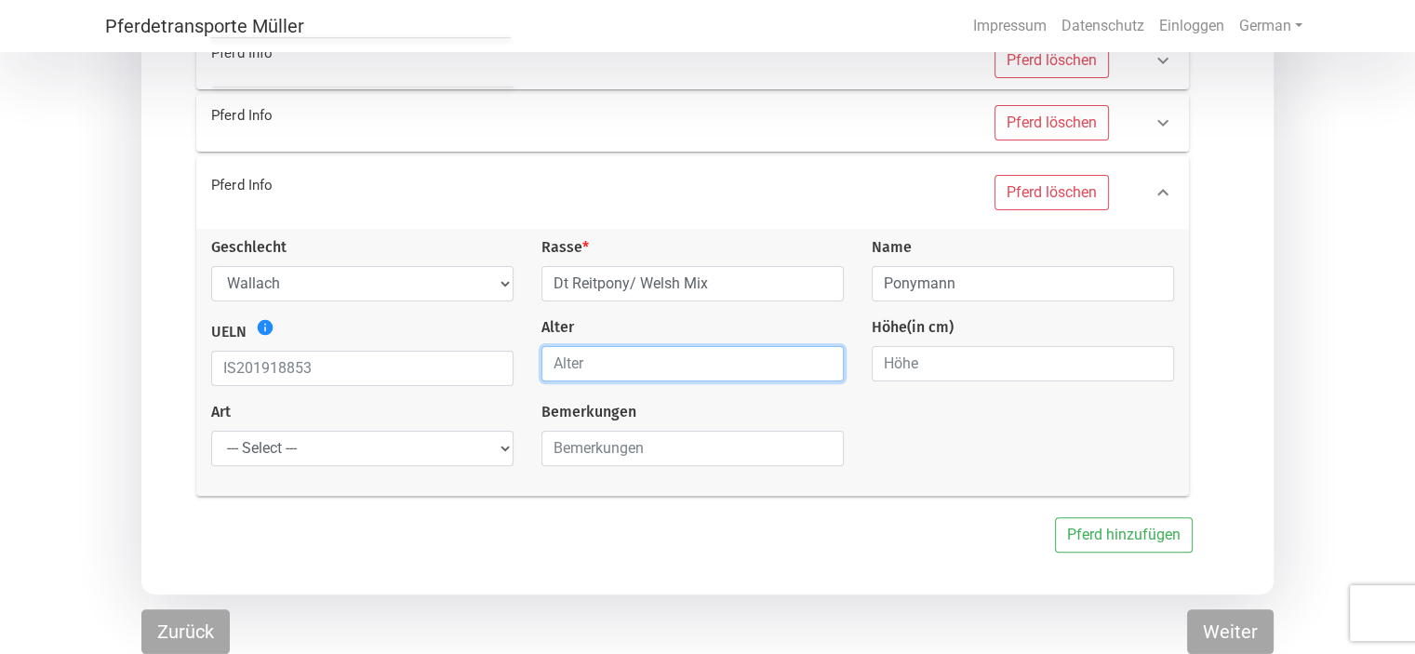
click at [681, 364] on input "number" at bounding box center [692, 363] width 302 height 35
type input "5"
type input "6"
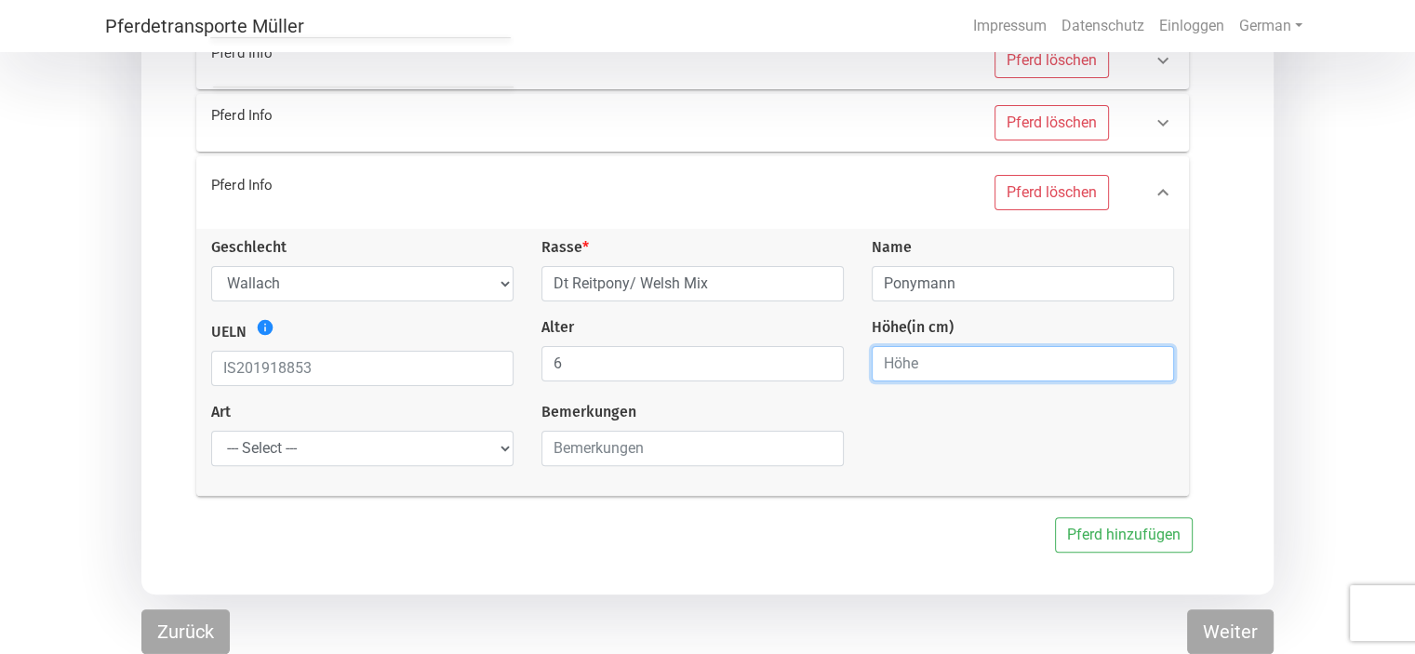
click at [914, 364] on input "number" at bounding box center [1023, 363] width 302 height 35
type input "138"
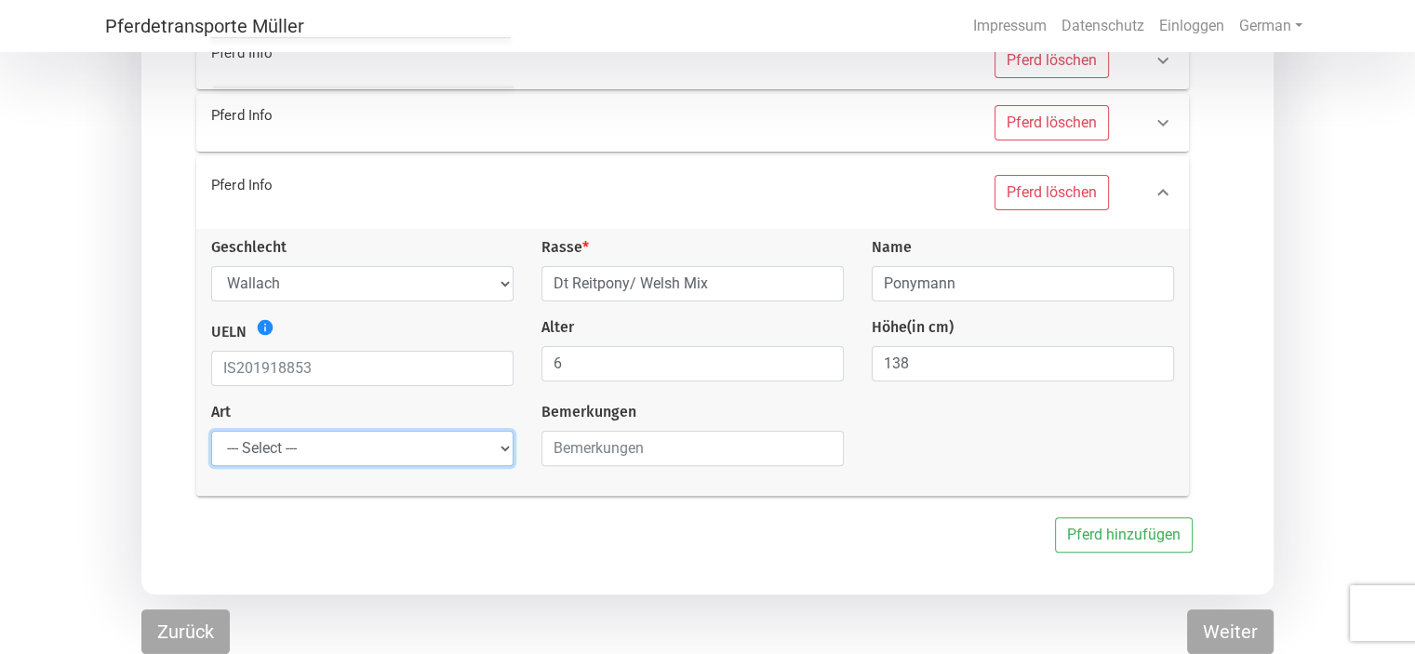
click at [396, 449] on select "--- Select --- Problempferd Reitpferd Rohes Pferd Fohlen" at bounding box center [362, 448] width 302 height 35
select select "saddle_horse"
click at [211, 432] on select "--- Select --- Problempferd Reitpferd Rohes Pferd Fohlen" at bounding box center [362, 448] width 302 height 35
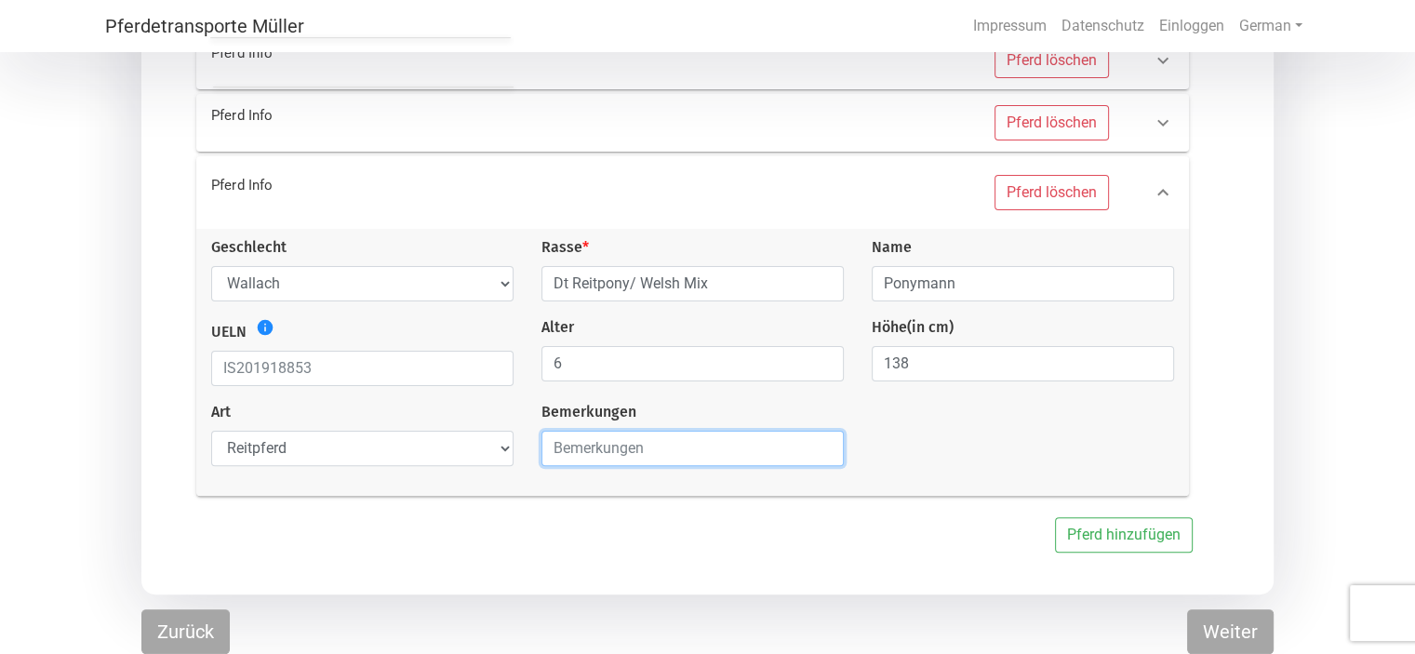
click at [588, 454] on input "text" at bounding box center [692, 448] width 302 height 35
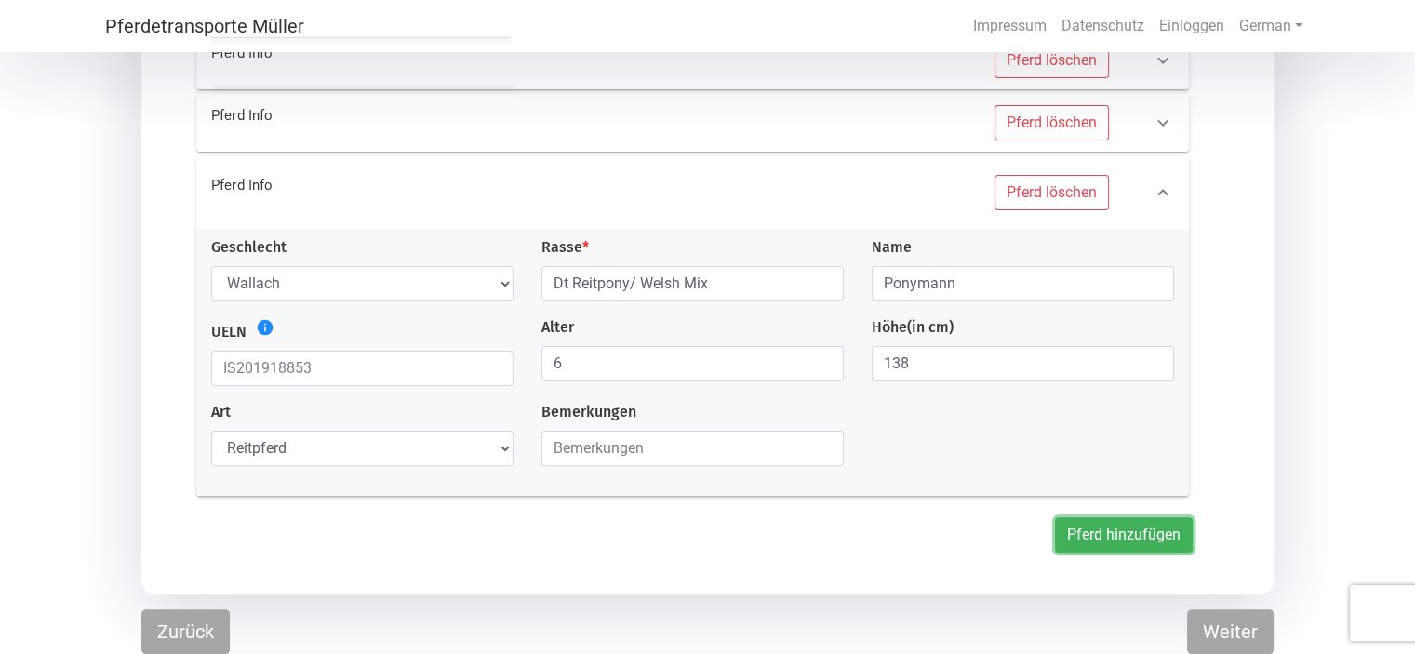
click at [1150, 536] on button "Pferd hinzufügen" at bounding box center [1124, 534] width 138 height 35
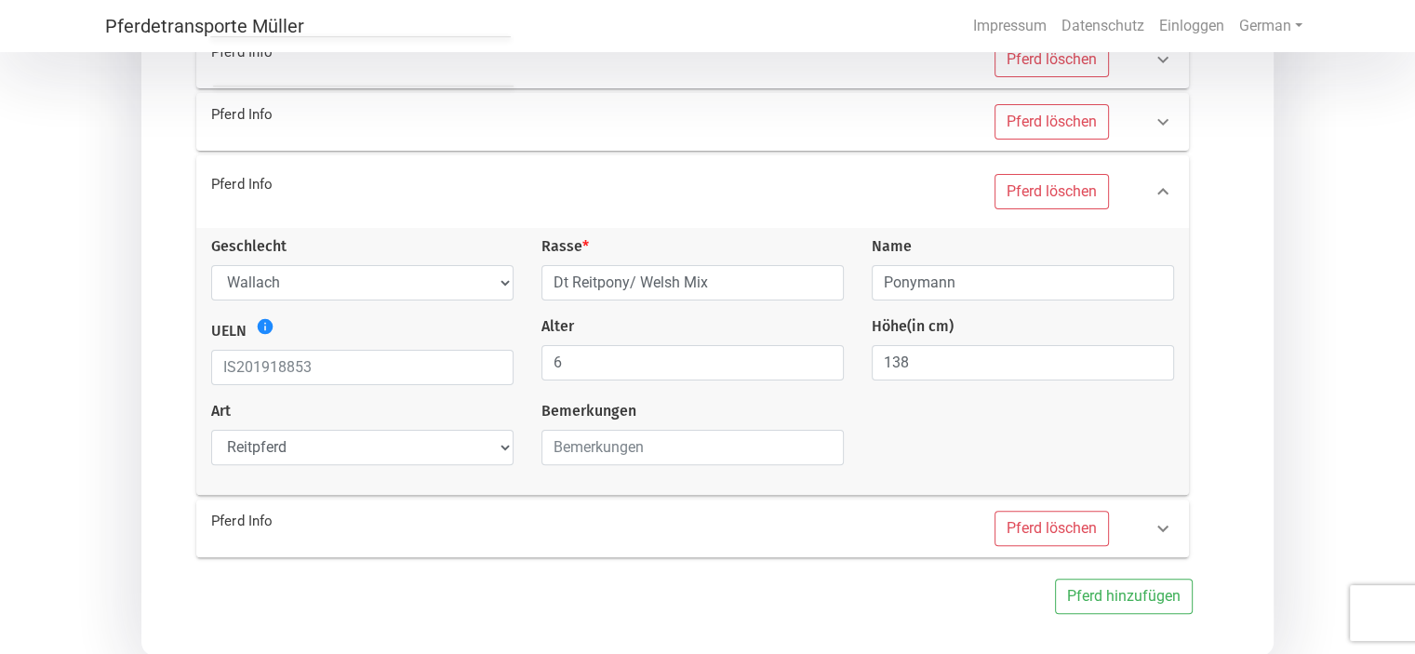
click at [1160, 527] on icon at bounding box center [1163, 528] width 22 height 22
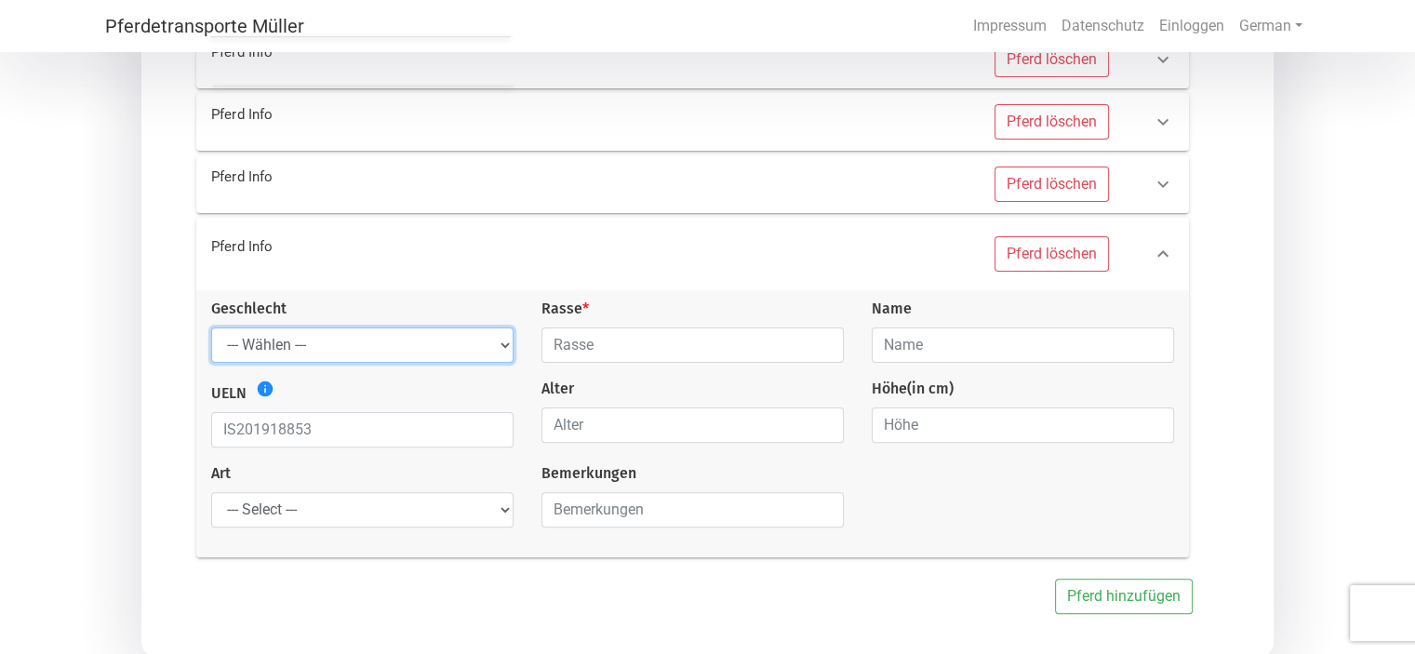
click at [505, 349] on select "--- Wählen --- Hengst Wallach Stute" at bounding box center [362, 344] width 302 height 35
select select "gelding"
click at [211, 327] on select "--- Wählen --- Hengst Wallach Stute" at bounding box center [362, 344] width 302 height 35
click at [629, 339] on input "text" at bounding box center [692, 344] width 302 height 35
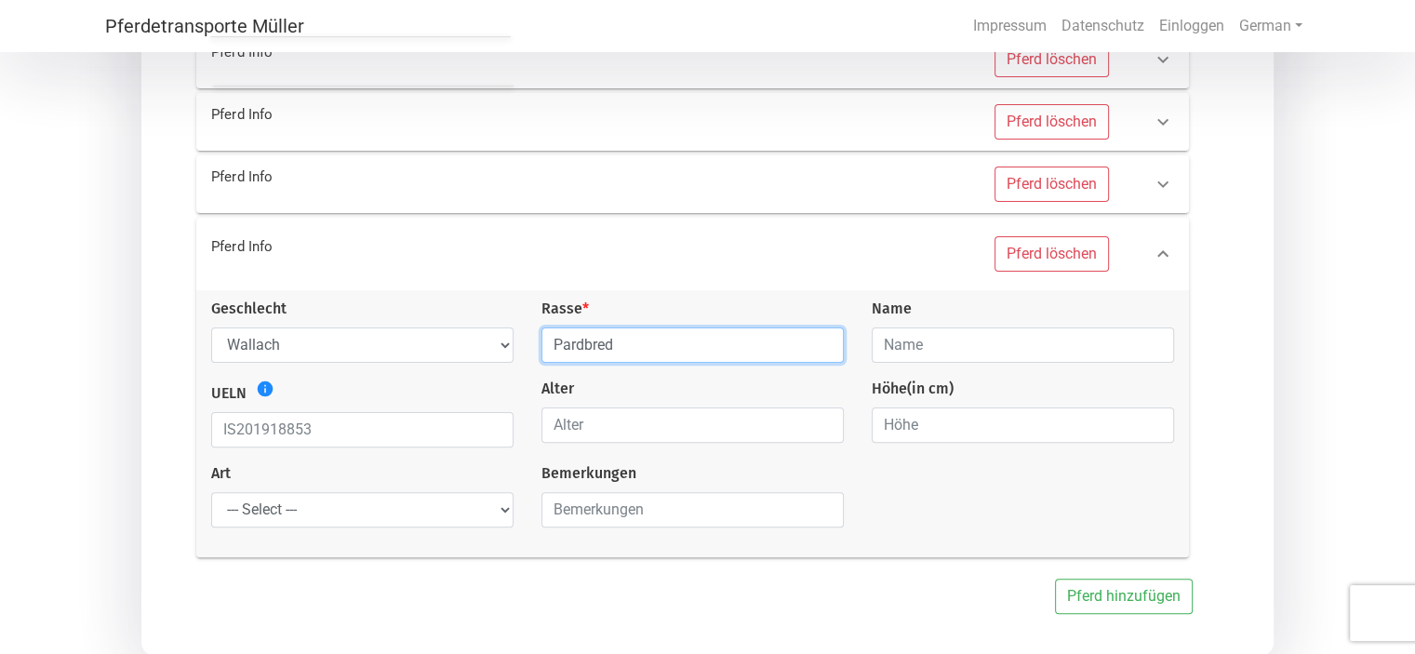
click at [582, 346] on input "Pardbred" at bounding box center [692, 344] width 302 height 35
type input "Partbred"
click at [950, 340] on input "text" at bounding box center [1023, 344] width 302 height 35
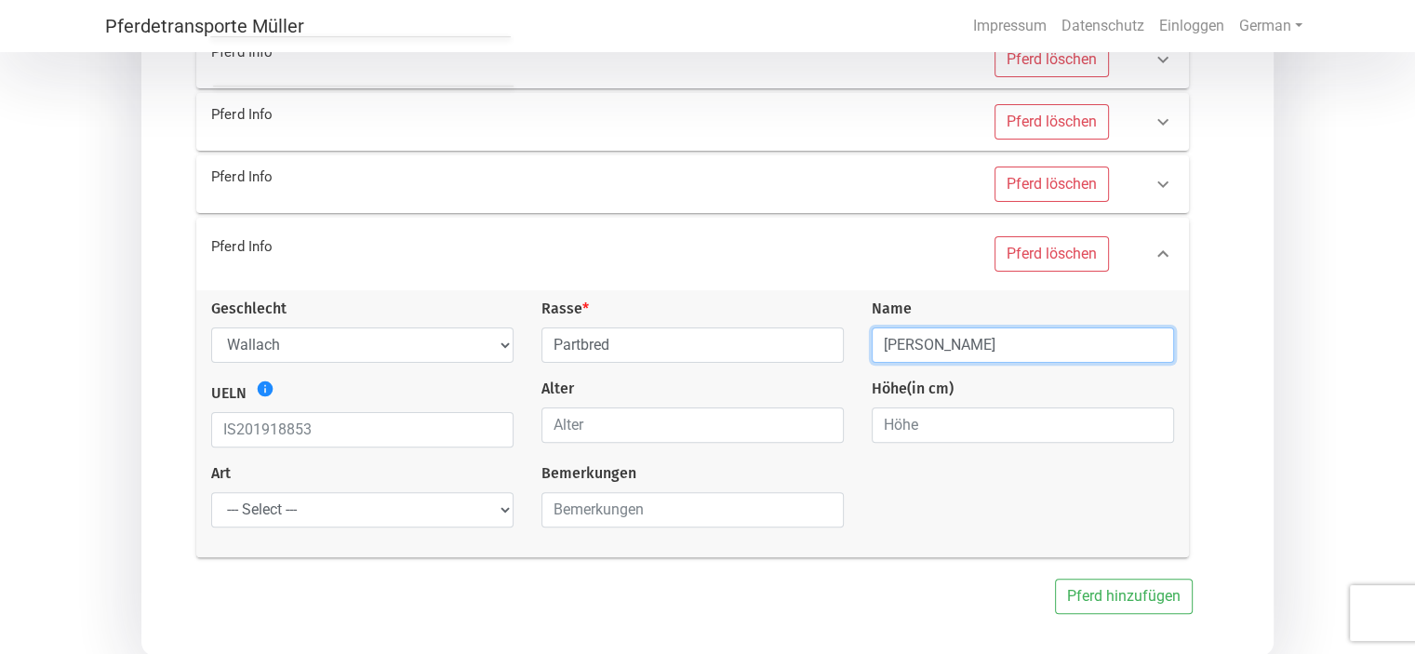
type input "[PERSON_NAME]"
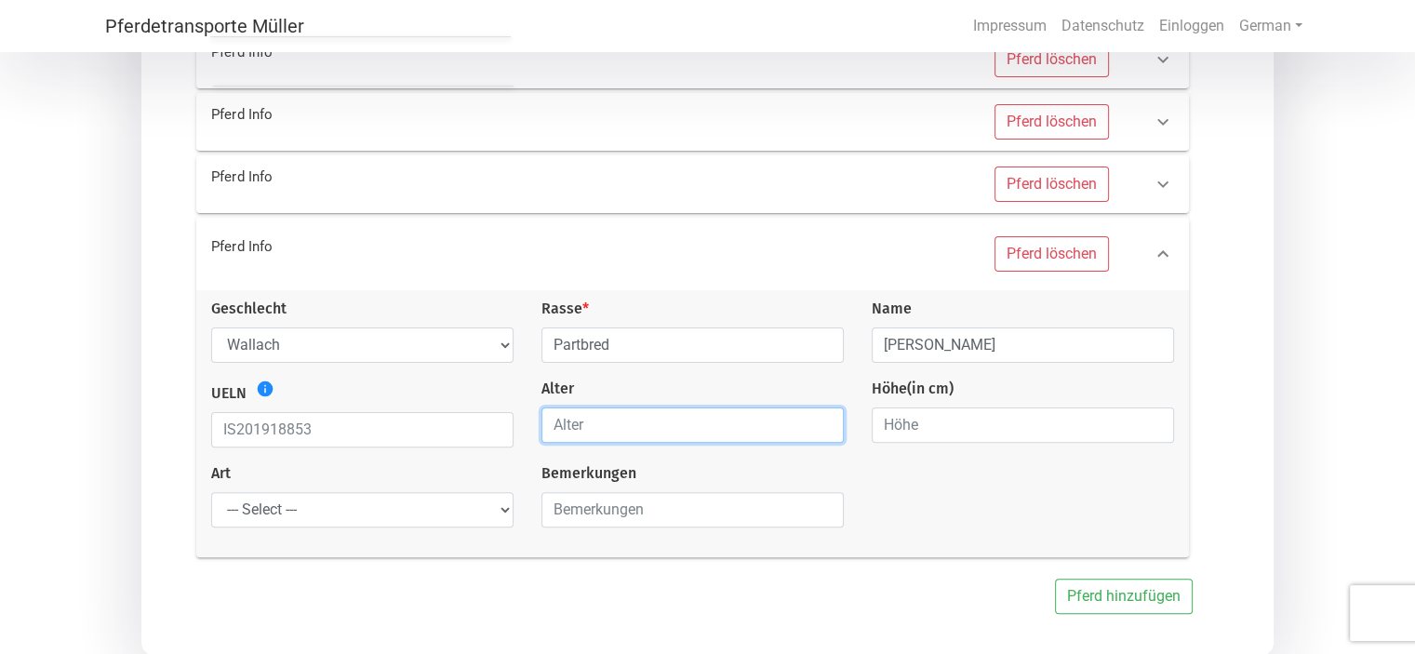
click at [581, 420] on input "number" at bounding box center [692, 424] width 302 height 35
type input "17"
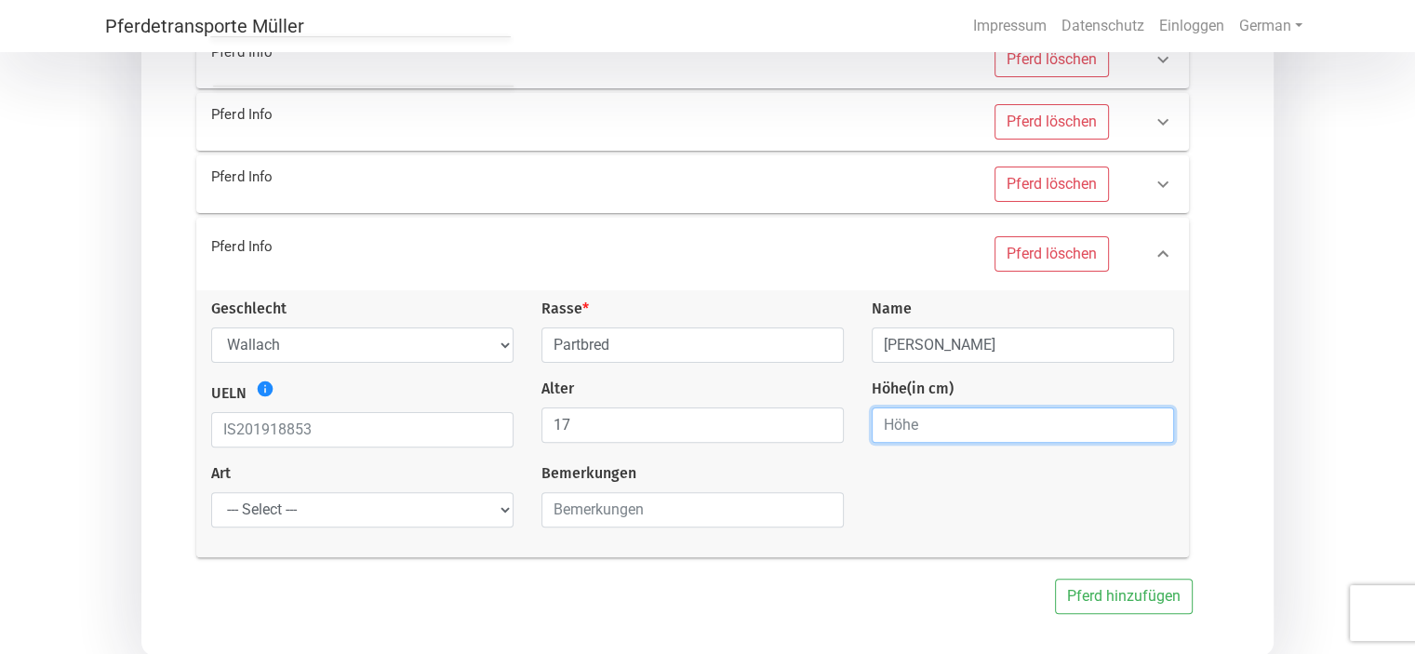
click at [911, 419] on input "number" at bounding box center [1023, 424] width 302 height 35
type input "172"
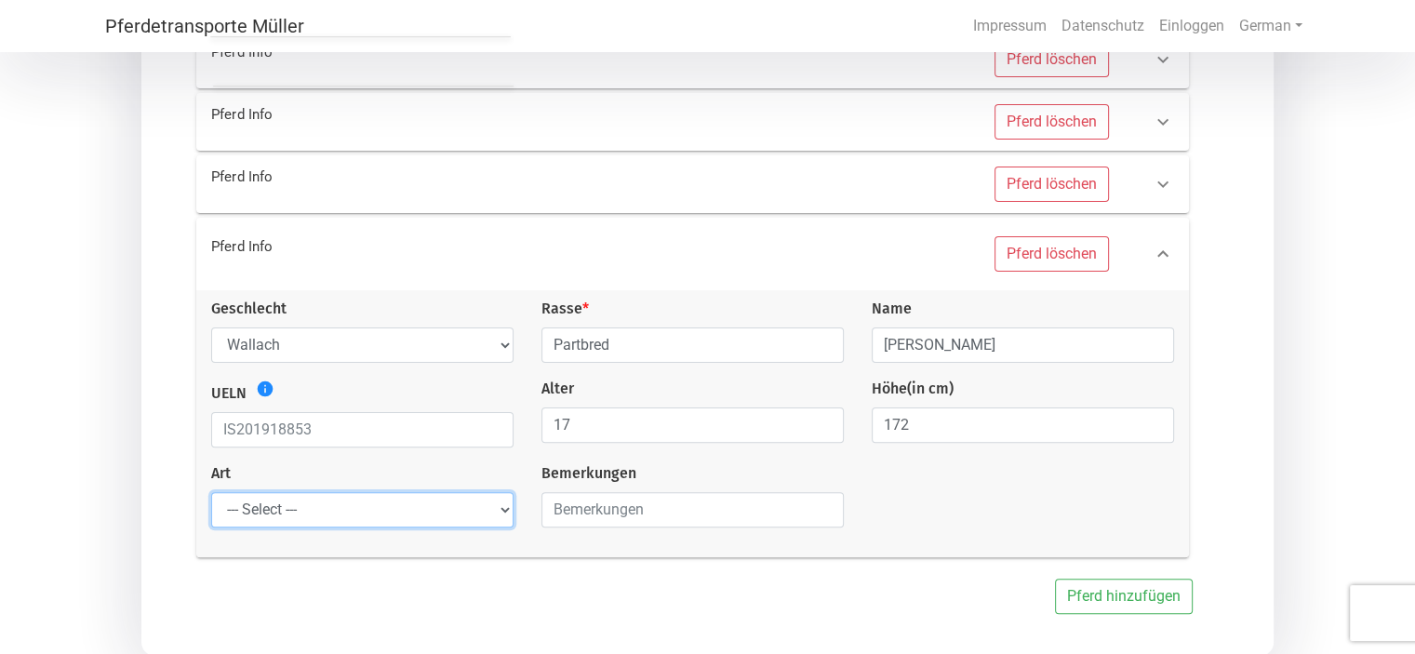
click at [507, 524] on select "--- Select --- Problempferd Reitpferd Rohes Pferd Fohlen" at bounding box center [362, 509] width 302 height 35
select select "saddle_horse"
click at [211, 494] on select "--- Select --- Problempferd Reitpferd Rohes Pferd Fohlen" at bounding box center [362, 509] width 302 height 35
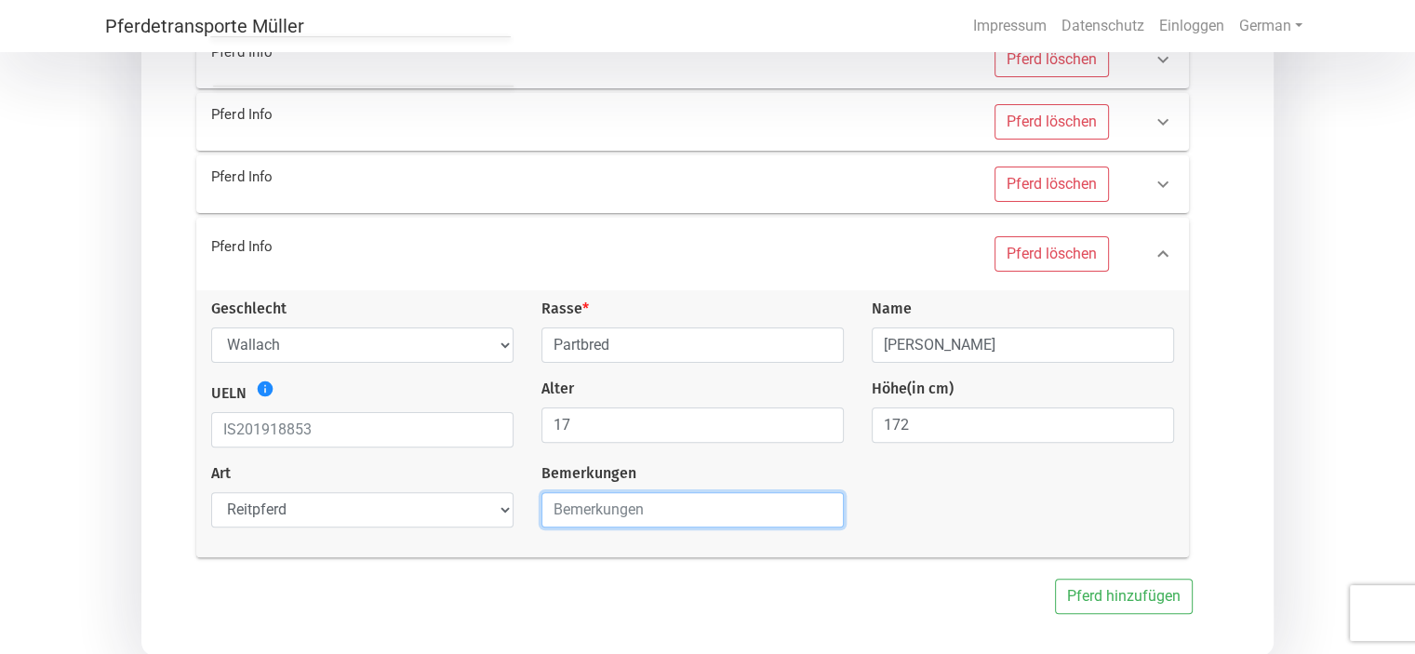
click at [575, 508] on input "text" at bounding box center [692, 509] width 302 height 35
type input "ehemaliges Reitpferd"
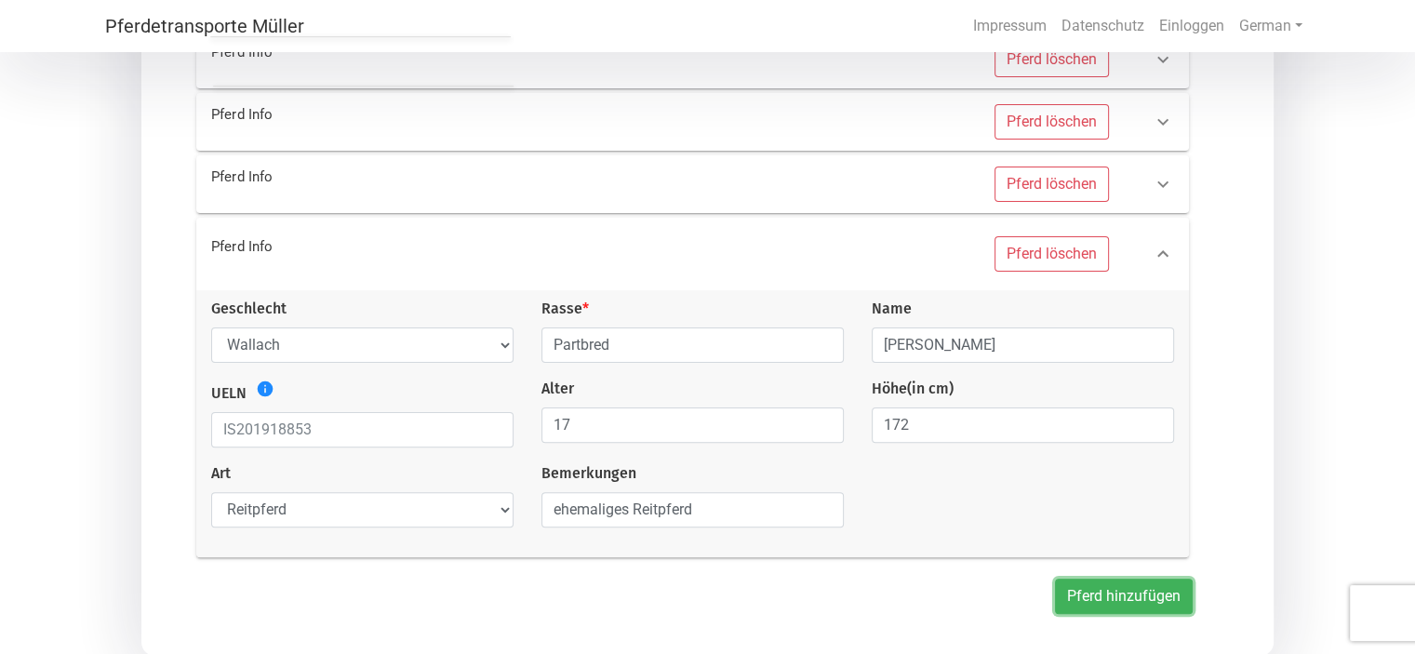
click at [1084, 611] on button "Pferd hinzufügen" at bounding box center [1124, 596] width 138 height 35
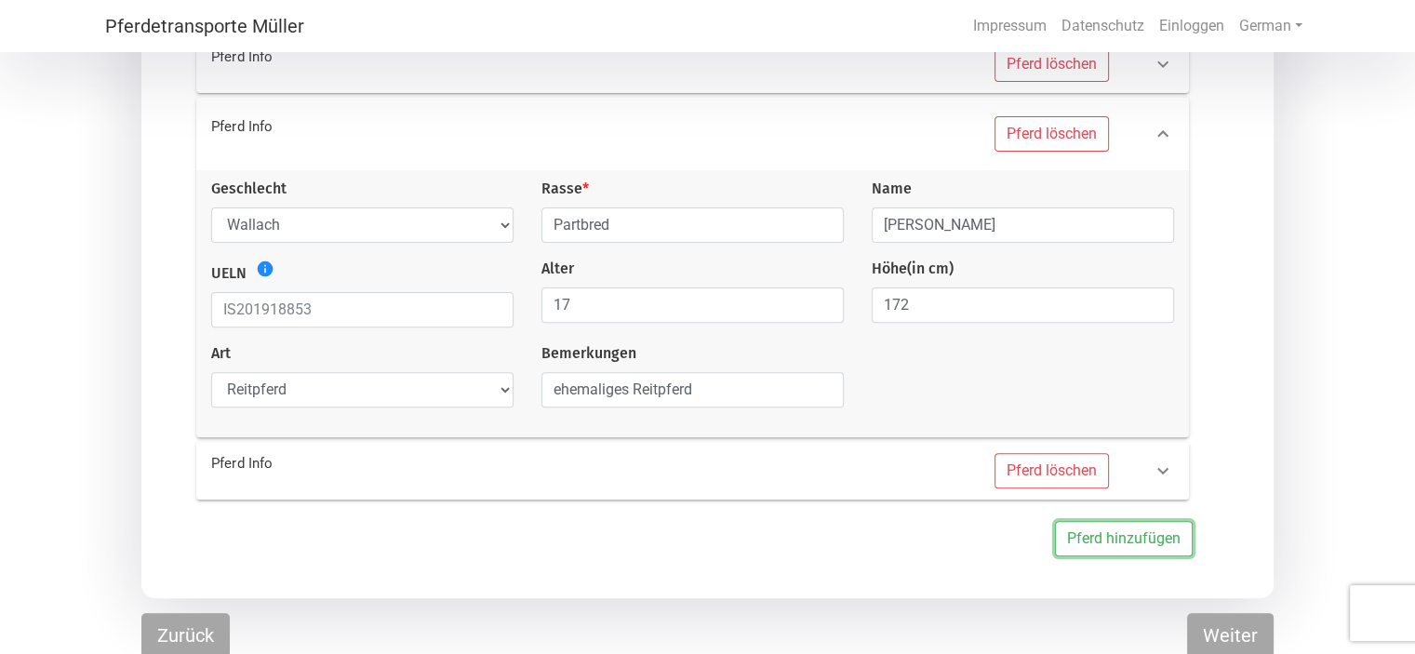
scroll to position [573, 0]
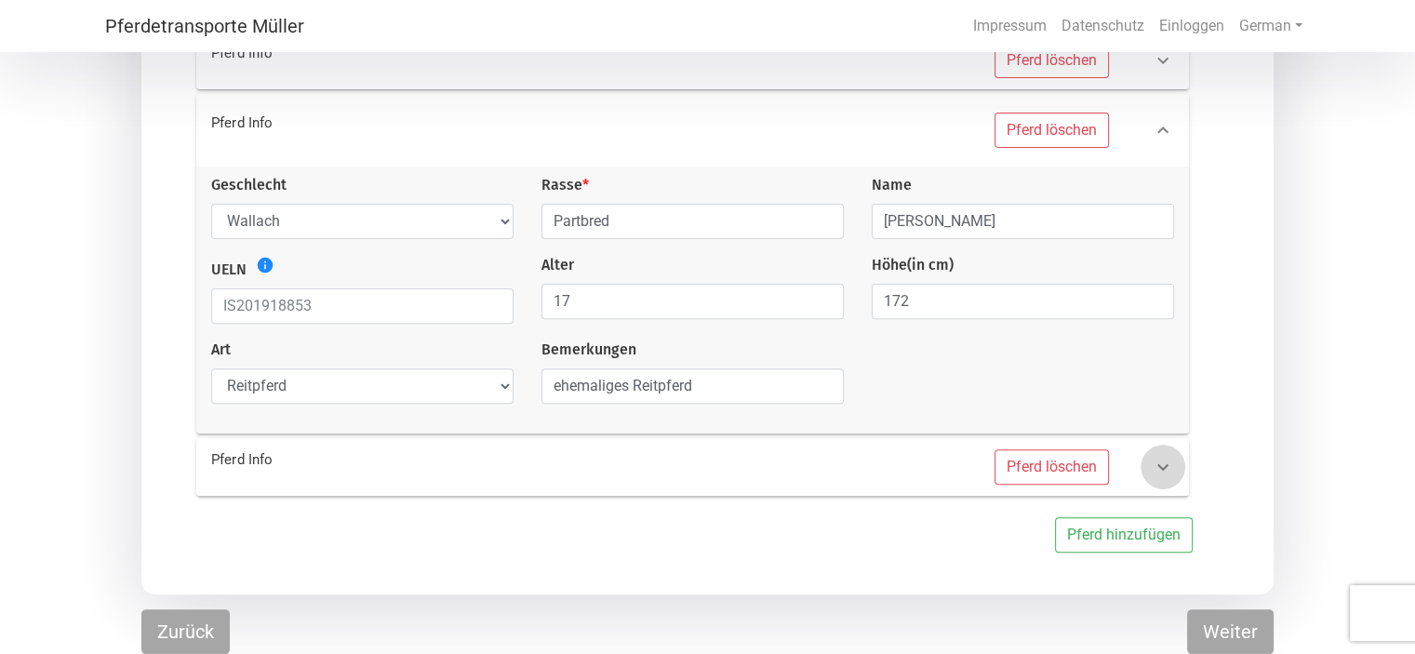
click at [1167, 464] on icon at bounding box center [1163, 467] width 22 height 22
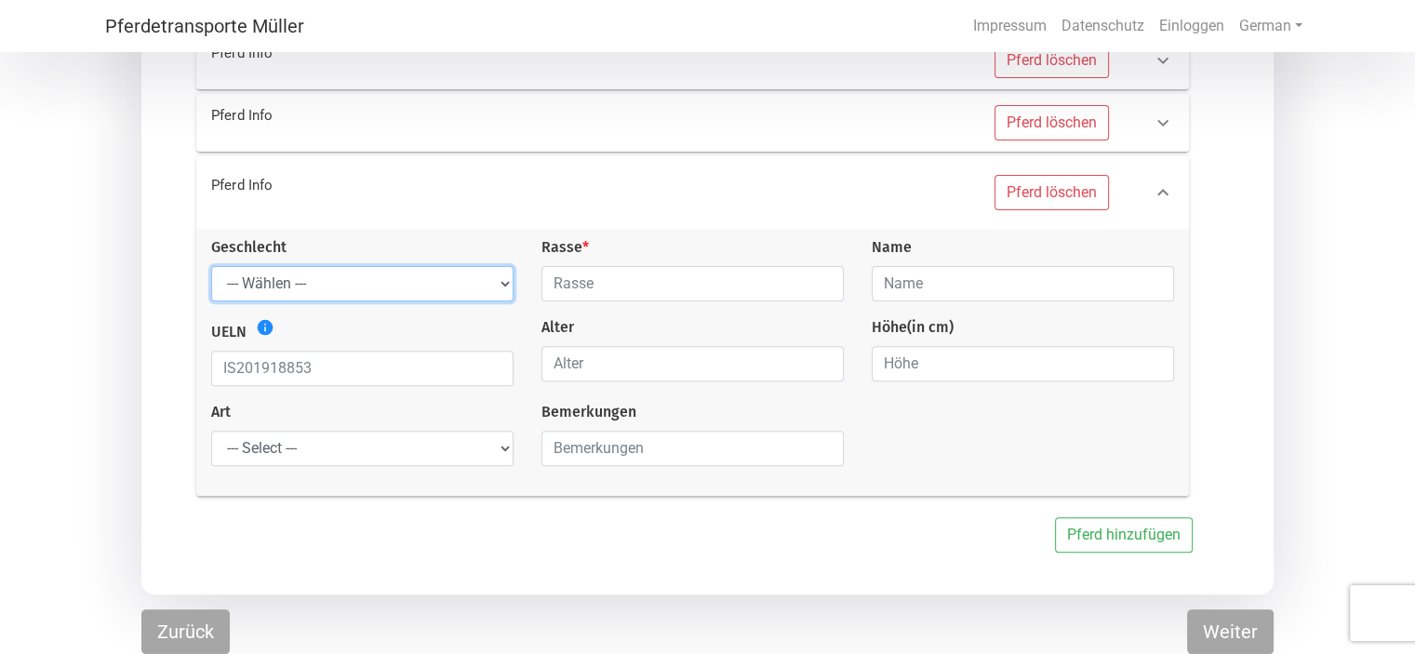
click at [497, 287] on select "--- Wählen --- Hengst Wallach Stute" at bounding box center [362, 283] width 302 height 35
select select "gelding"
click at [211, 266] on select "--- Wählen --- Hengst Wallach Stute" at bounding box center [362, 283] width 302 height 35
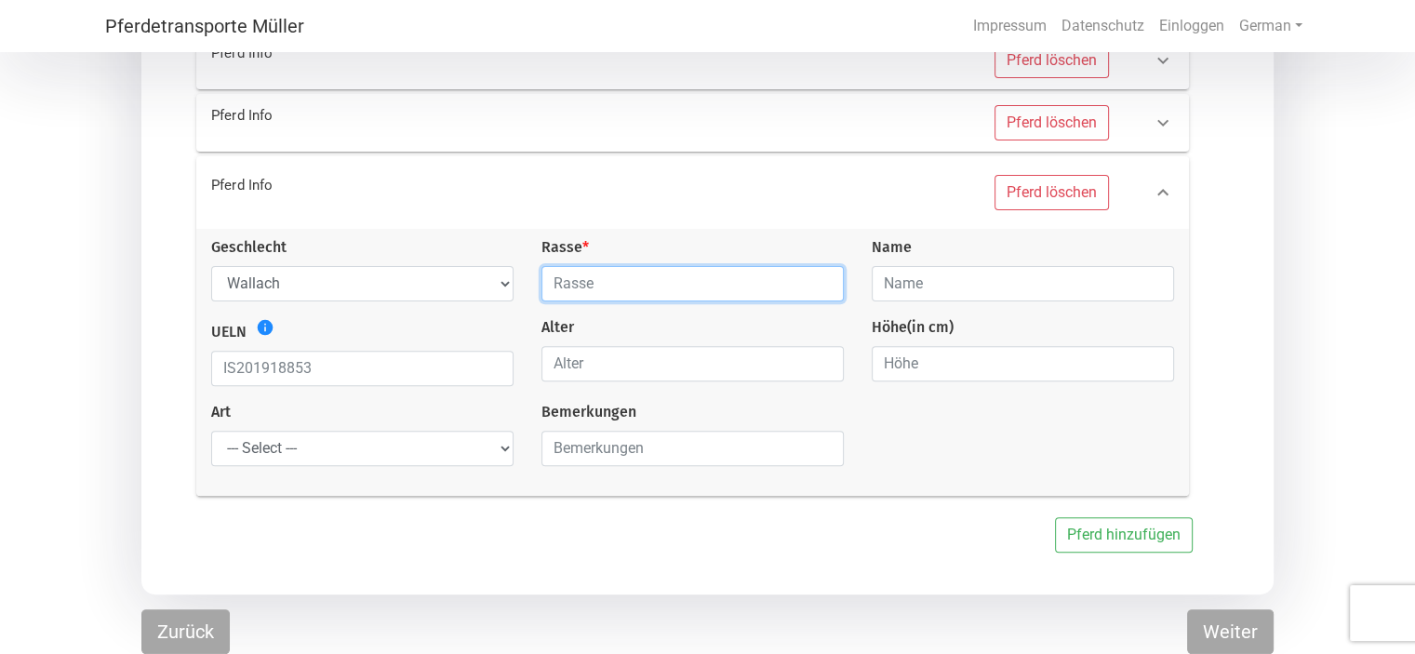
click at [621, 283] on input "text" at bounding box center [692, 283] width 302 height 35
type input "mini Shetty"
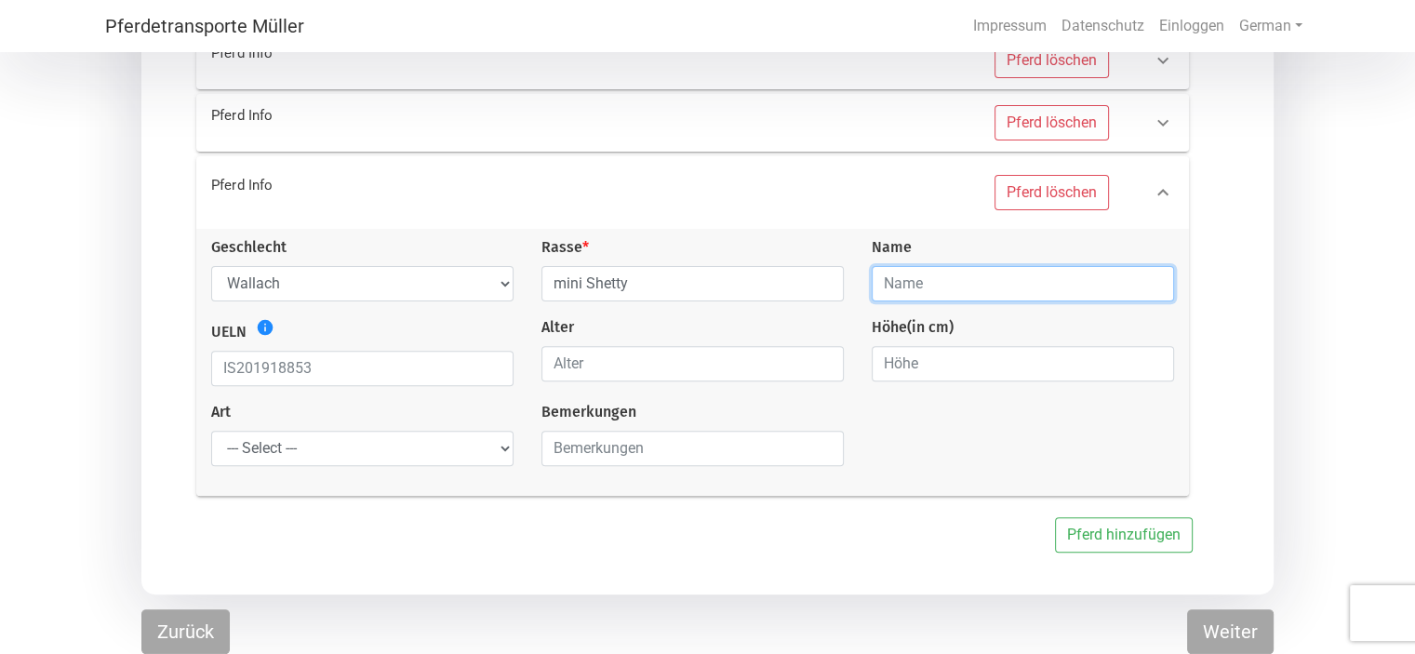
click at [916, 285] on input "text" at bounding box center [1023, 283] width 302 height 35
type input "Nemo"
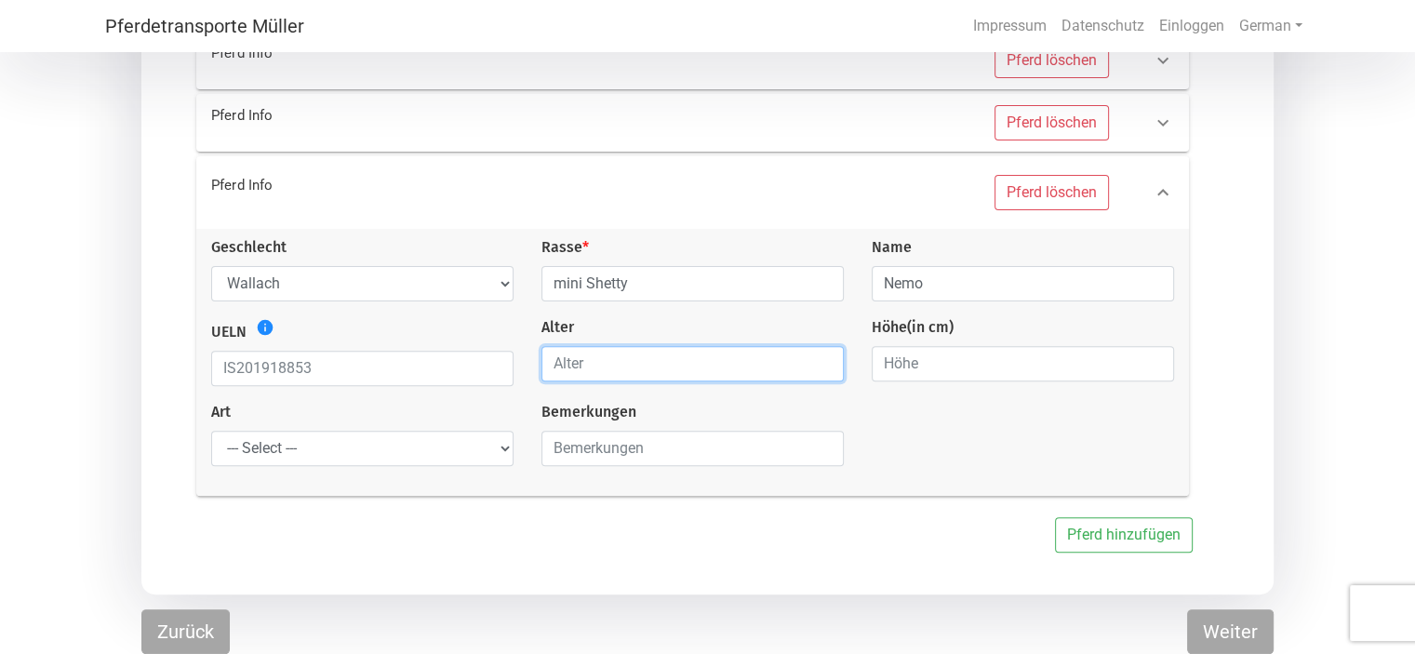
click at [599, 364] on input "number" at bounding box center [692, 363] width 302 height 35
type input "5"
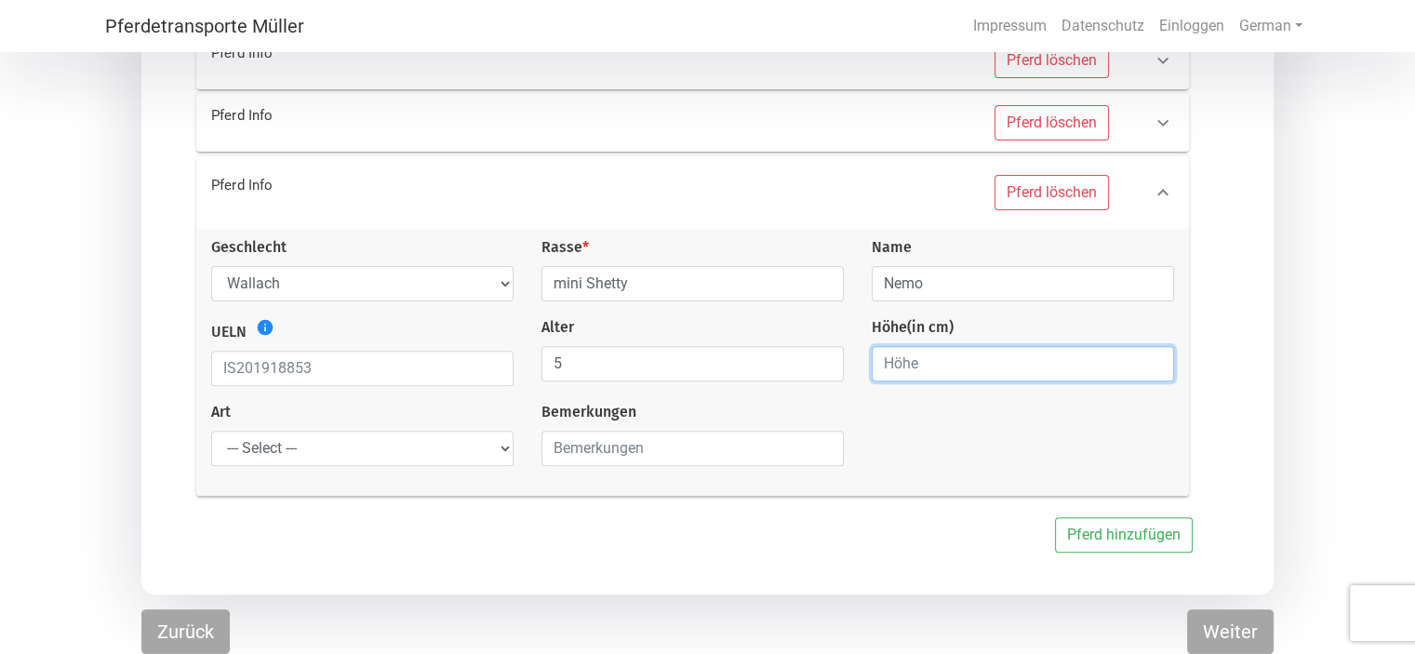
click at [932, 361] on input "number" at bounding box center [1023, 363] width 302 height 35
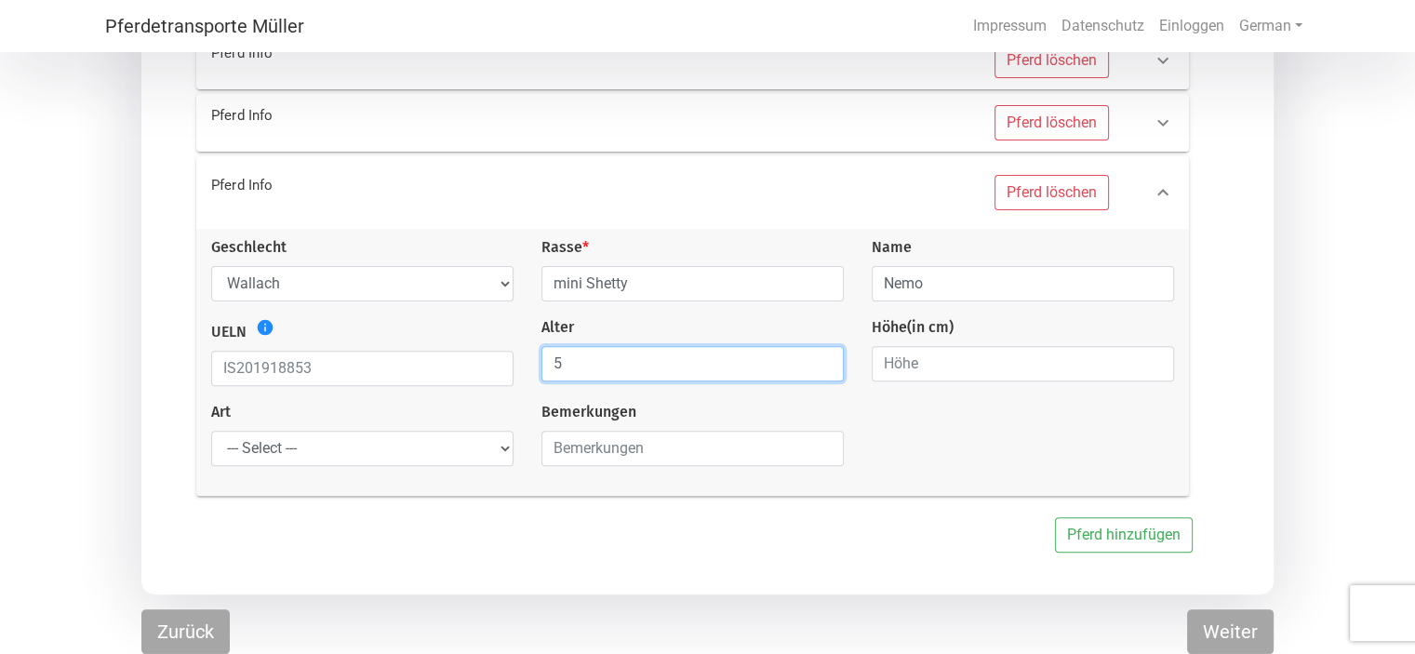
click at [647, 367] on input "5" at bounding box center [692, 363] width 302 height 35
type input "4"
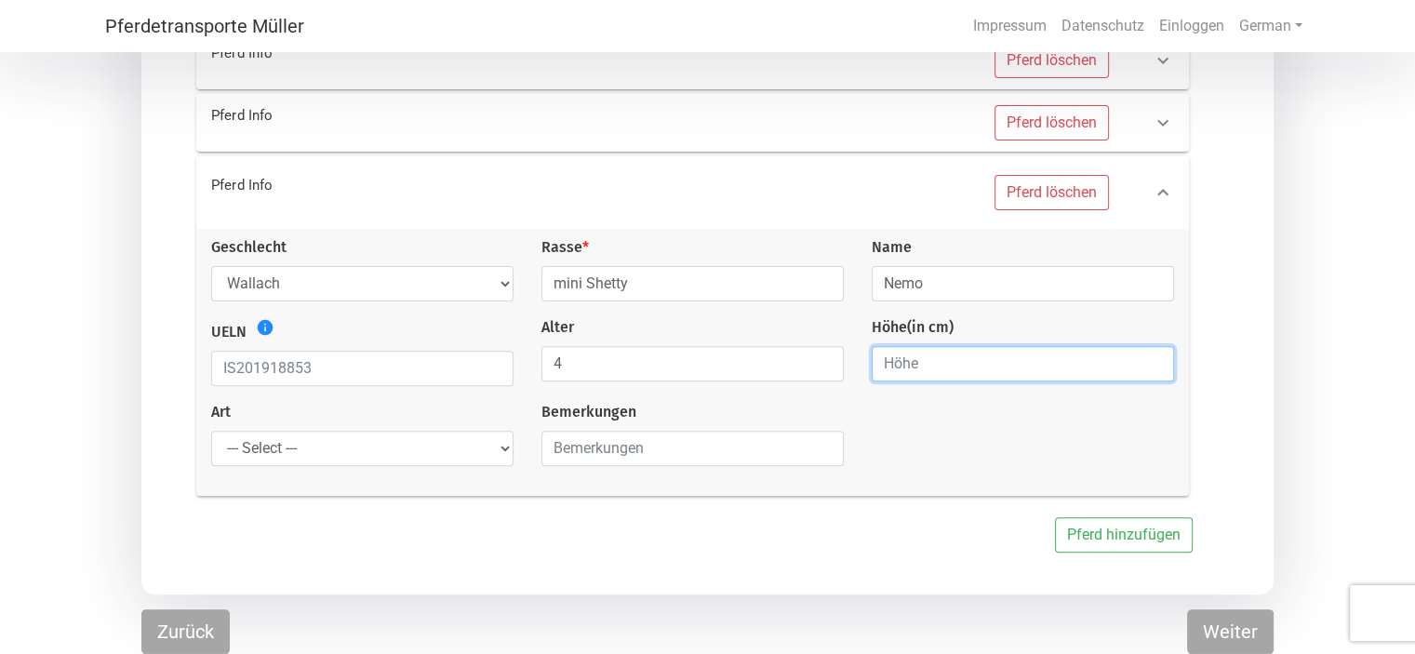
click at [909, 371] on input "number" at bounding box center [1023, 363] width 302 height 35
type input "75"
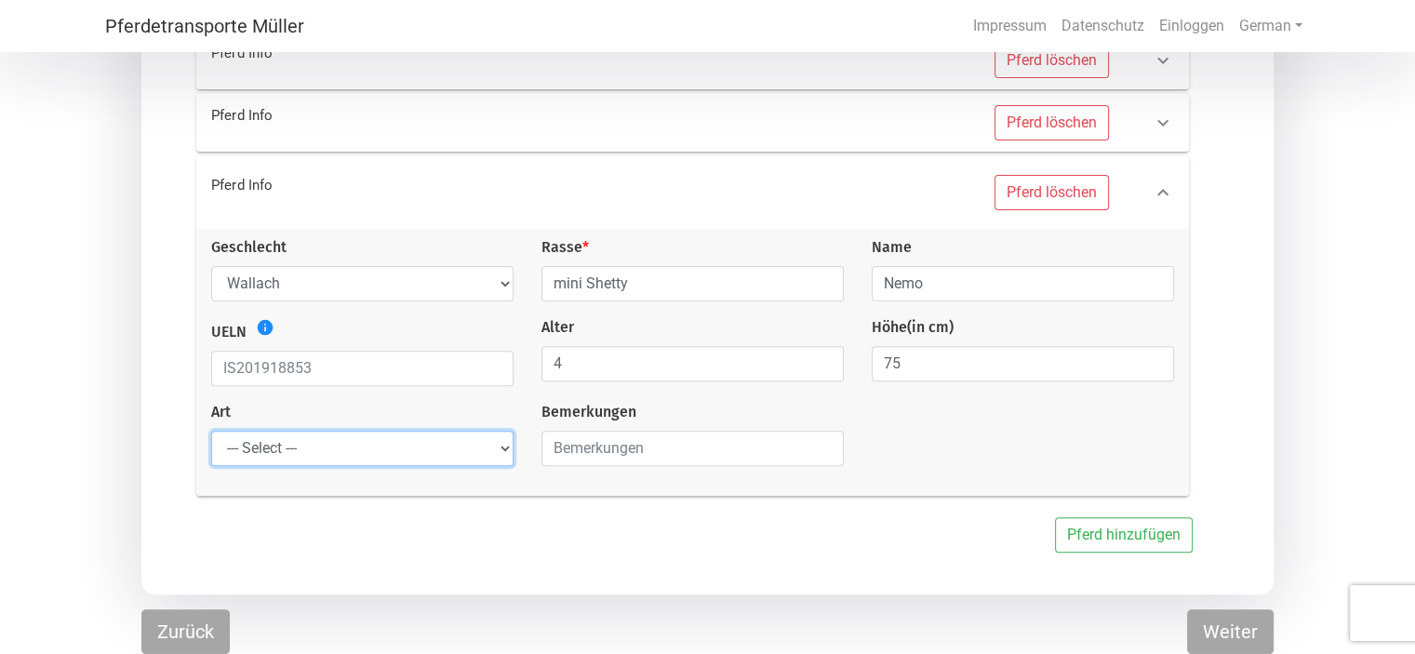
click at [506, 455] on select "--- Select --- Problempferd Reitpferd Rohes Pferd Fohlen" at bounding box center [362, 448] width 302 height 35
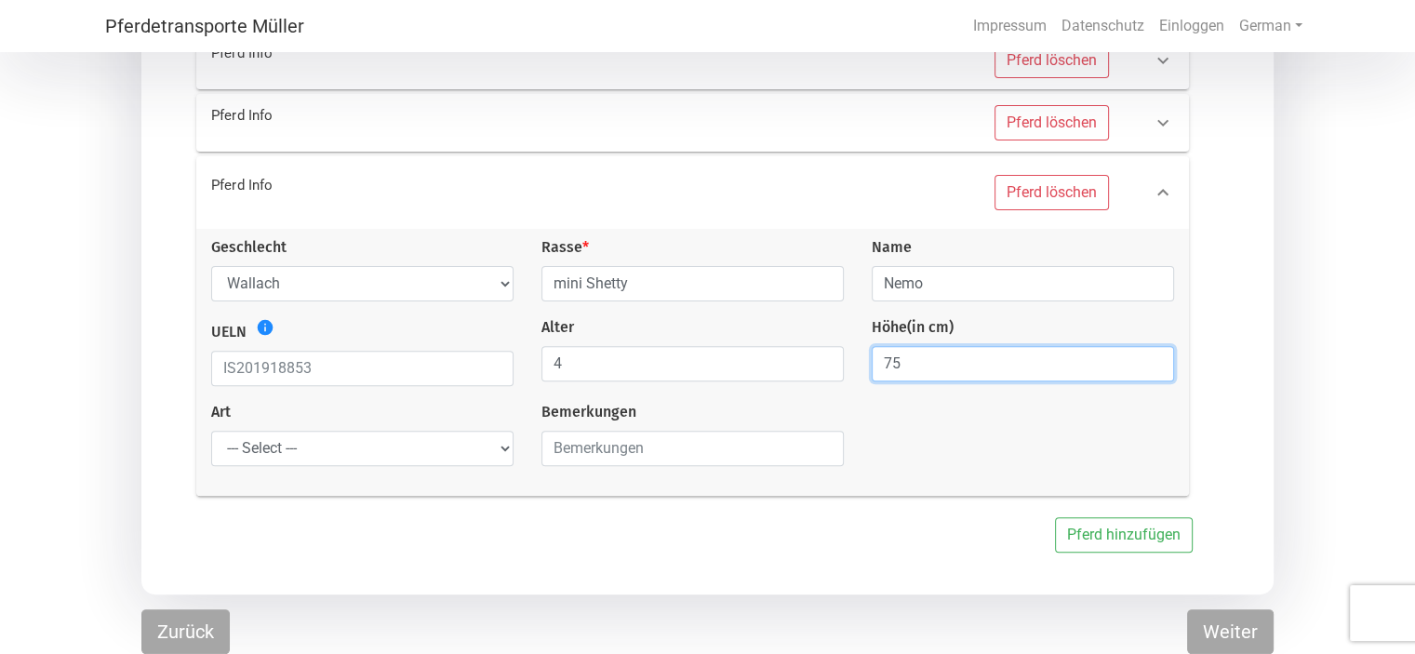
click at [1085, 445] on div "Geschlecht --- Wählen --- [PERSON_NAME] [PERSON_NAME] [PERSON_NAME] Rasse * min…" at bounding box center [692, 358] width 991 height 245
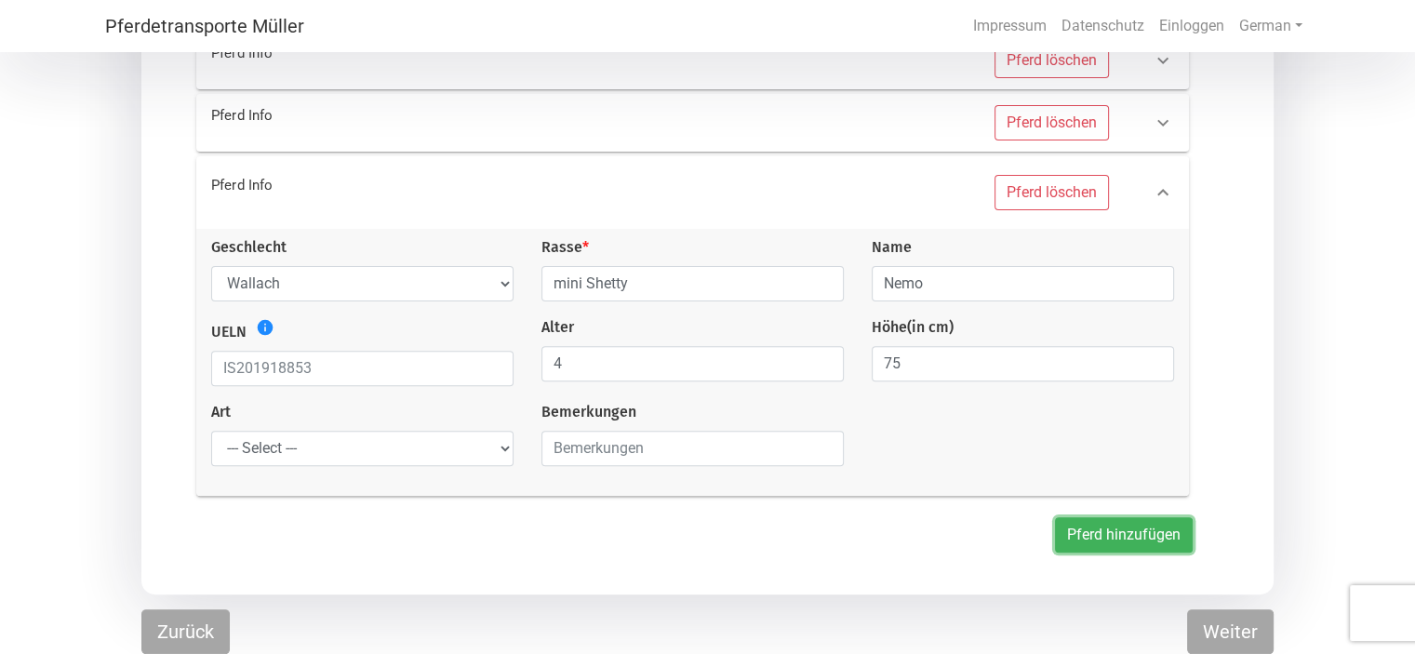
click at [1146, 540] on button "Pferd hinzufügen" at bounding box center [1124, 534] width 138 height 35
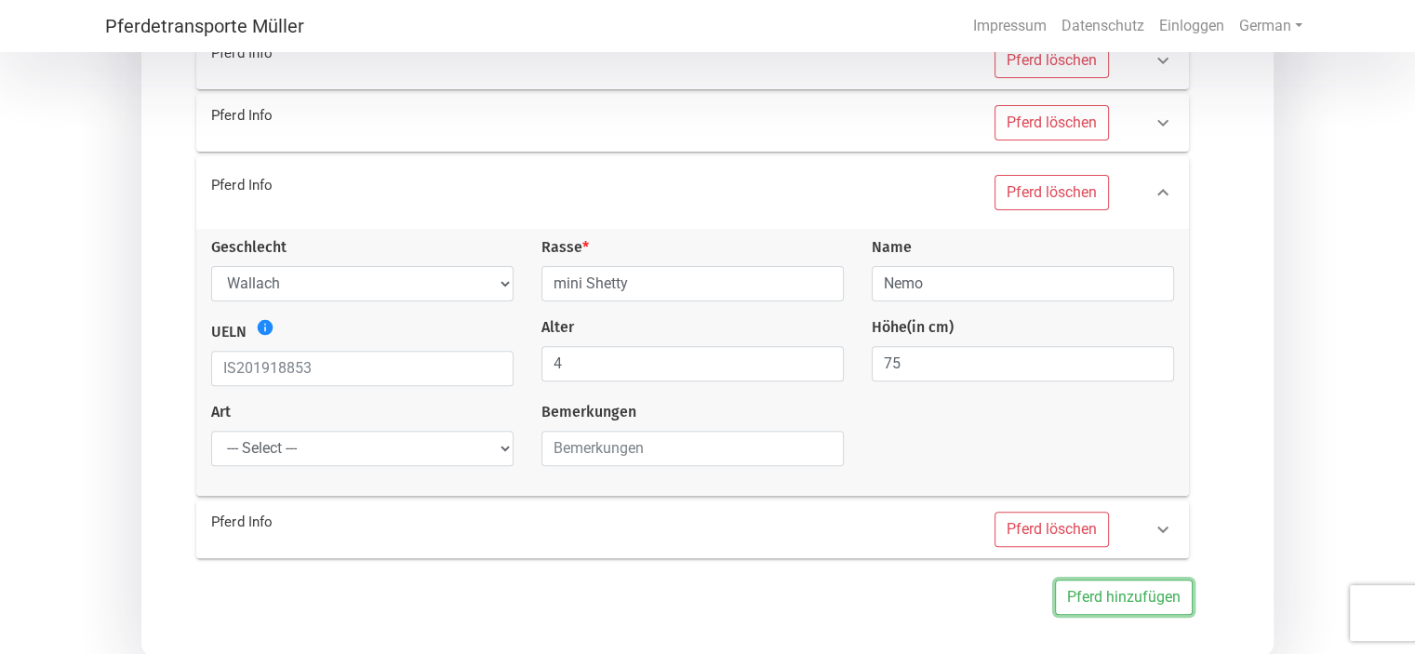
scroll to position [635, 0]
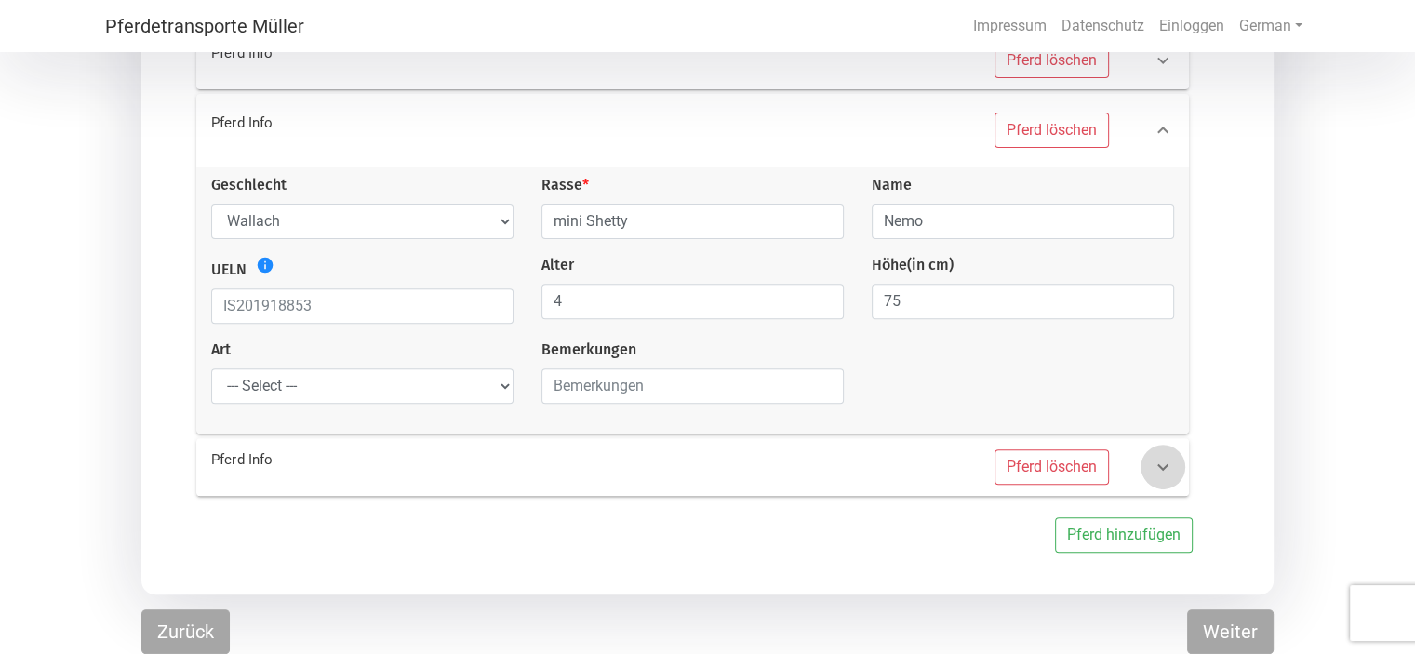
click at [1164, 467] on icon at bounding box center [1163, 467] width 22 height 22
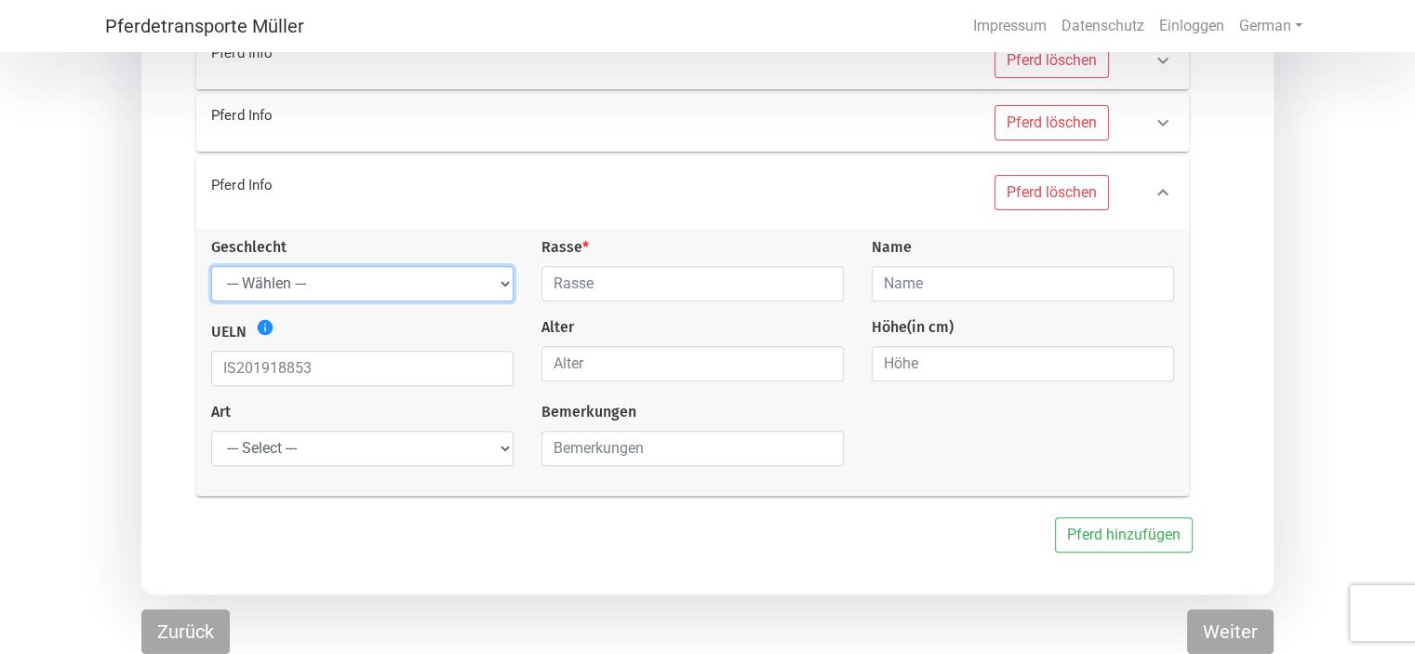
click at [504, 282] on select "--- Wählen --- Hengst Wallach Stute" at bounding box center [362, 283] width 302 height 35
select select "gelding"
click at [211, 266] on select "--- Wählen --- Hengst Wallach Stute" at bounding box center [362, 283] width 302 height 35
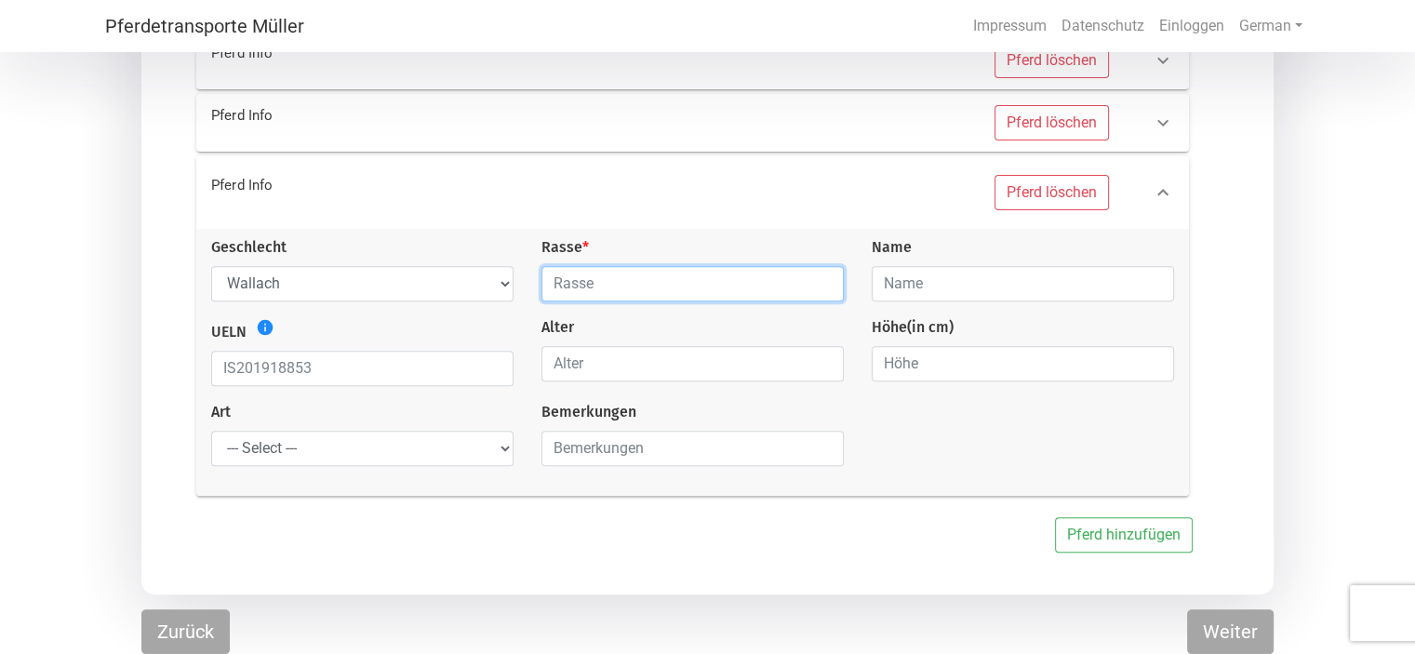
click at [569, 286] on input "text" at bounding box center [692, 283] width 302 height 35
type input "mini Shetty"
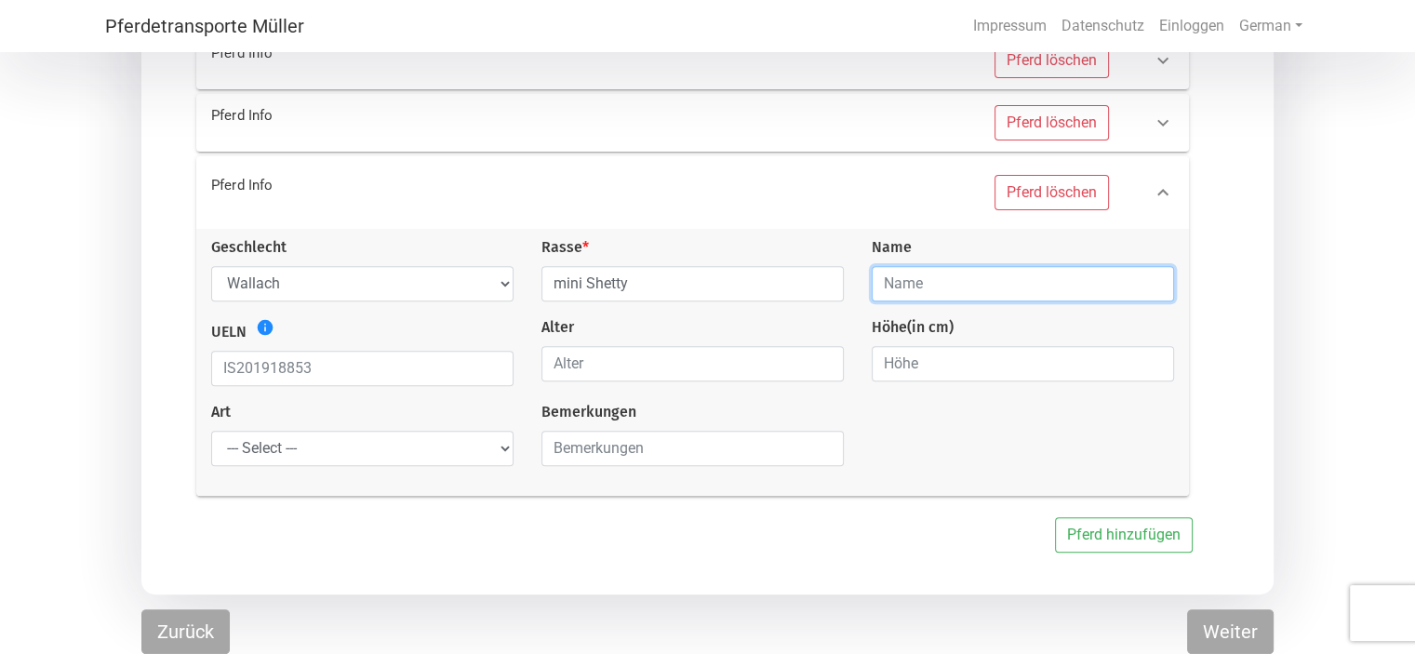
click at [899, 283] on input "text" at bounding box center [1023, 283] width 302 height 35
type input "Trolli"
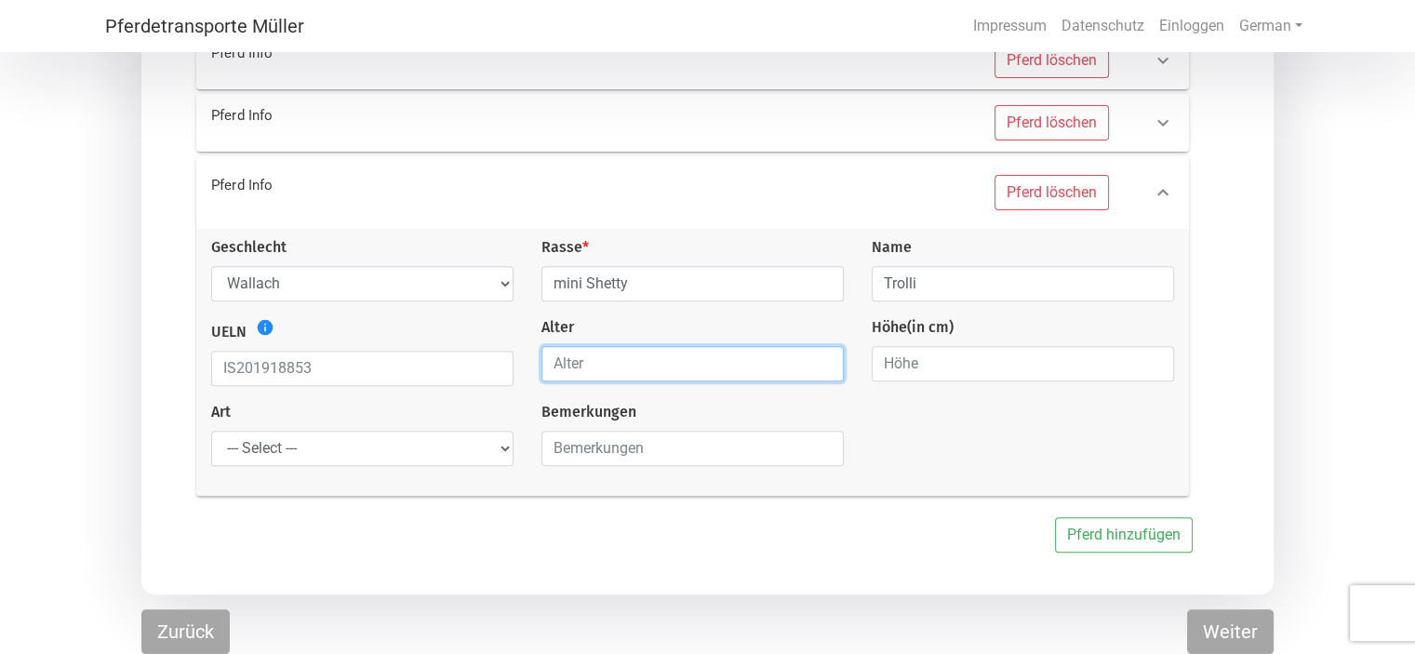
click at [598, 365] on input "number" at bounding box center [692, 363] width 302 height 35
type input "3"
type input "4"
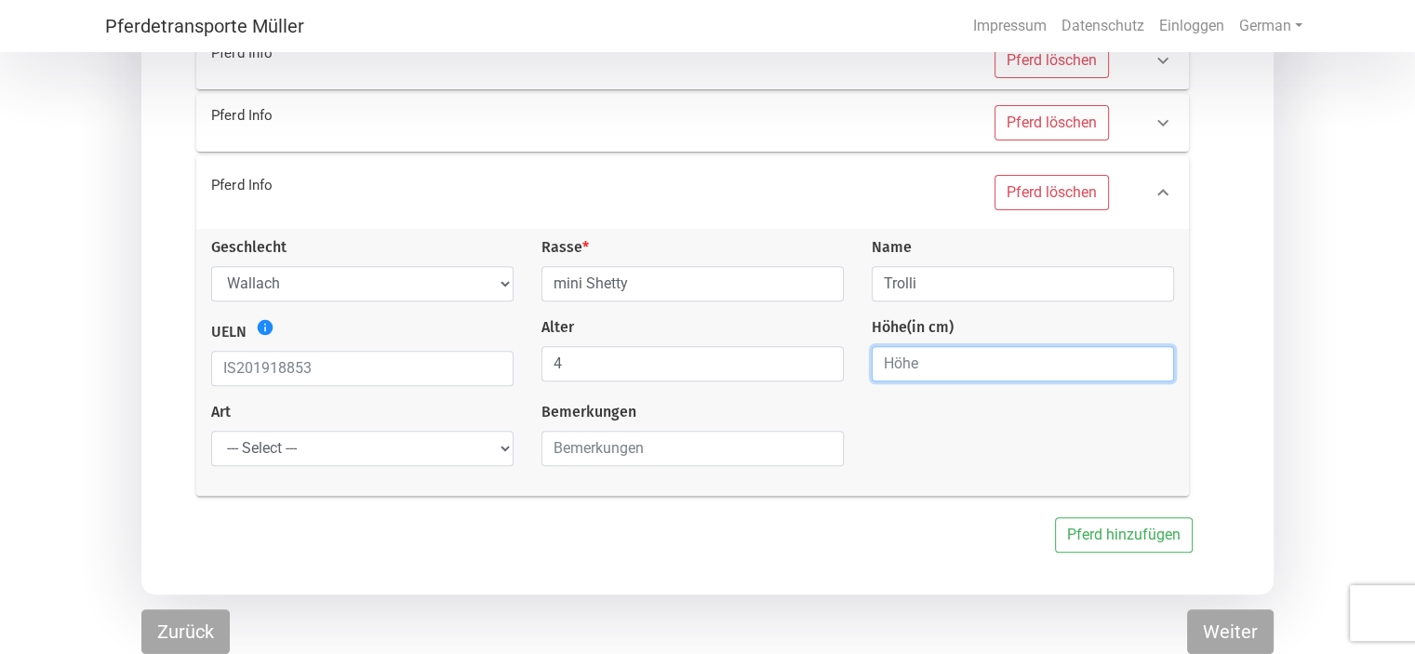
click at [965, 365] on input "number" at bounding box center [1023, 363] width 302 height 35
type input "75"
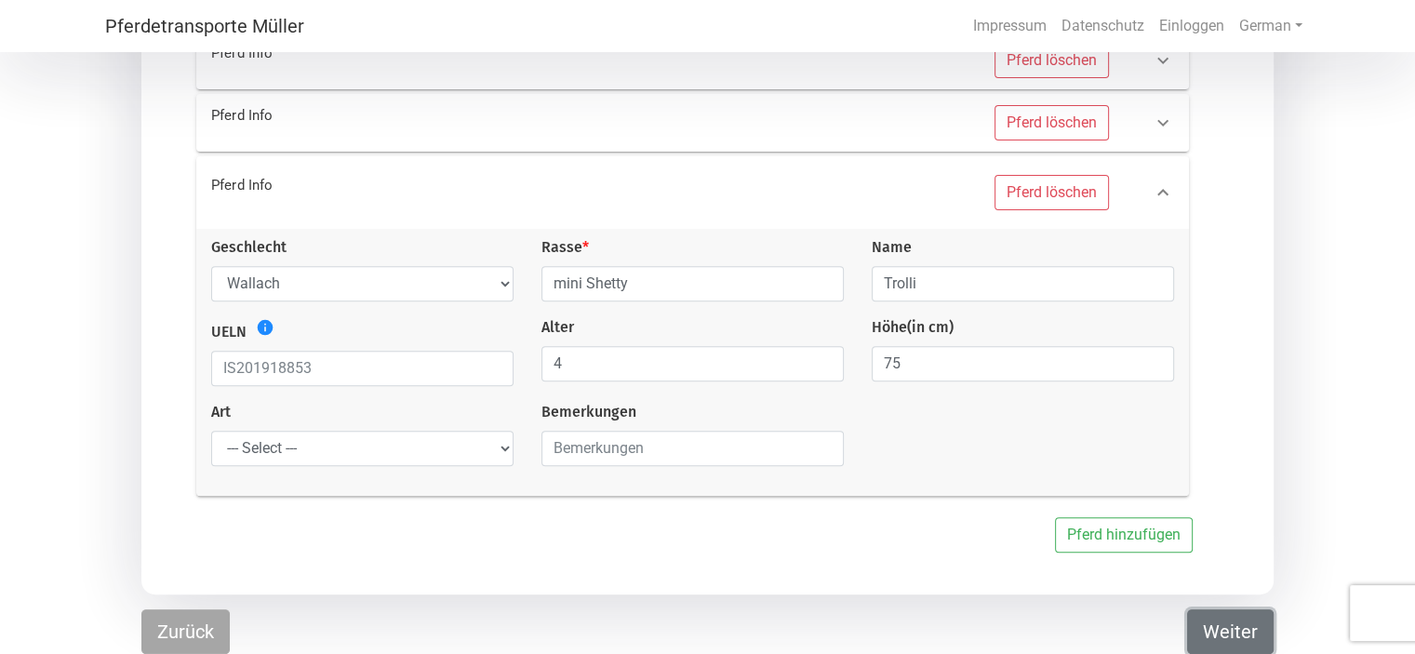
click at [1236, 621] on button "Weiter" at bounding box center [1230, 631] width 87 height 45
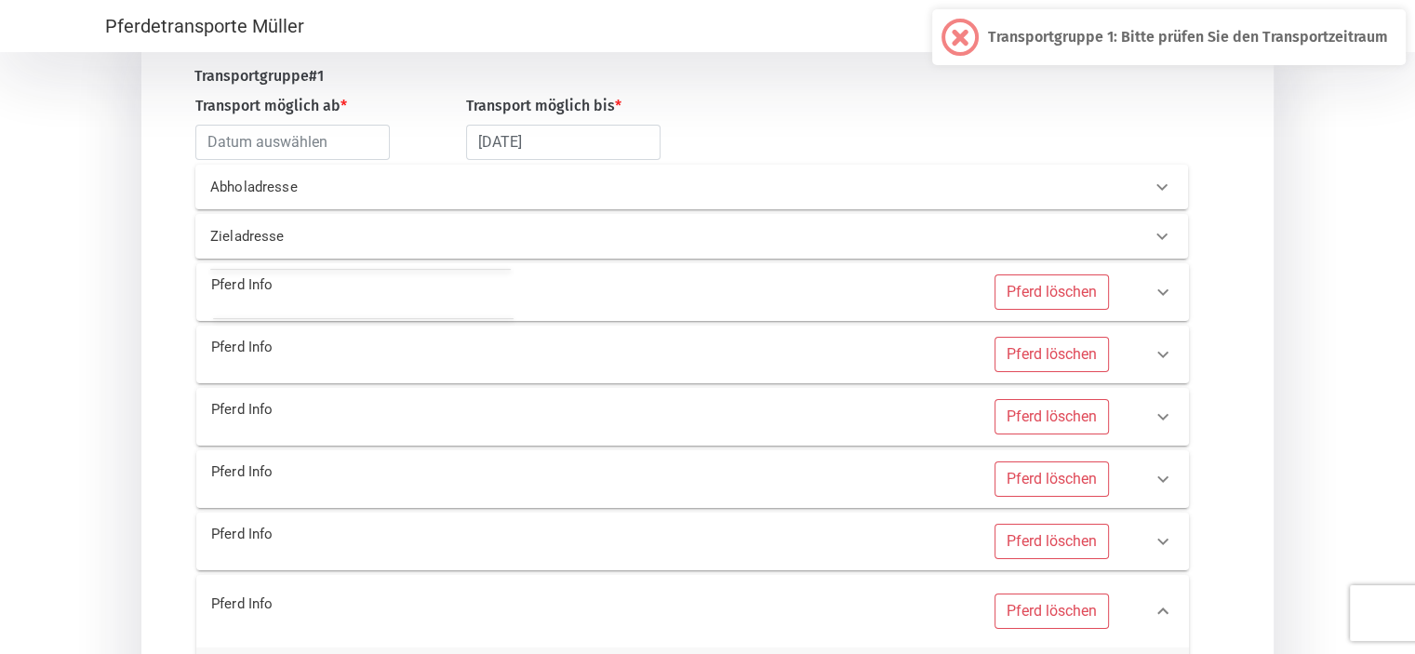
scroll to position [0, 0]
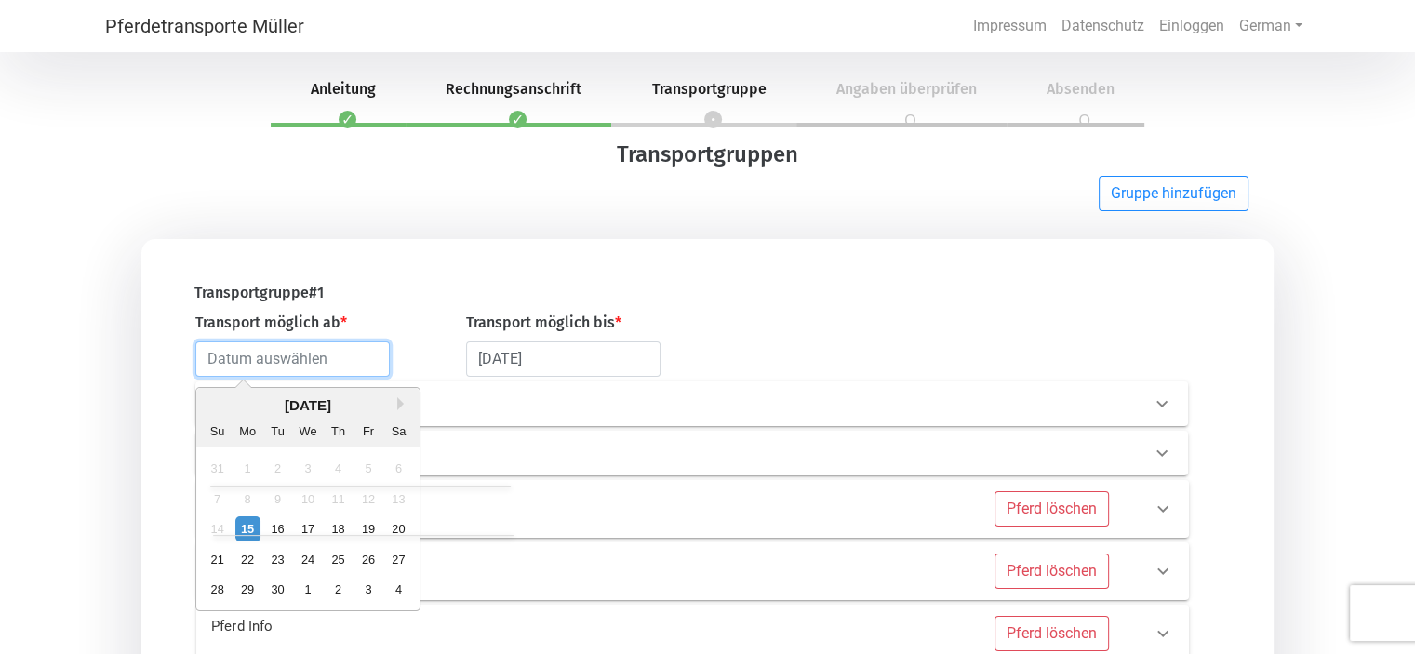
click at [334, 361] on input "text" at bounding box center [292, 358] width 194 height 35
click at [402, 409] on button "Next Month" at bounding box center [403, 403] width 13 height 13
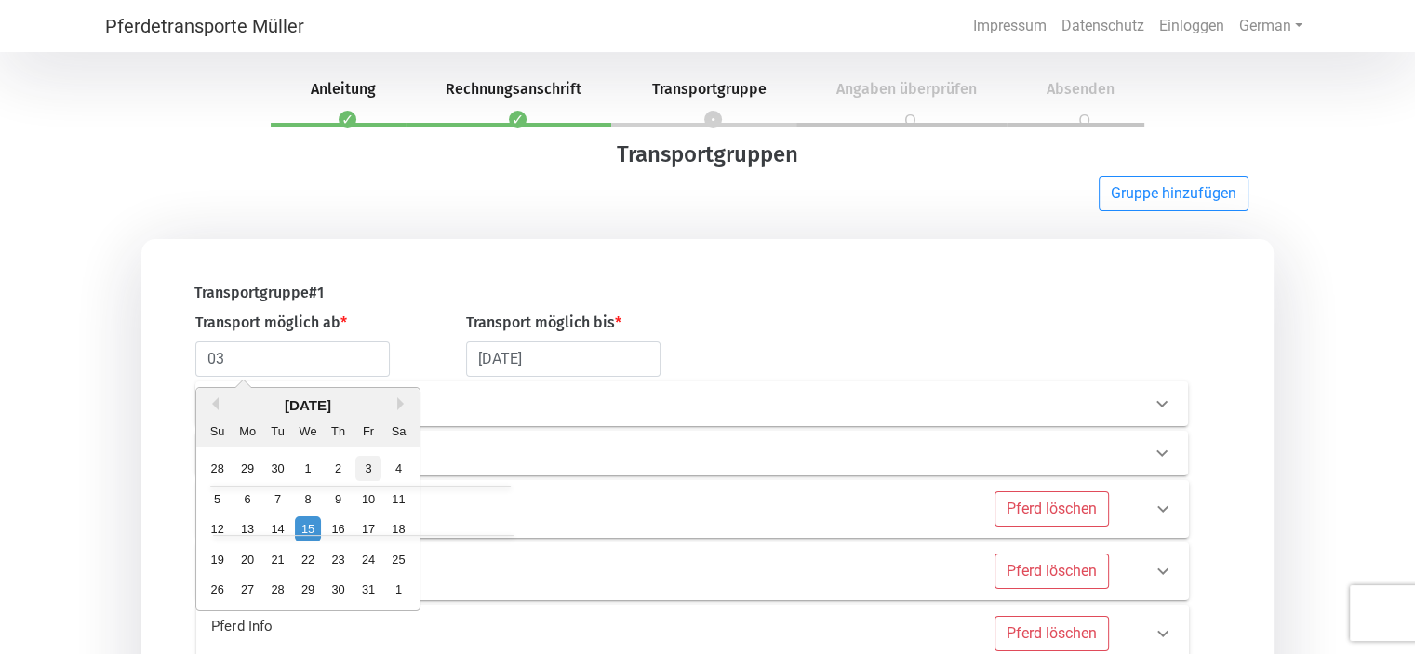
click at [366, 464] on div "3" at bounding box center [367, 468] width 25 height 25
type input "[DATE]"
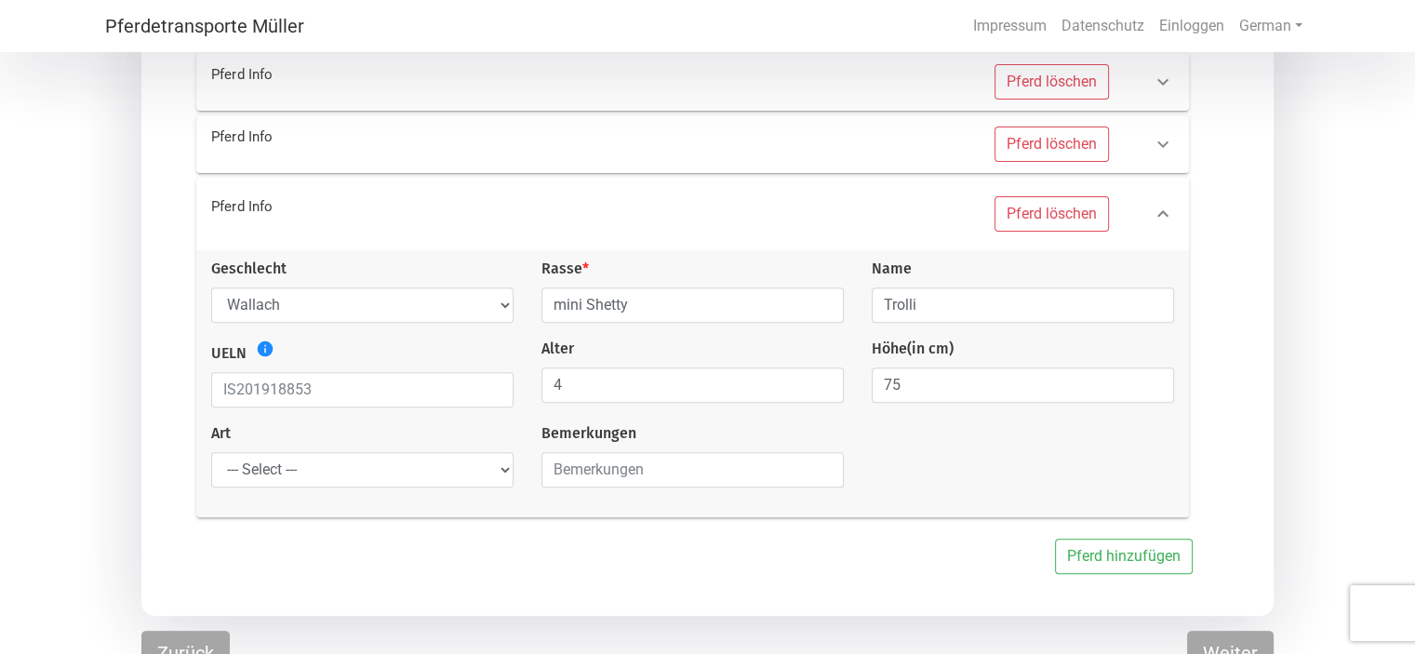
scroll to position [635, 0]
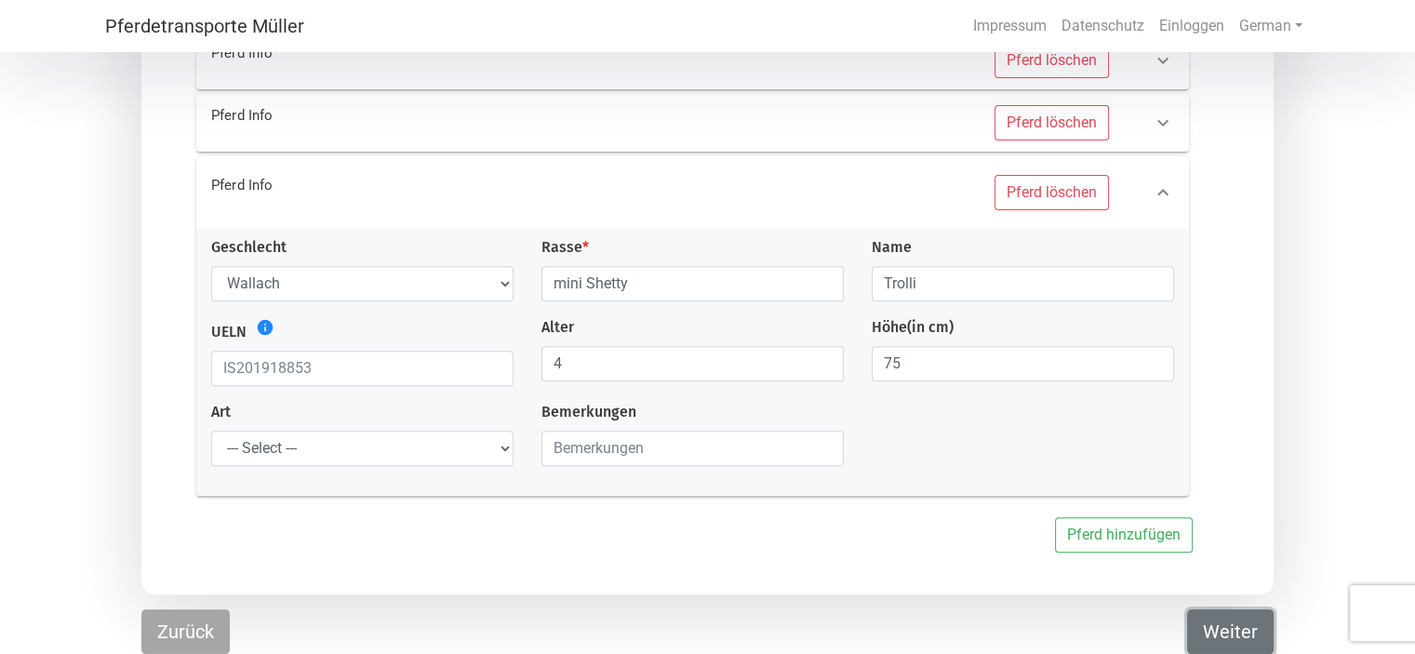
click at [1252, 631] on button "Weiter" at bounding box center [1230, 631] width 87 height 45
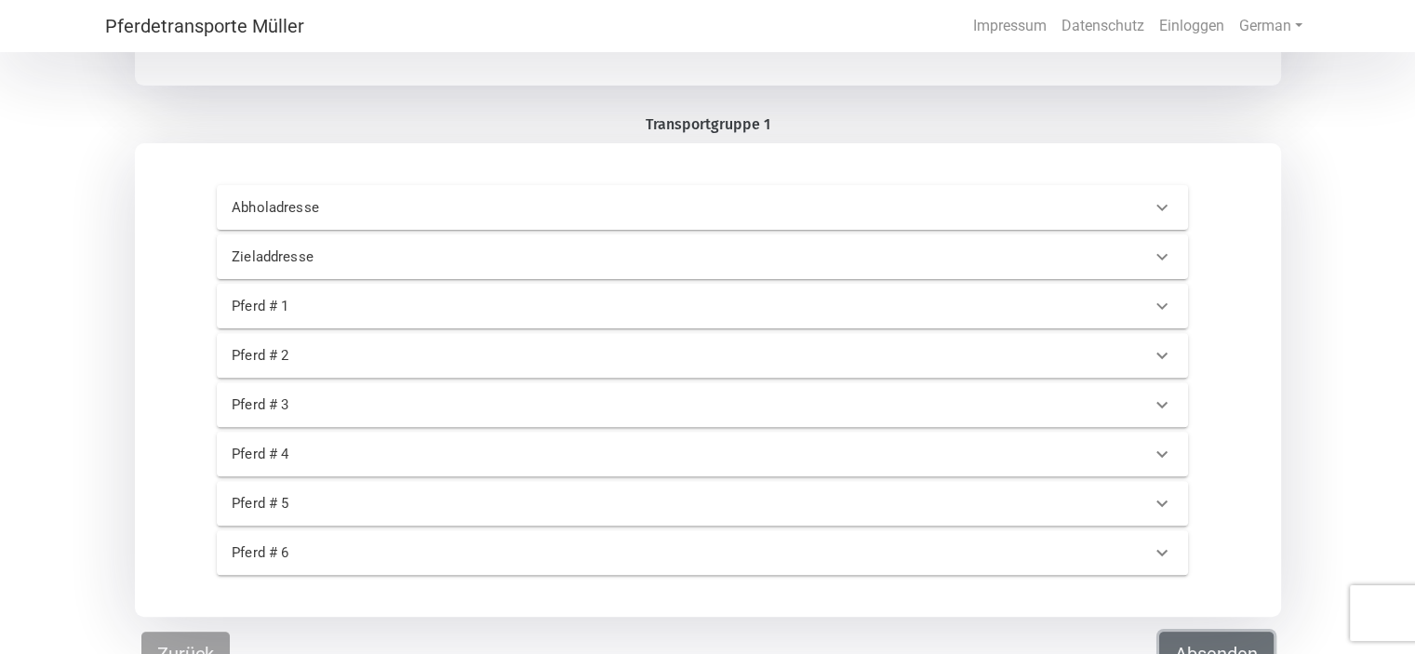
scroll to position [553, 0]
click at [1224, 631] on button "Absenden" at bounding box center [1216, 653] width 114 height 45
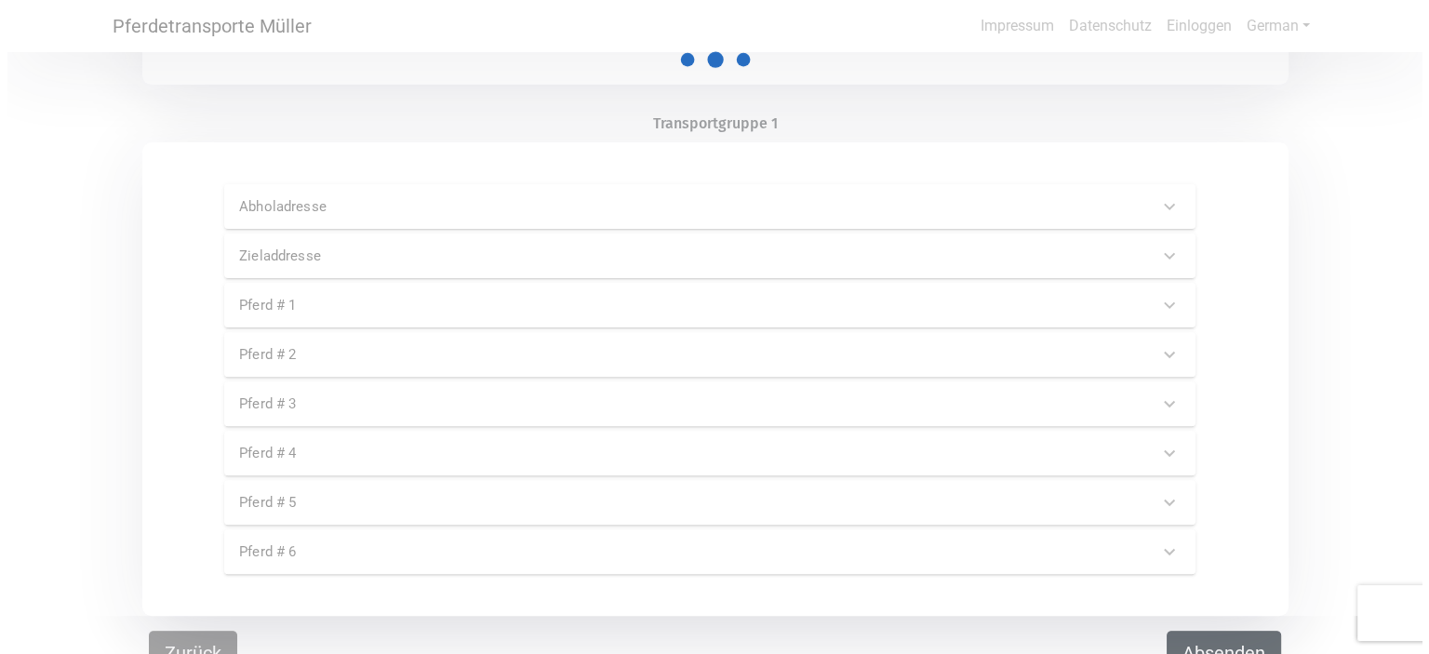
scroll to position [0, 0]
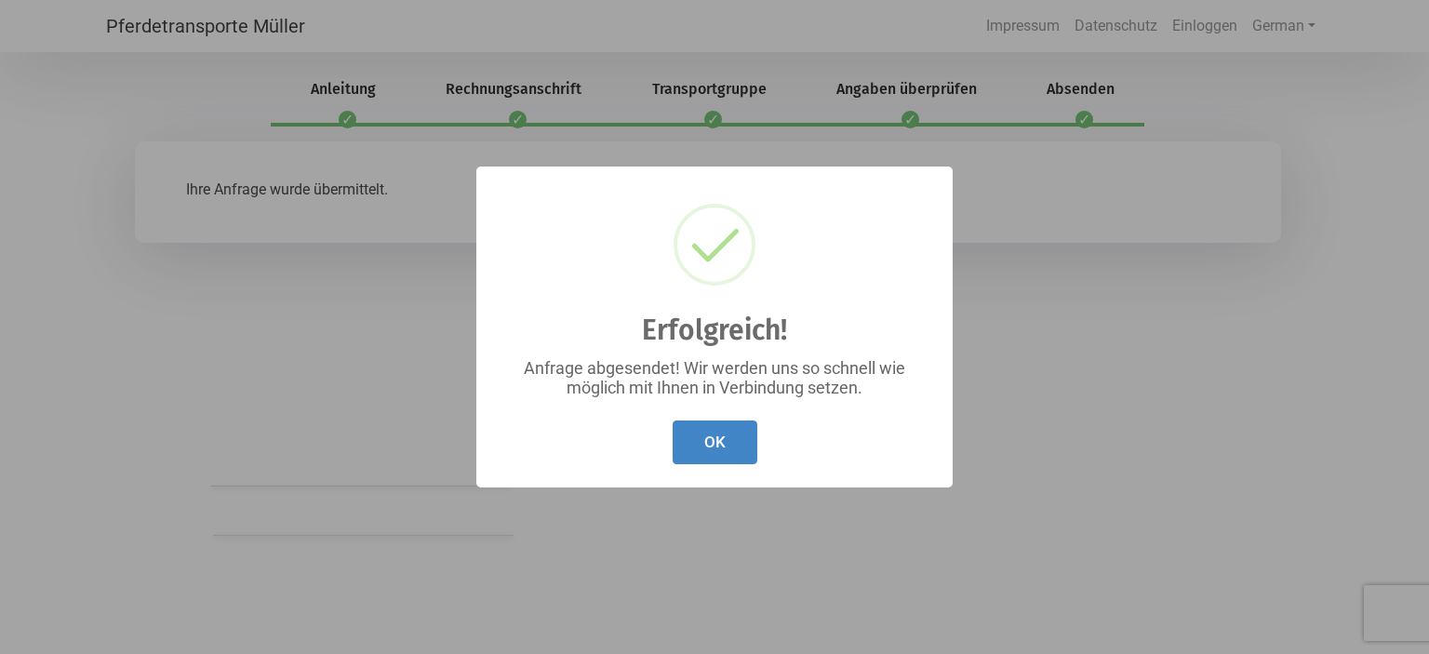
click at [732, 441] on button "OK" at bounding box center [715, 442] width 85 height 44
